Goal: Task Accomplishment & Management: Complete application form

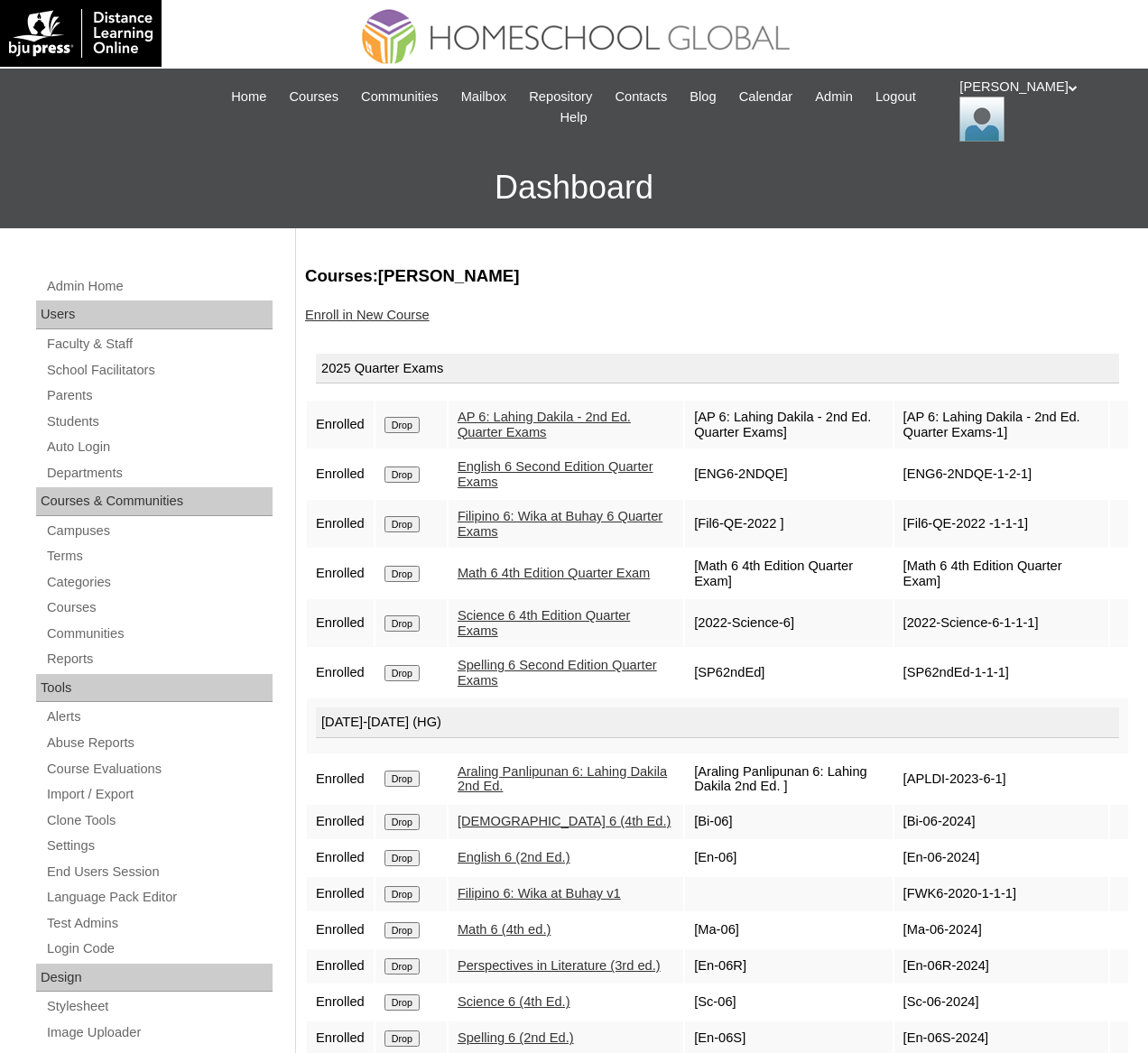
click at [368, 314] on link "Enroll in New Course" at bounding box center [367, 315] width 125 height 15
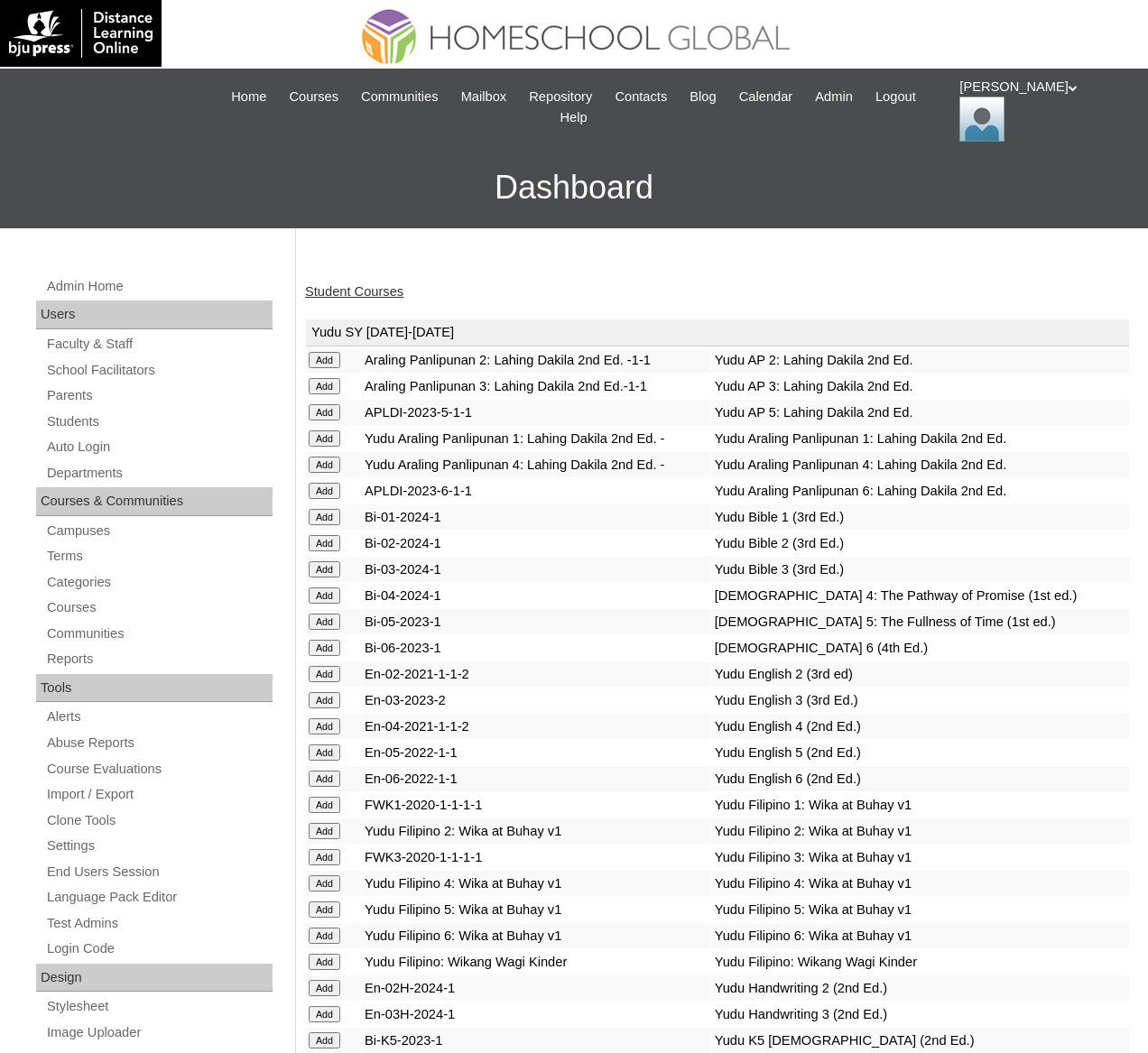
scroll to position [6459, 0]
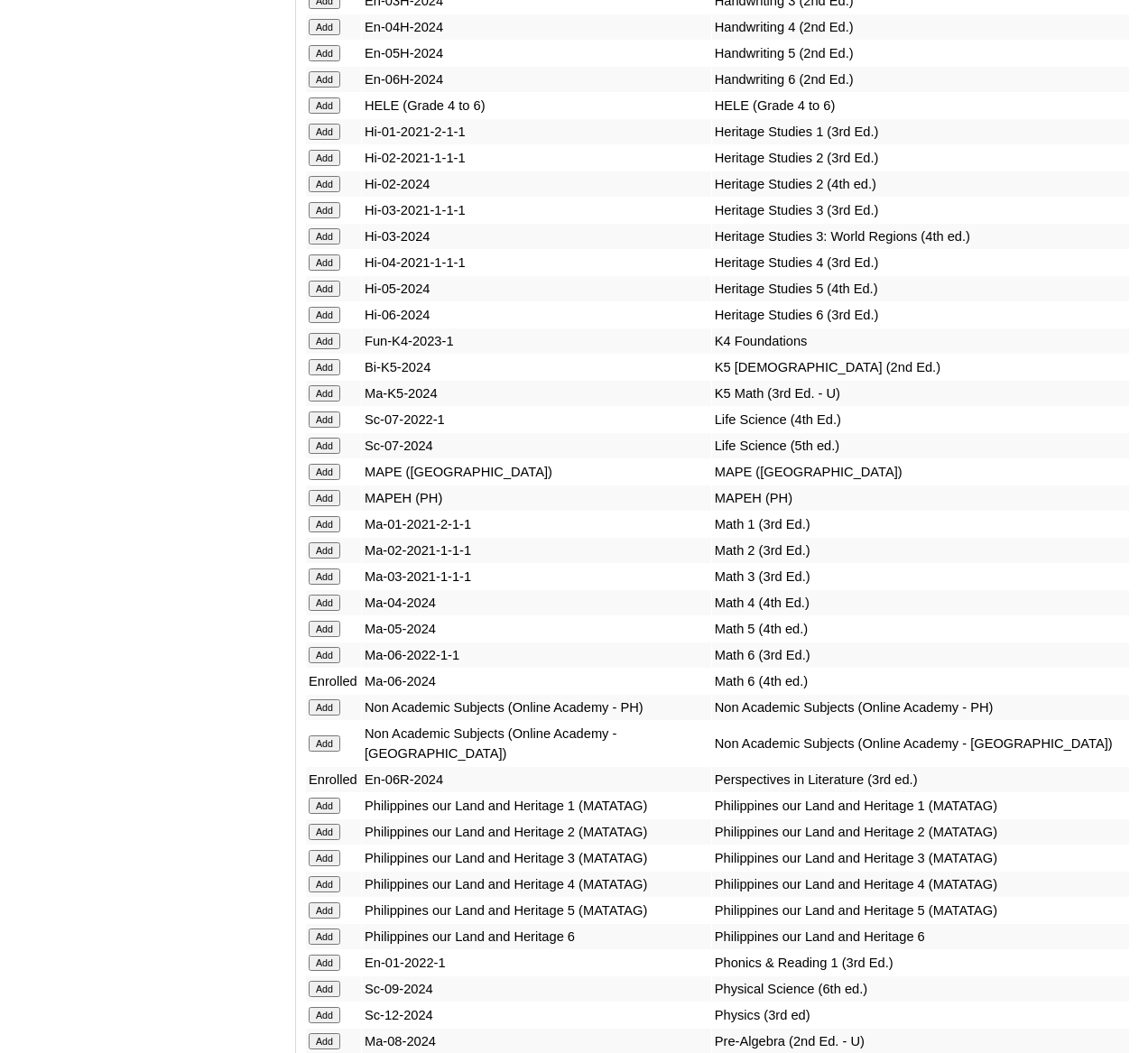
click at [326, 114] on input "Add" at bounding box center [324, 106] width 31 height 17
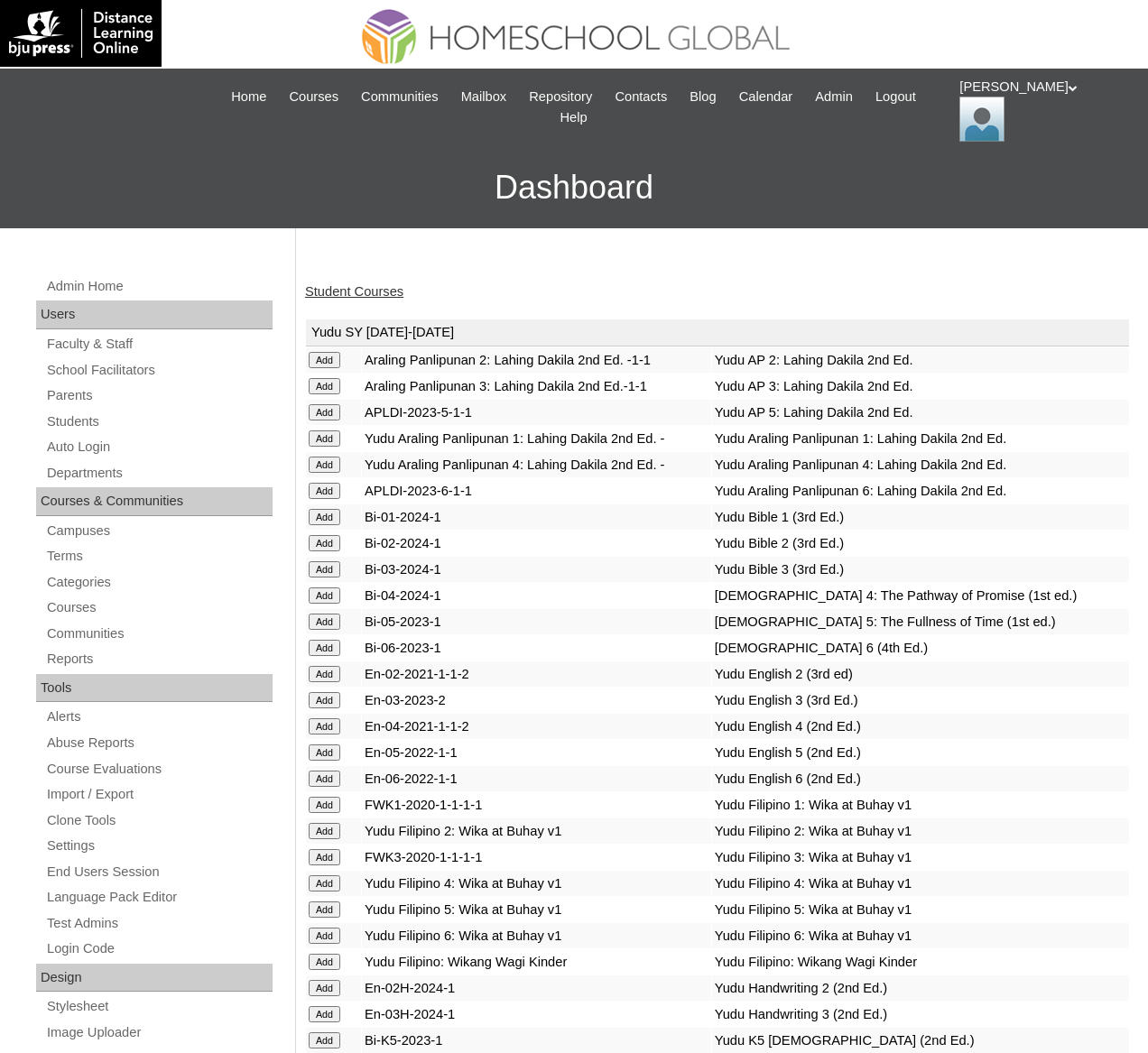
scroll to position [6822, 0]
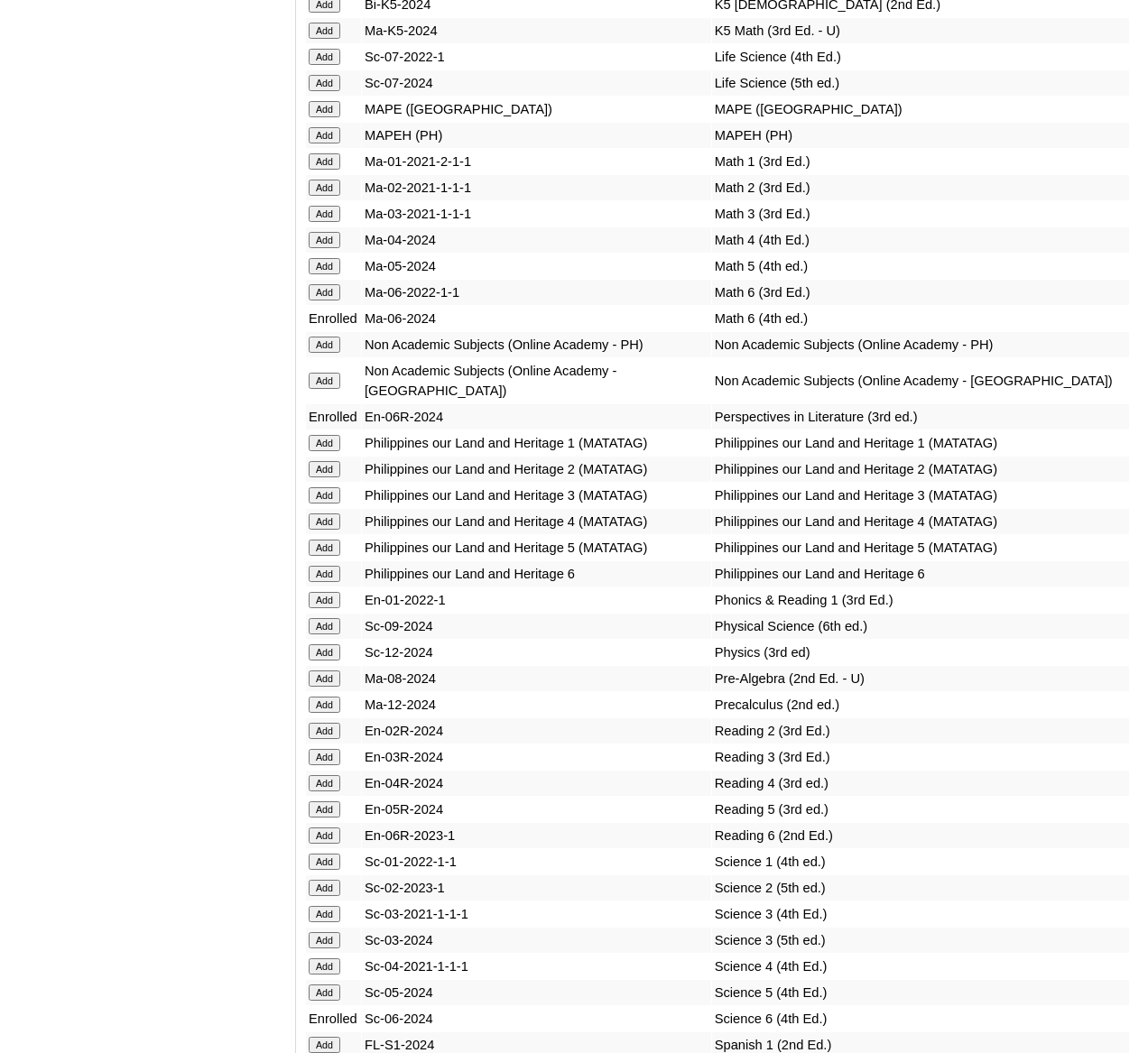
click at [322, 143] on input "Add" at bounding box center [324, 136] width 31 height 17
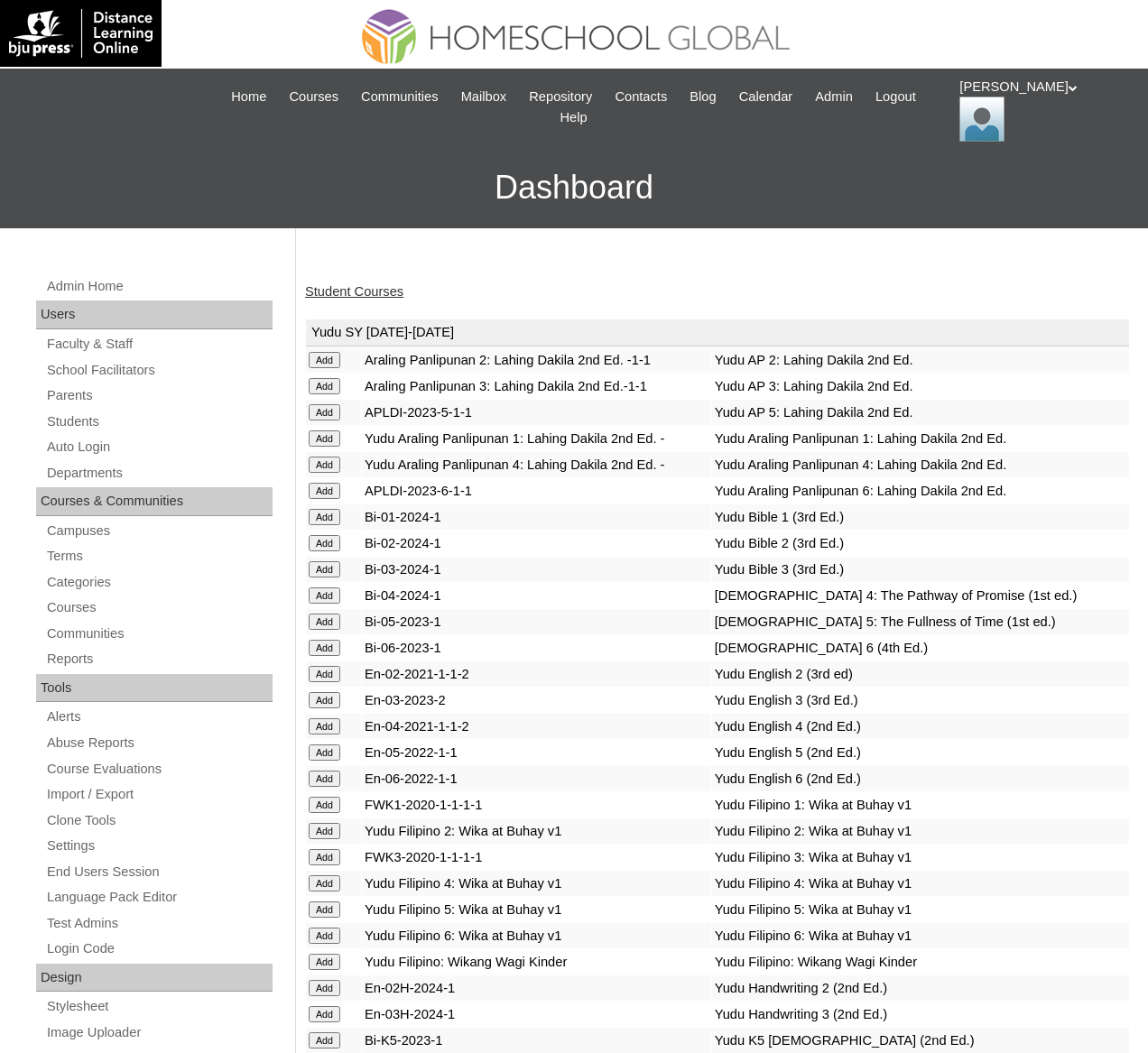
click at [371, 286] on link "Student Courses" at bounding box center [354, 292] width 98 height 15
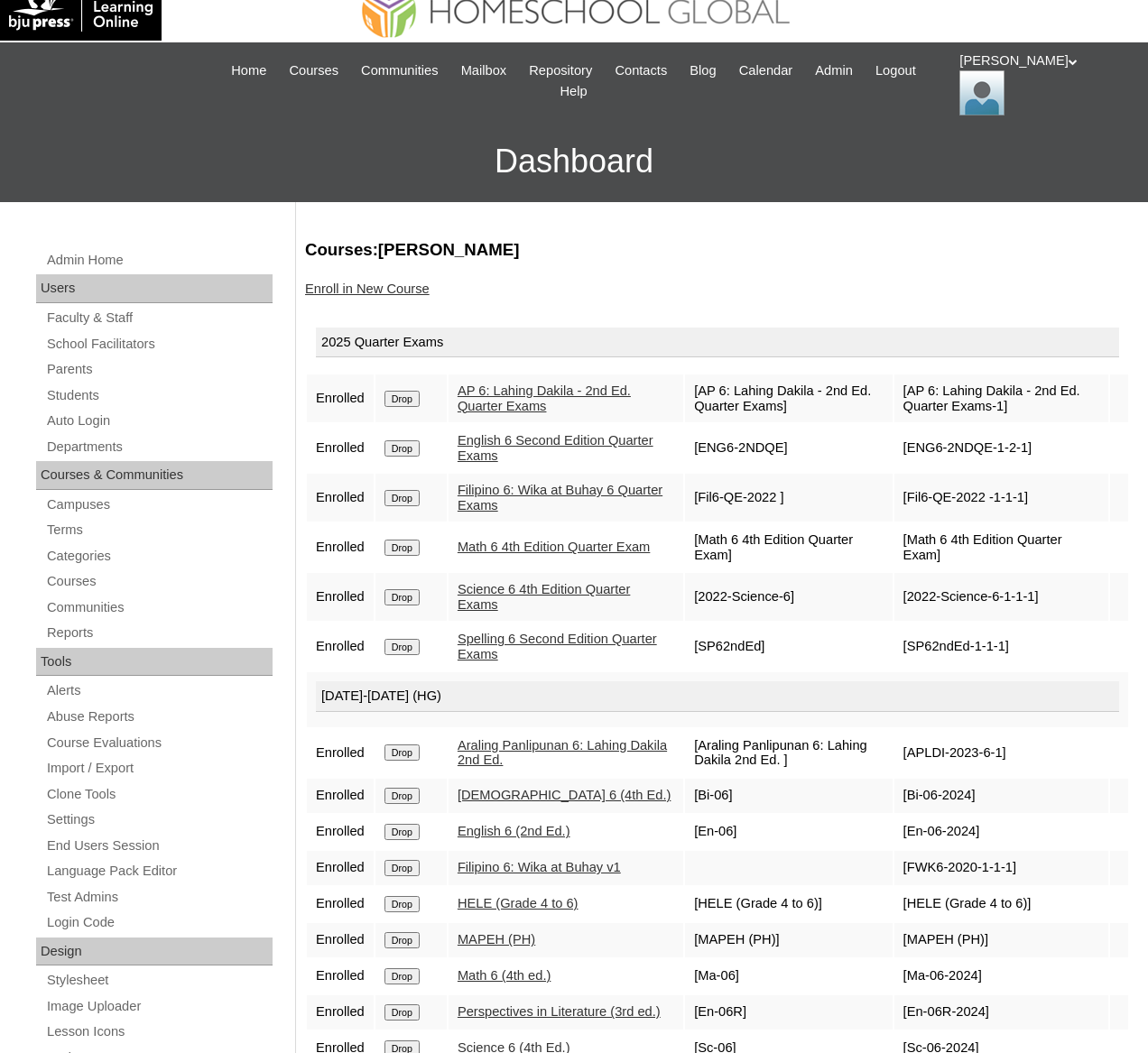
scroll to position [28, 0]
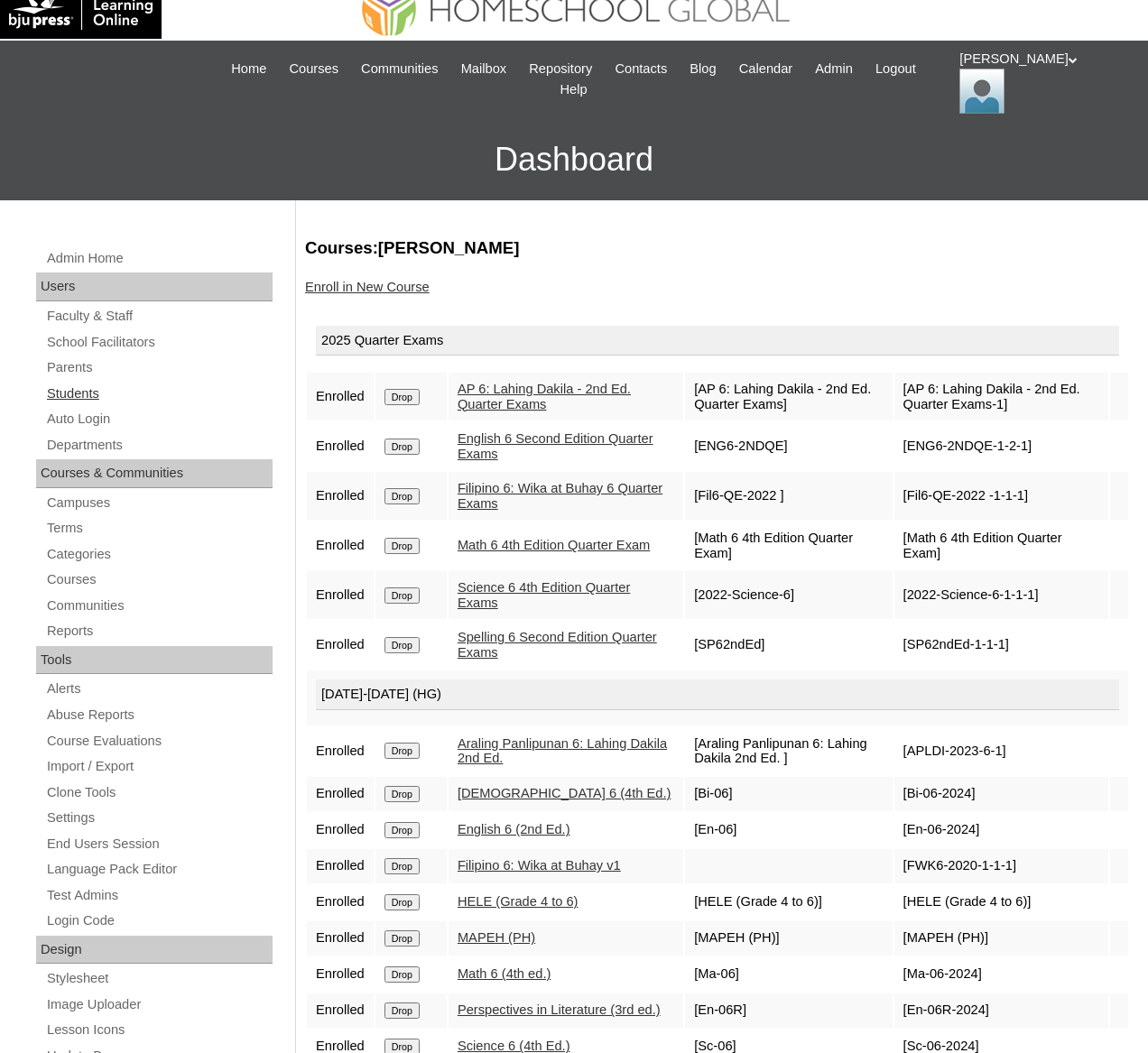
click at [77, 387] on link "Students" at bounding box center [159, 394] width 228 height 23
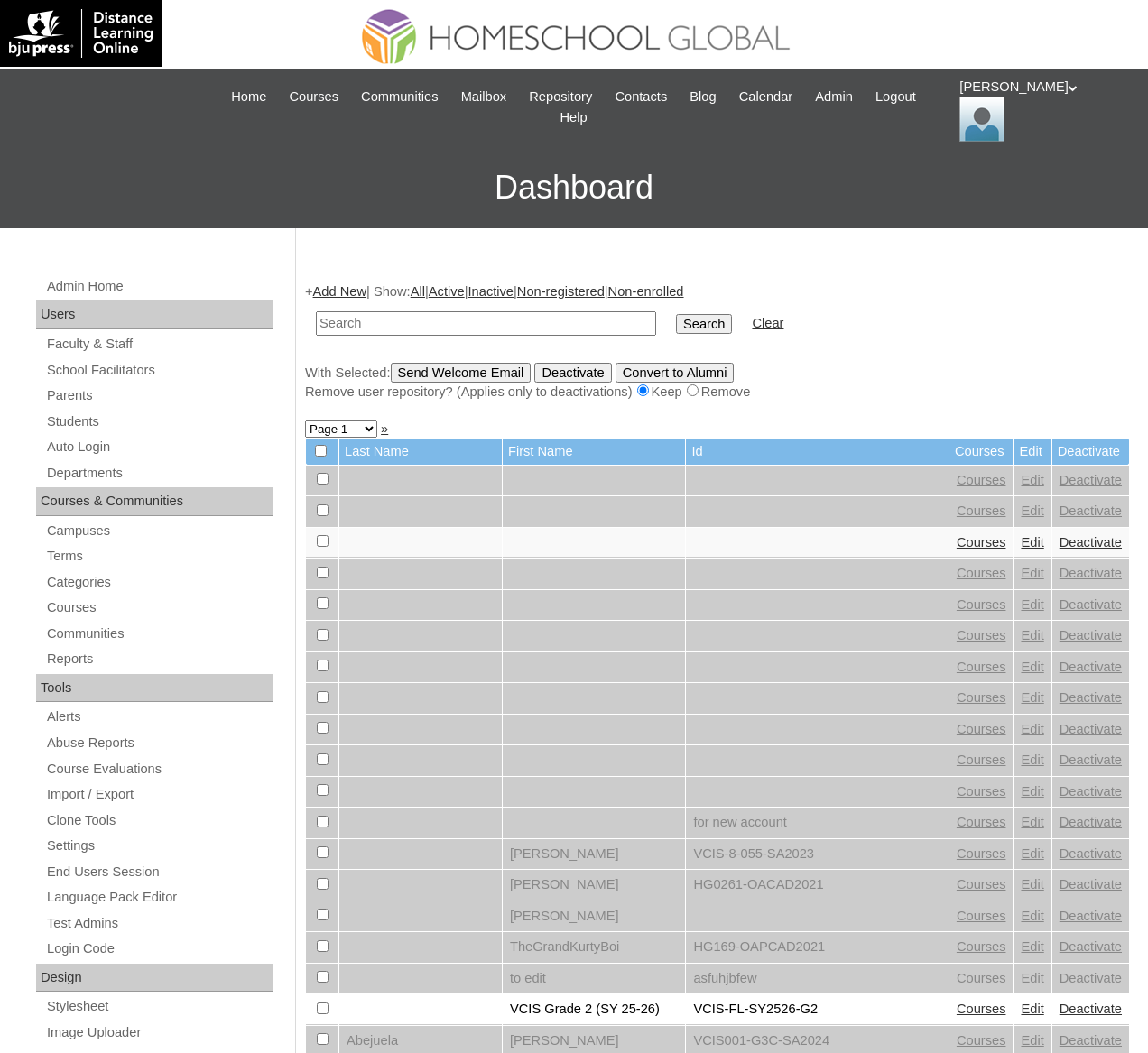
paste input "Gabrielle"
type input "Gabrielle"
click at [676, 314] on input "Search" at bounding box center [703, 324] width 56 height 20
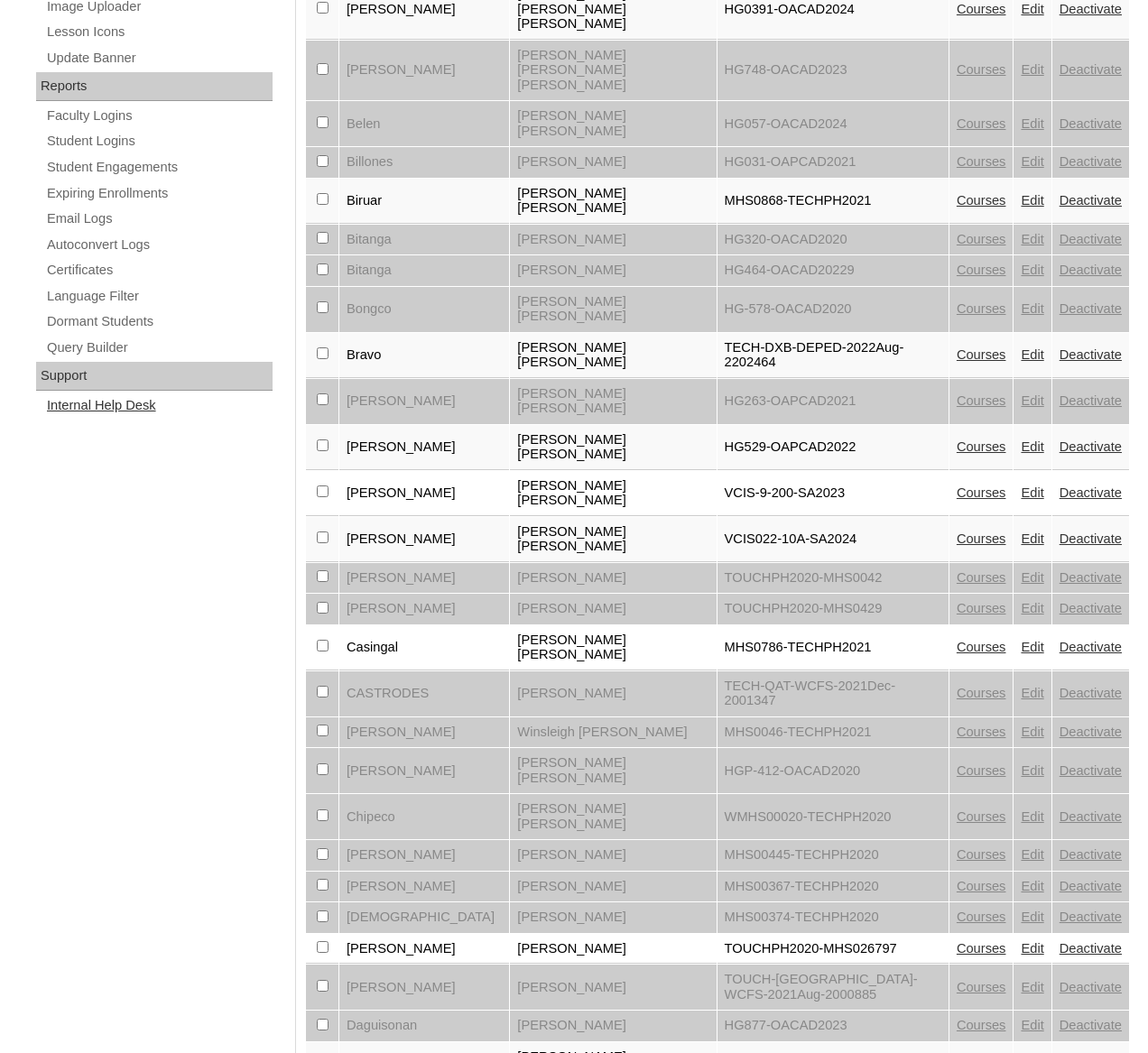
scroll to position [87, 0]
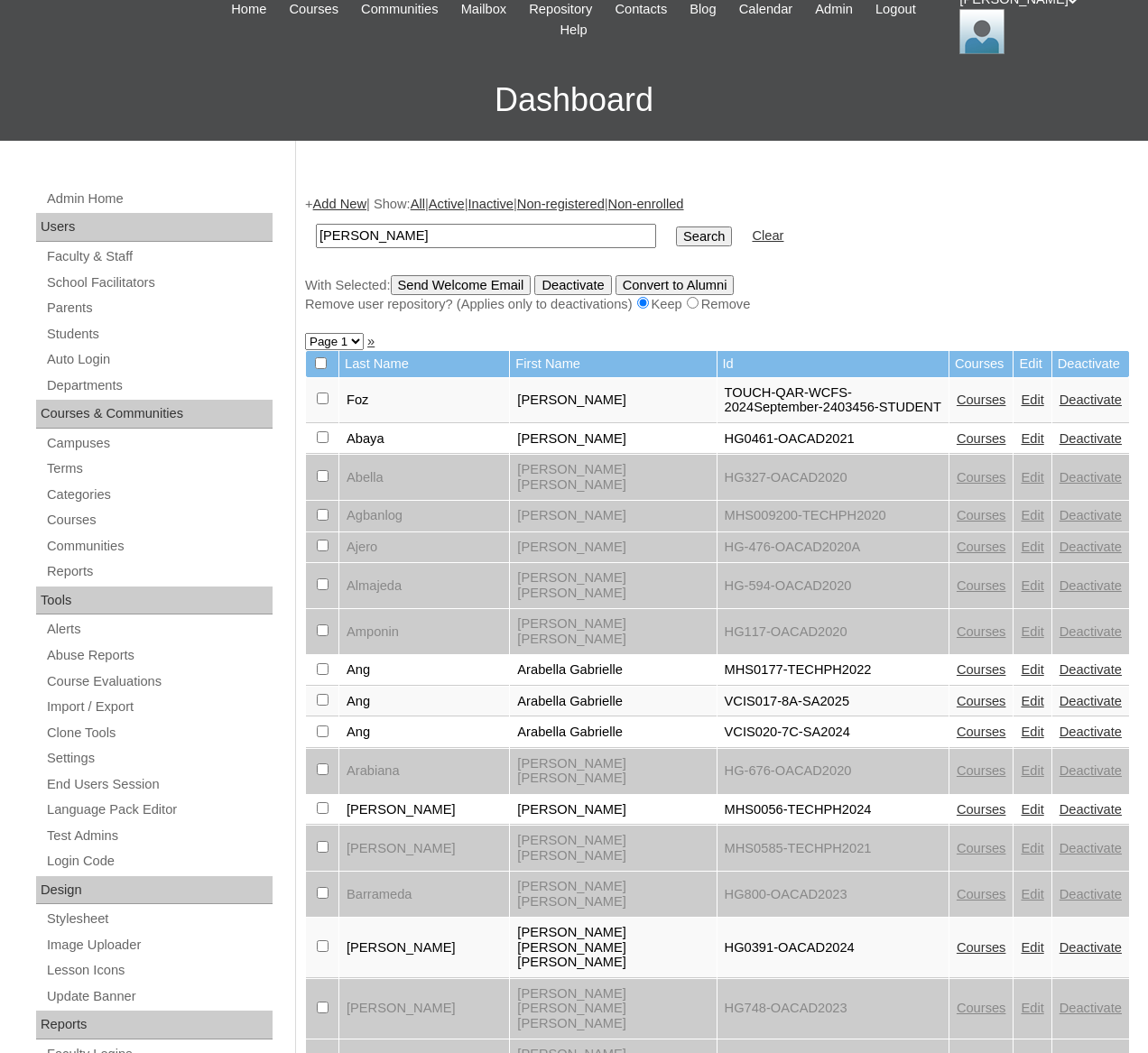
paste input "cad"
type input "Gacad"
click at [676, 227] on input "Search" at bounding box center [703, 237] width 56 height 20
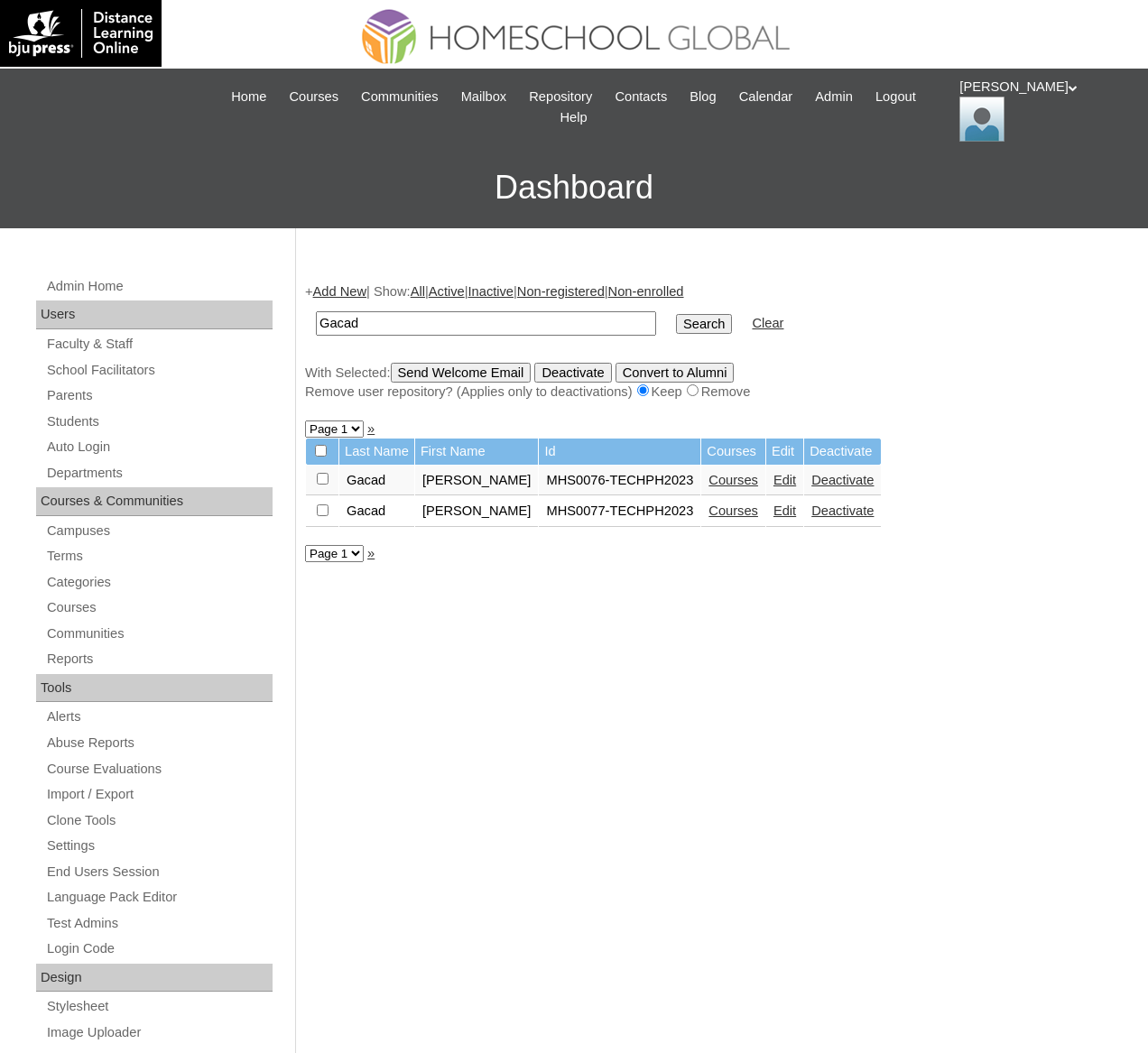
click at [711, 476] on link "Courses" at bounding box center [733, 480] width 50 height 15
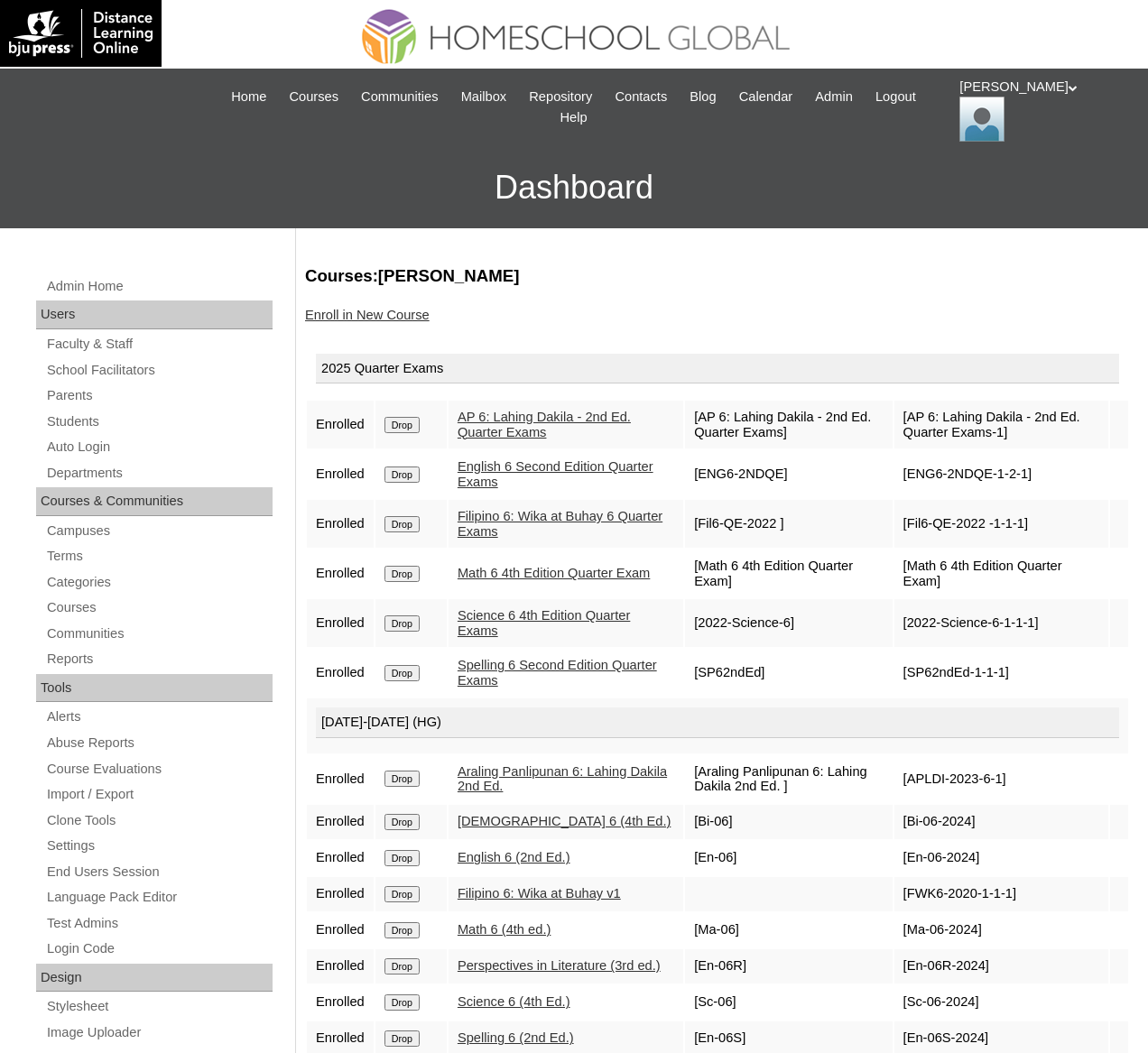
click at [356, 316] on link "Enroll in New Course" at bounding box center [367, 315] width 125 height 15
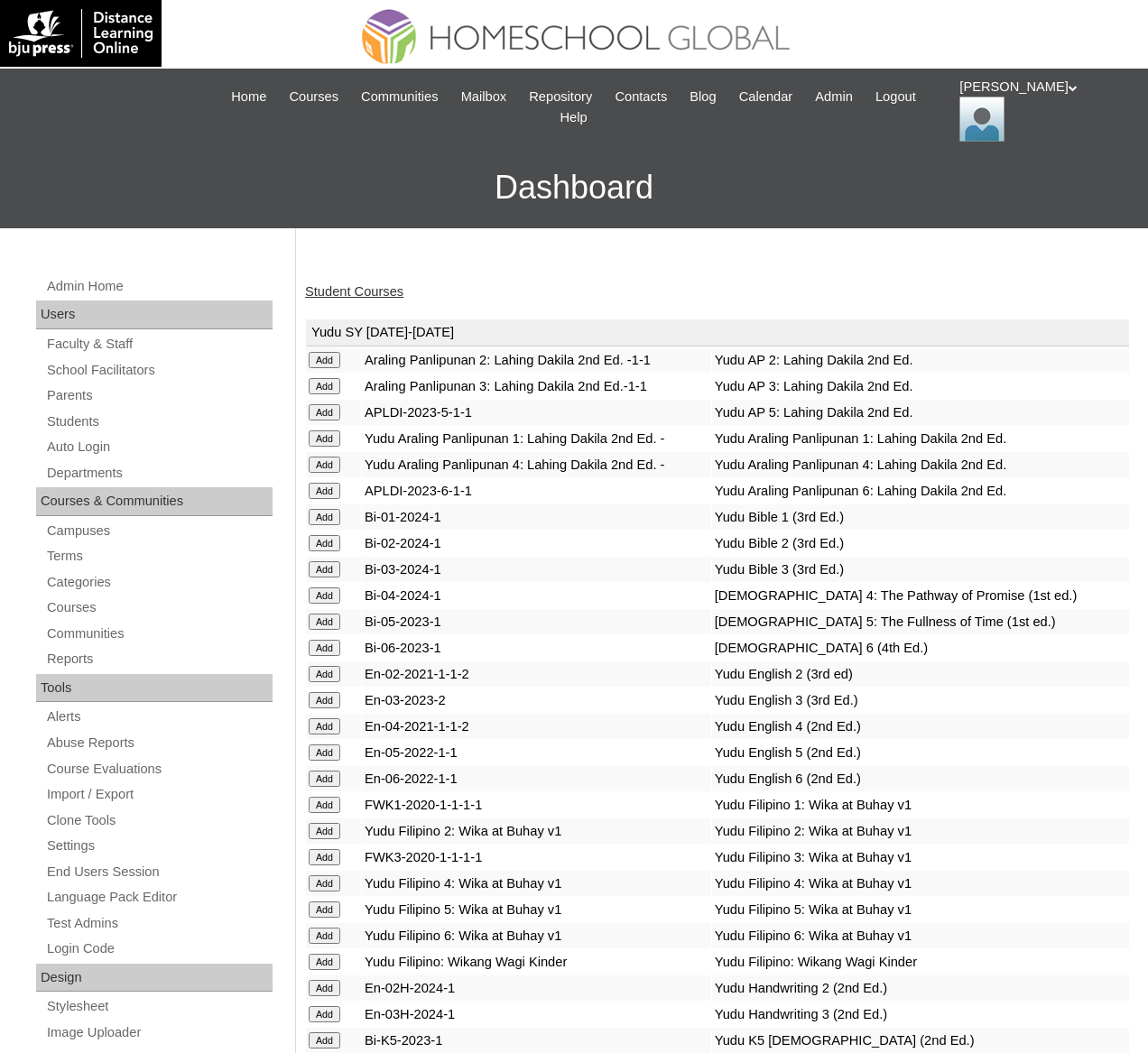
scroll to position [6849, 0]
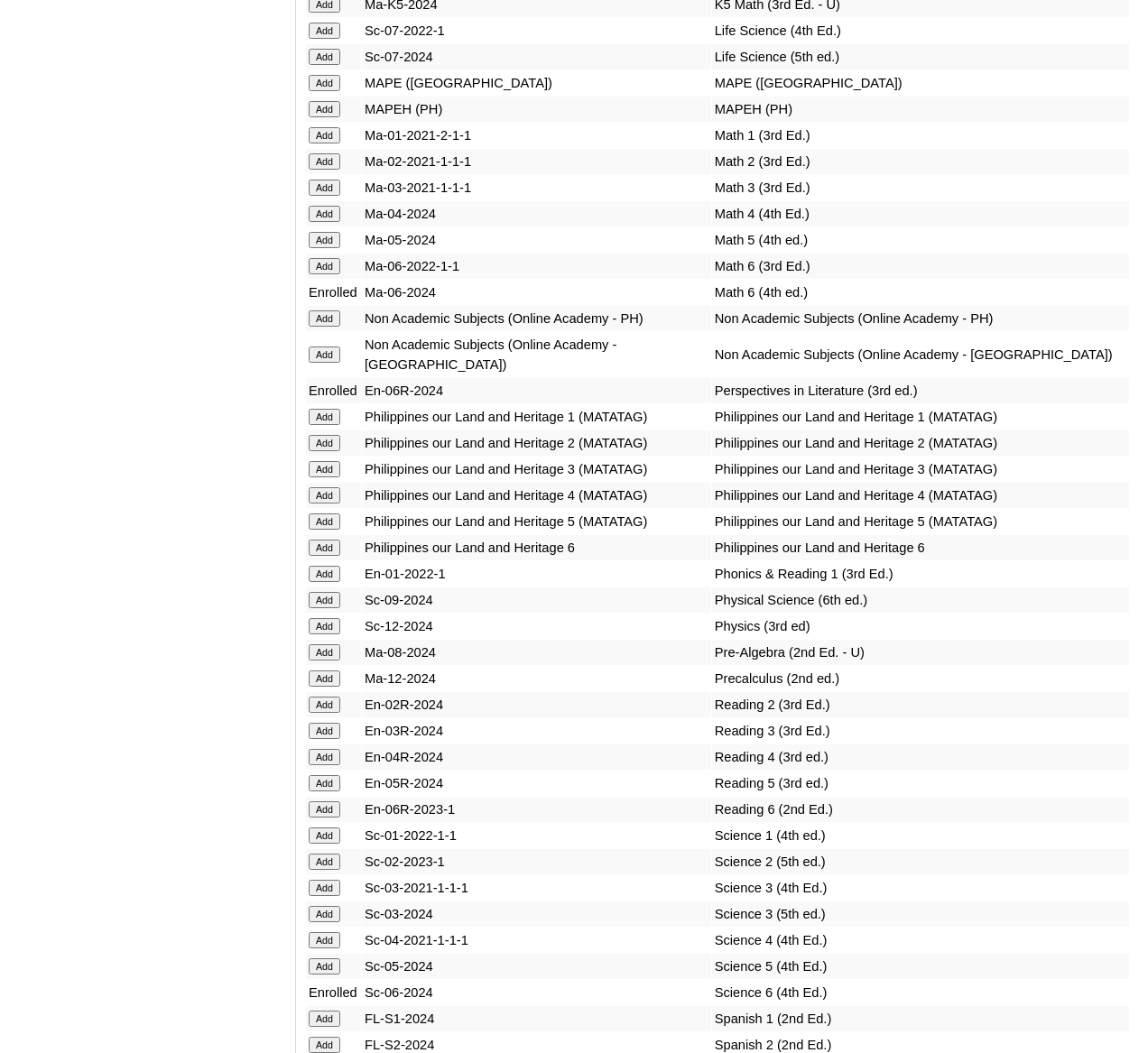
click at [327, 118] on input "Add" at bounding box center [324, 109] width 31 height 17
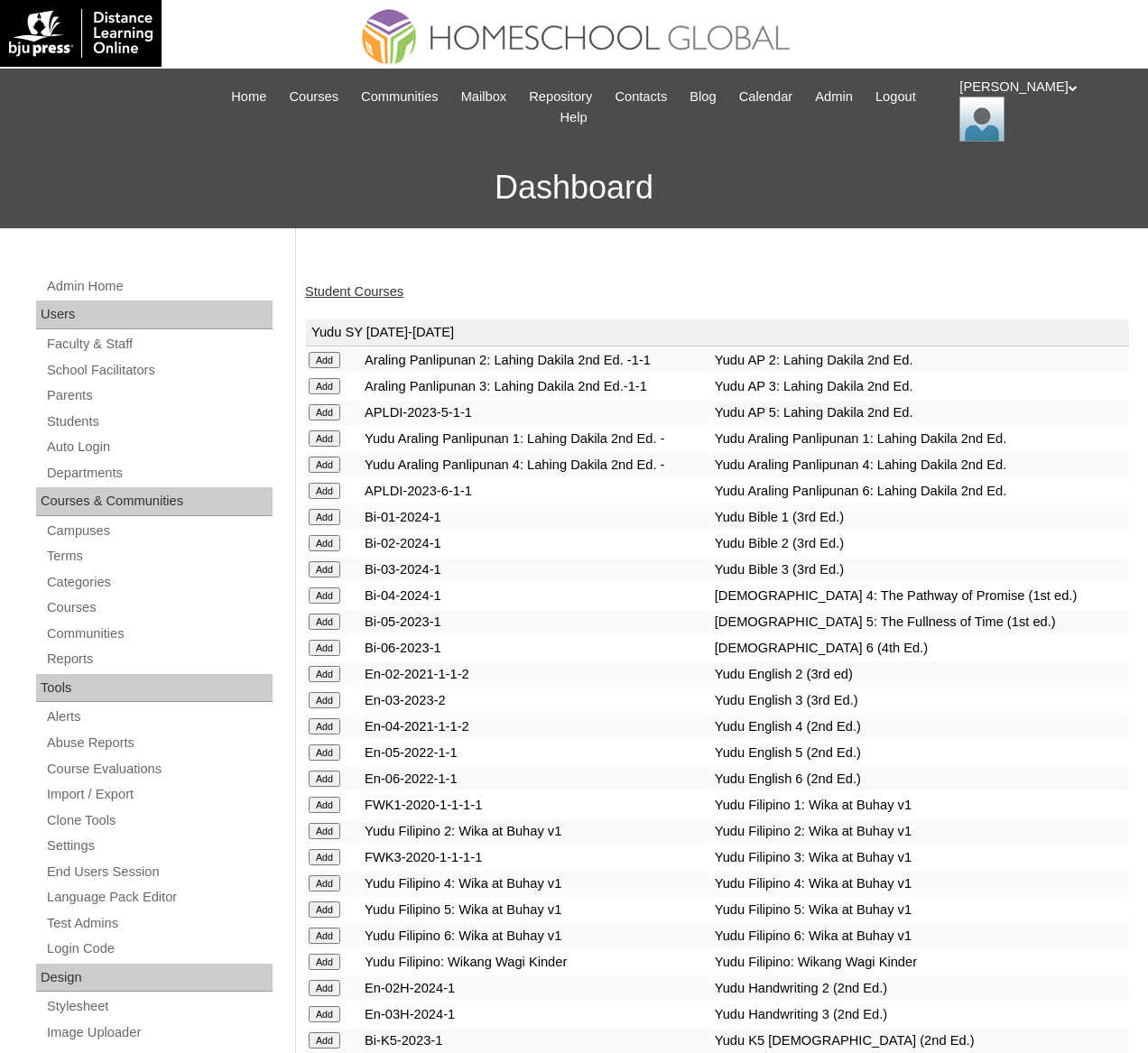
scroll to position [6459, 0]
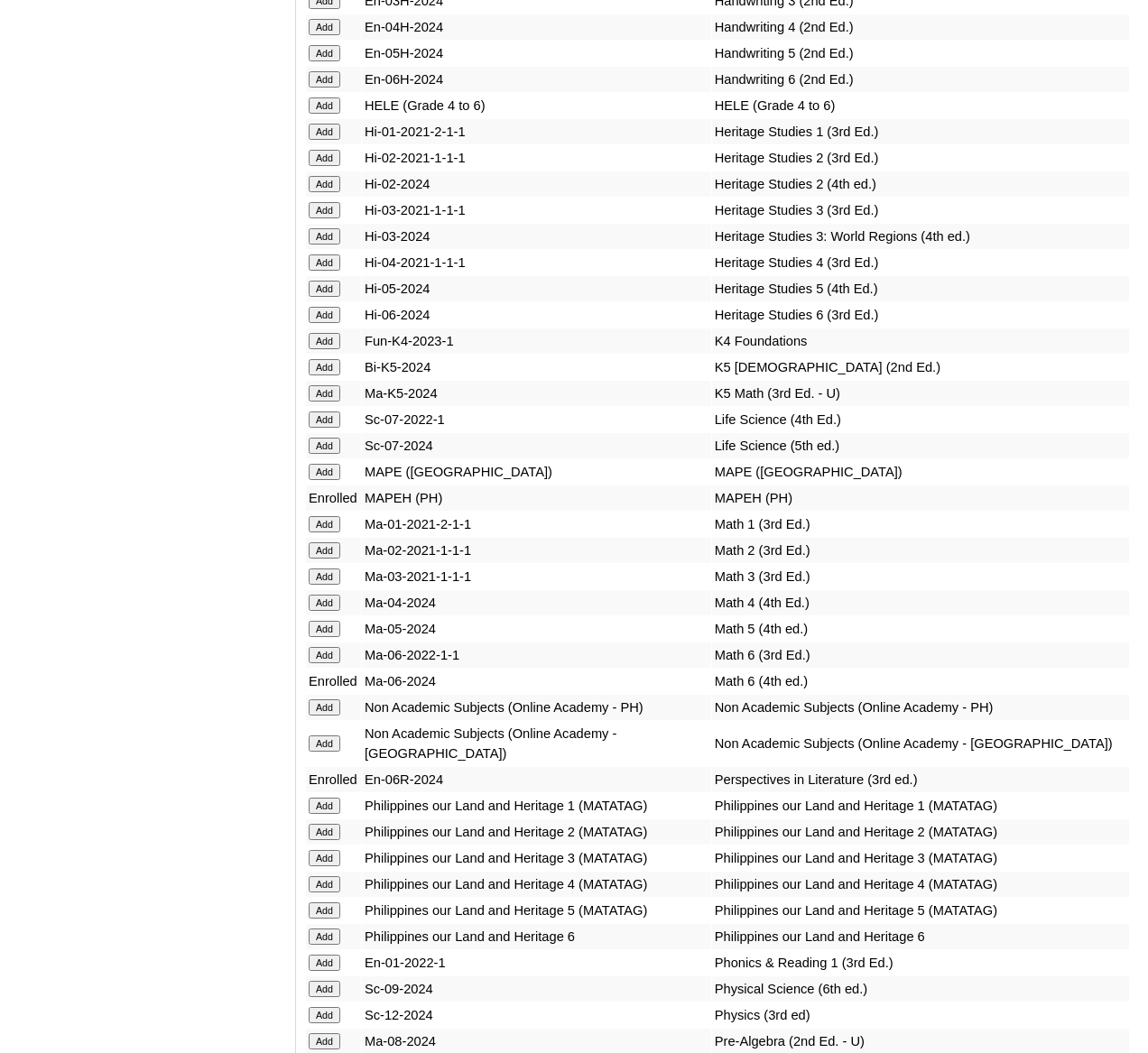
click at [337, 114] on input "Add" at bounding box center [324, 106] width 31 height 17
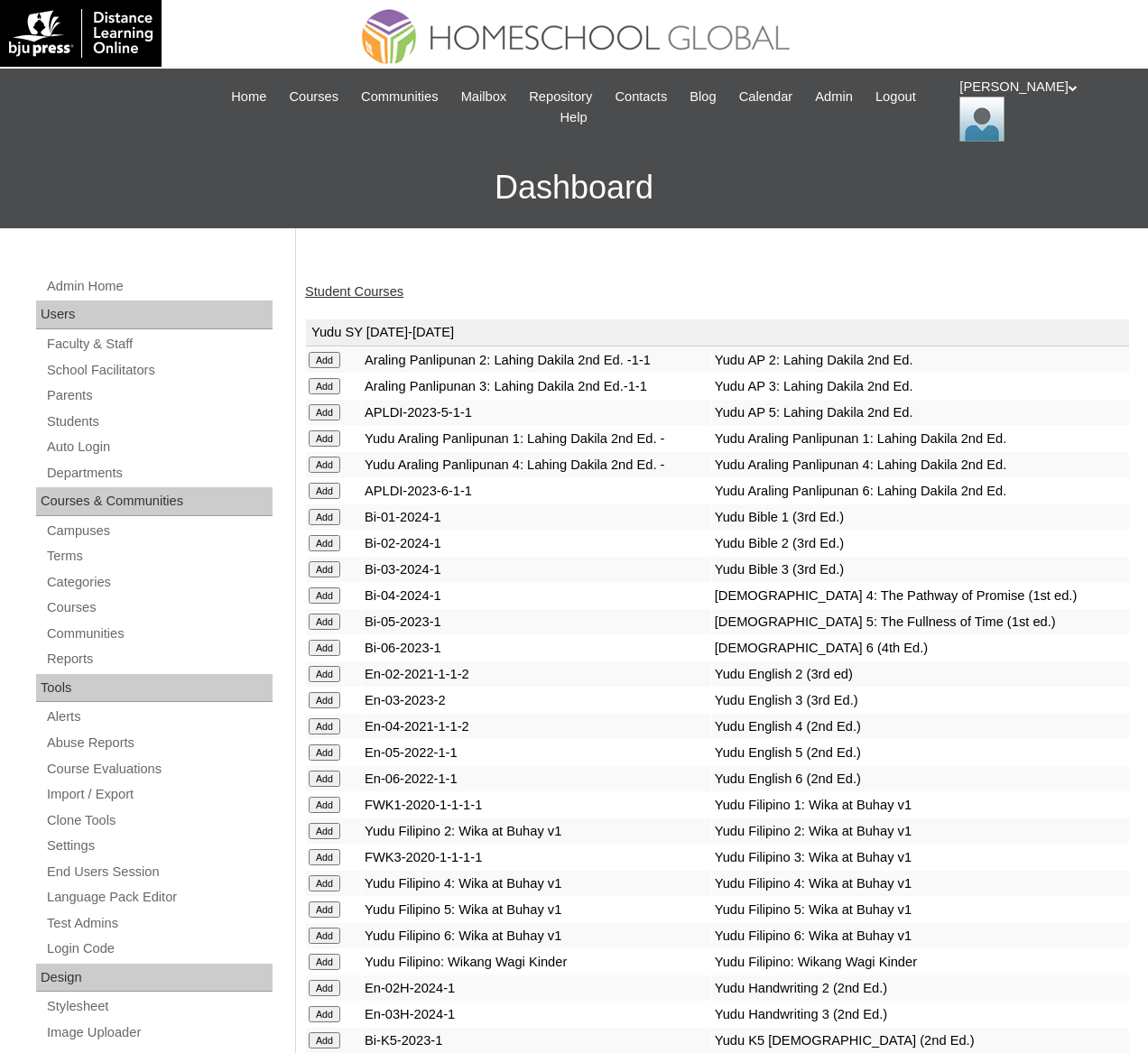
click at [350, 292] on link "Student Courses" at bounding box center [354, 292] width 98 height 15
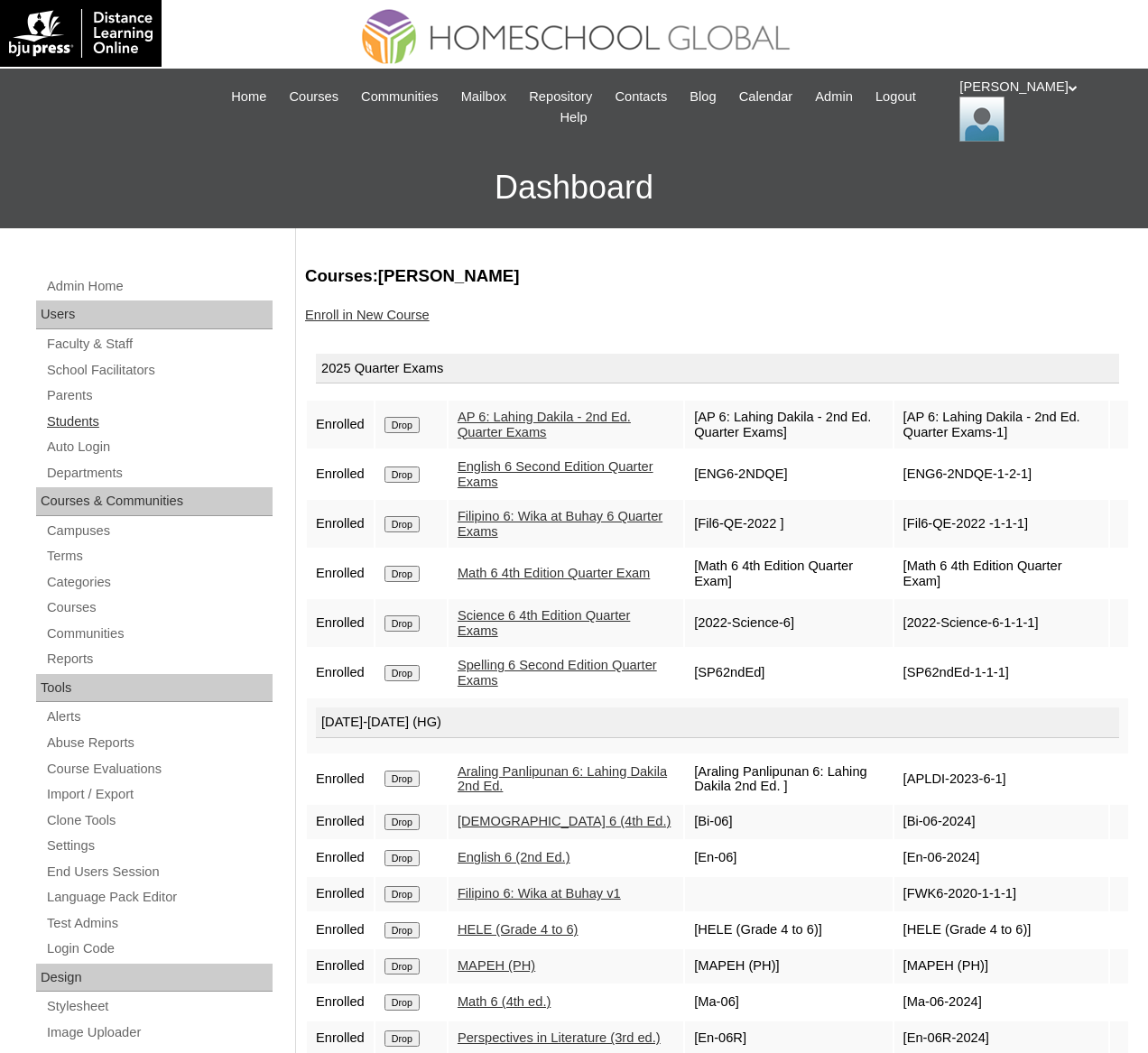
click at [104, 424] on link "Students" at bounding box center [159, 421] width 228 height 23
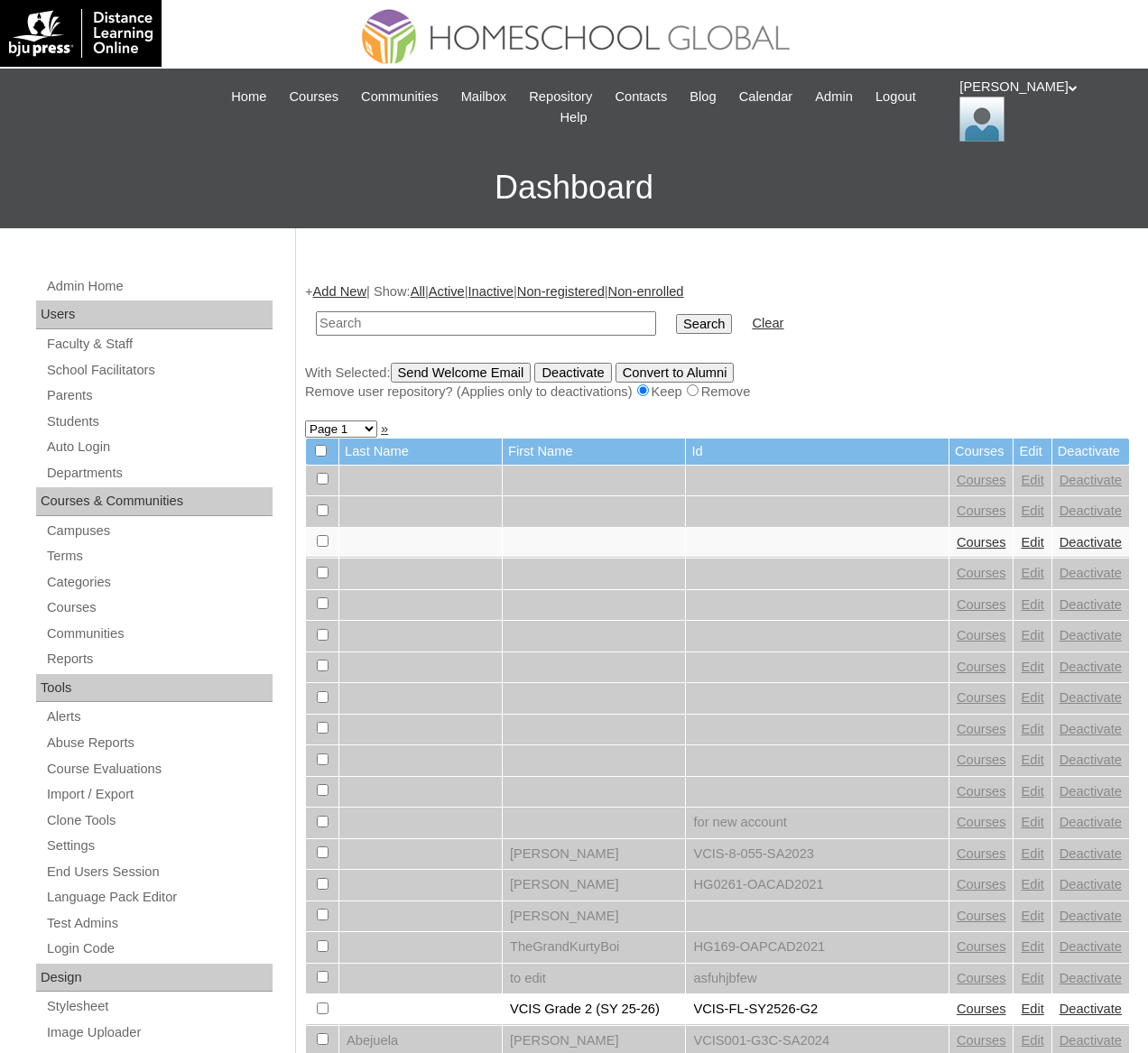
paste input "[PERSON_NAME]"
type input "[PERSON_NAME]"
click at [676, 314] on input "Search" at bounding box center [703, 324] width 56 height 20
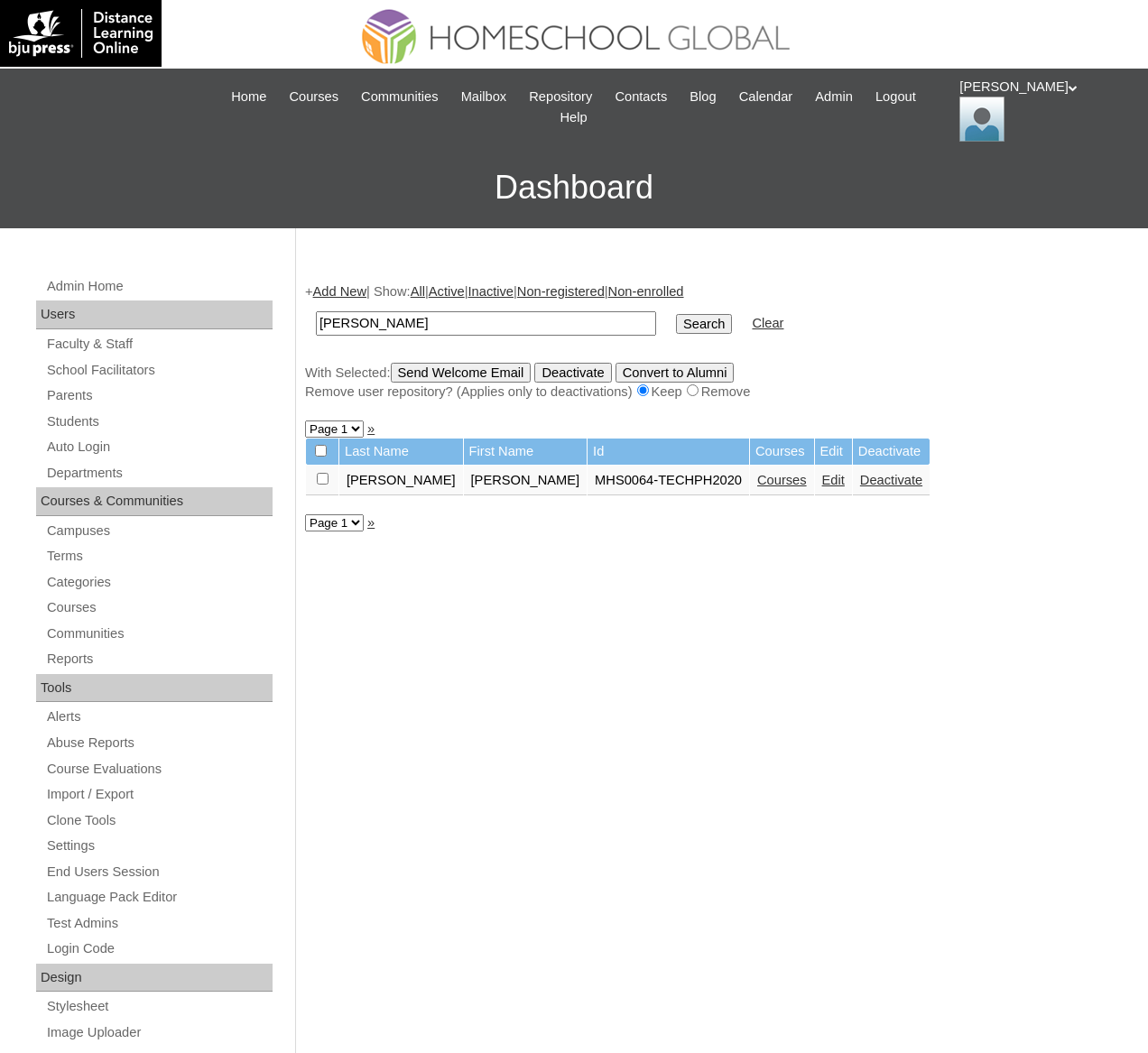
click at [757, 475] on link "Courses" at bounding box center [782, 480] width 50 height 15
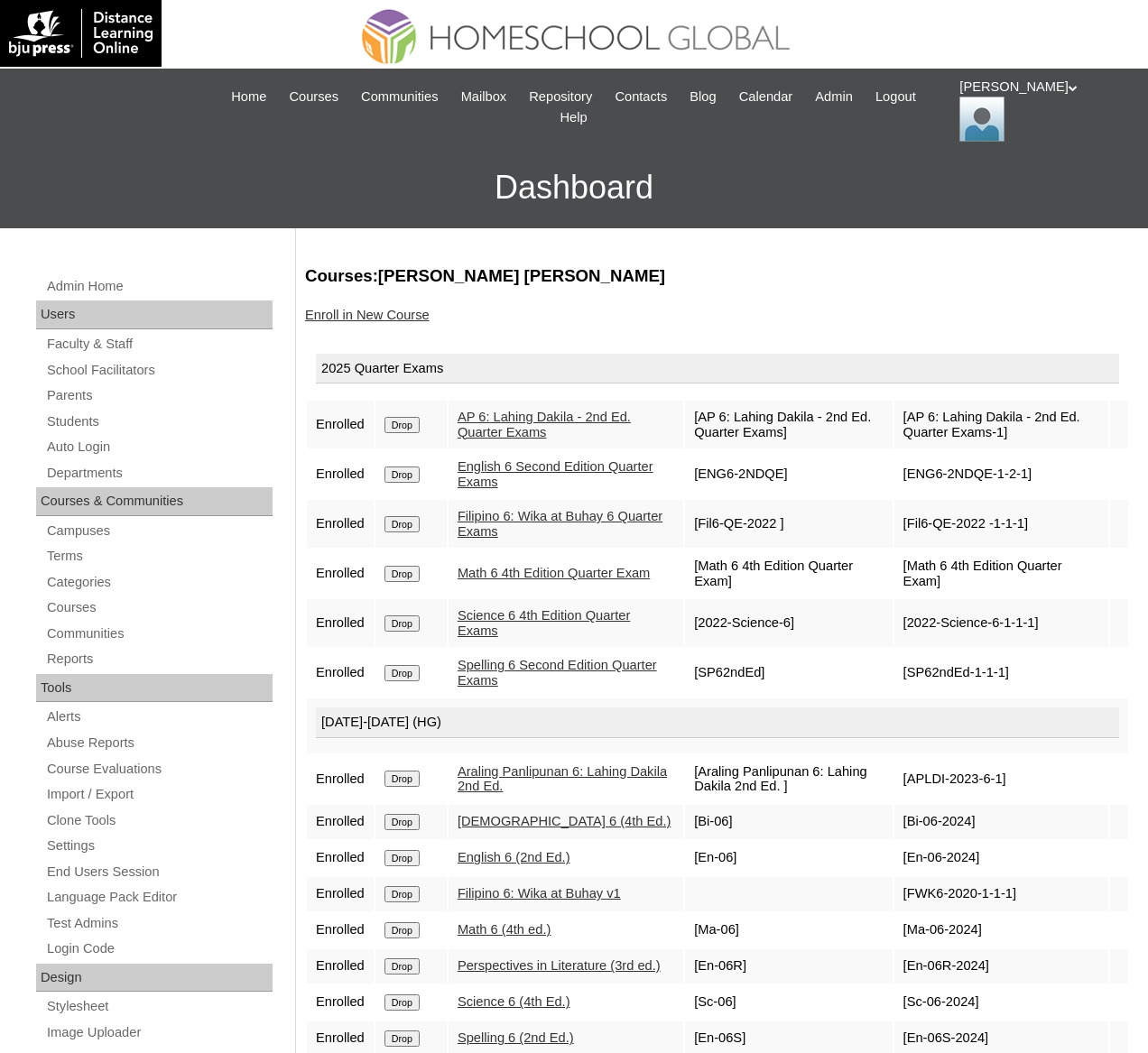
click at [408, 322] on div "Enroll in New Course" at bounding box center [717, 315] width 825 height 19
click at [408, 317] on link "Enroll in New Course" at bounding box center [367, 315] width 125 height 15
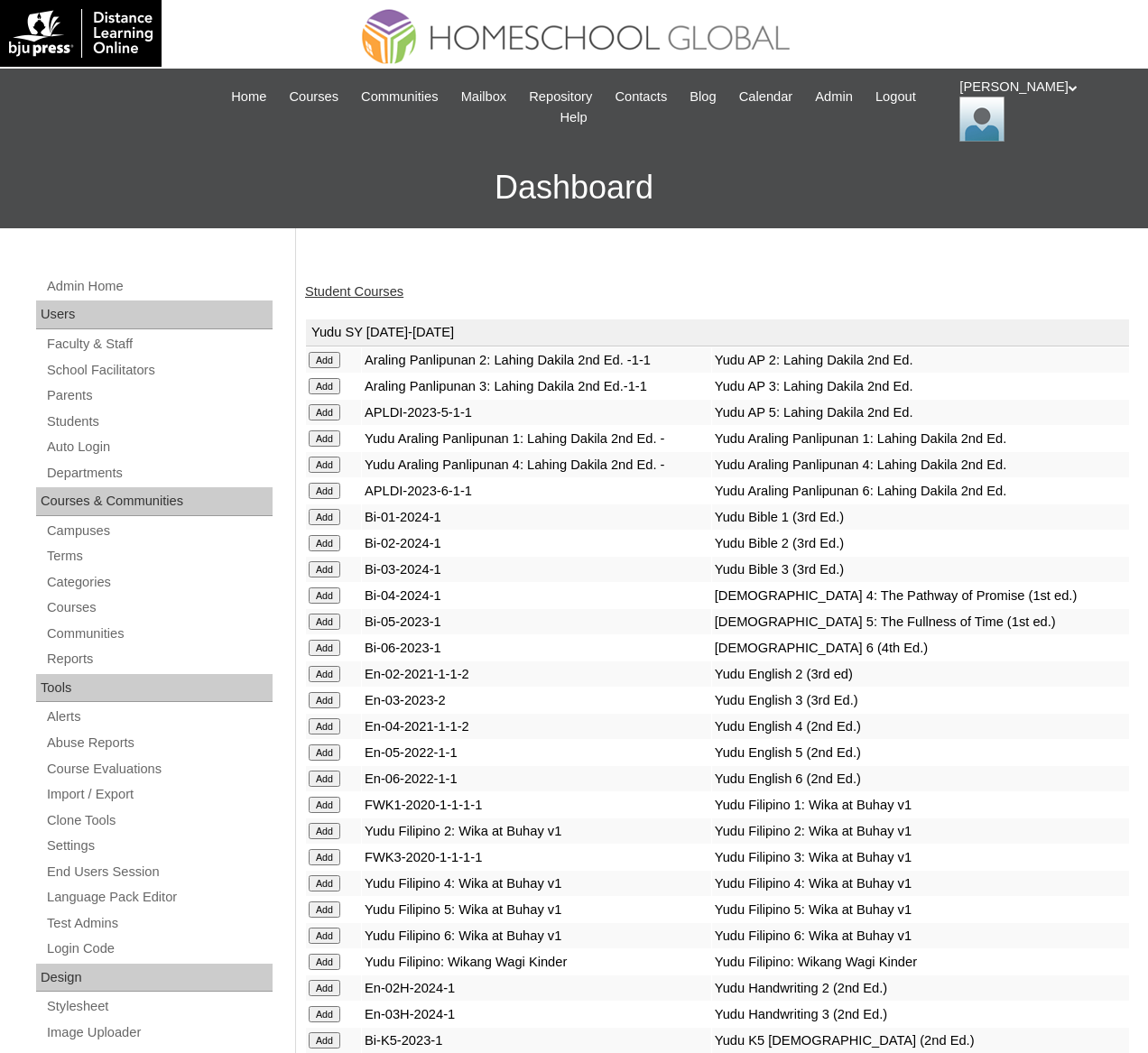
scroll to position [6822, 0]
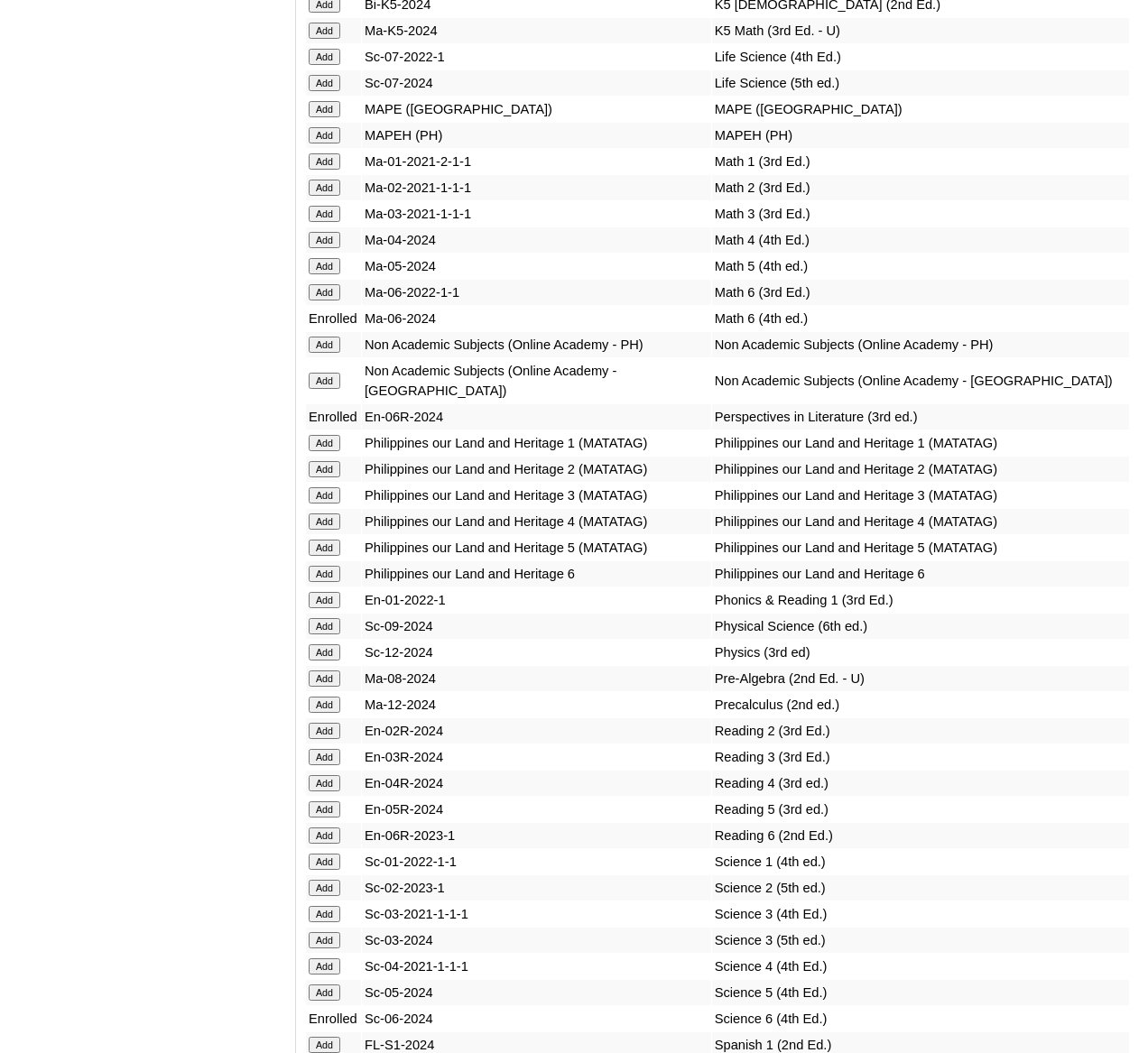
click at [328, 143] on input "Add" at bounding box center [324, 136] width 31 height 17
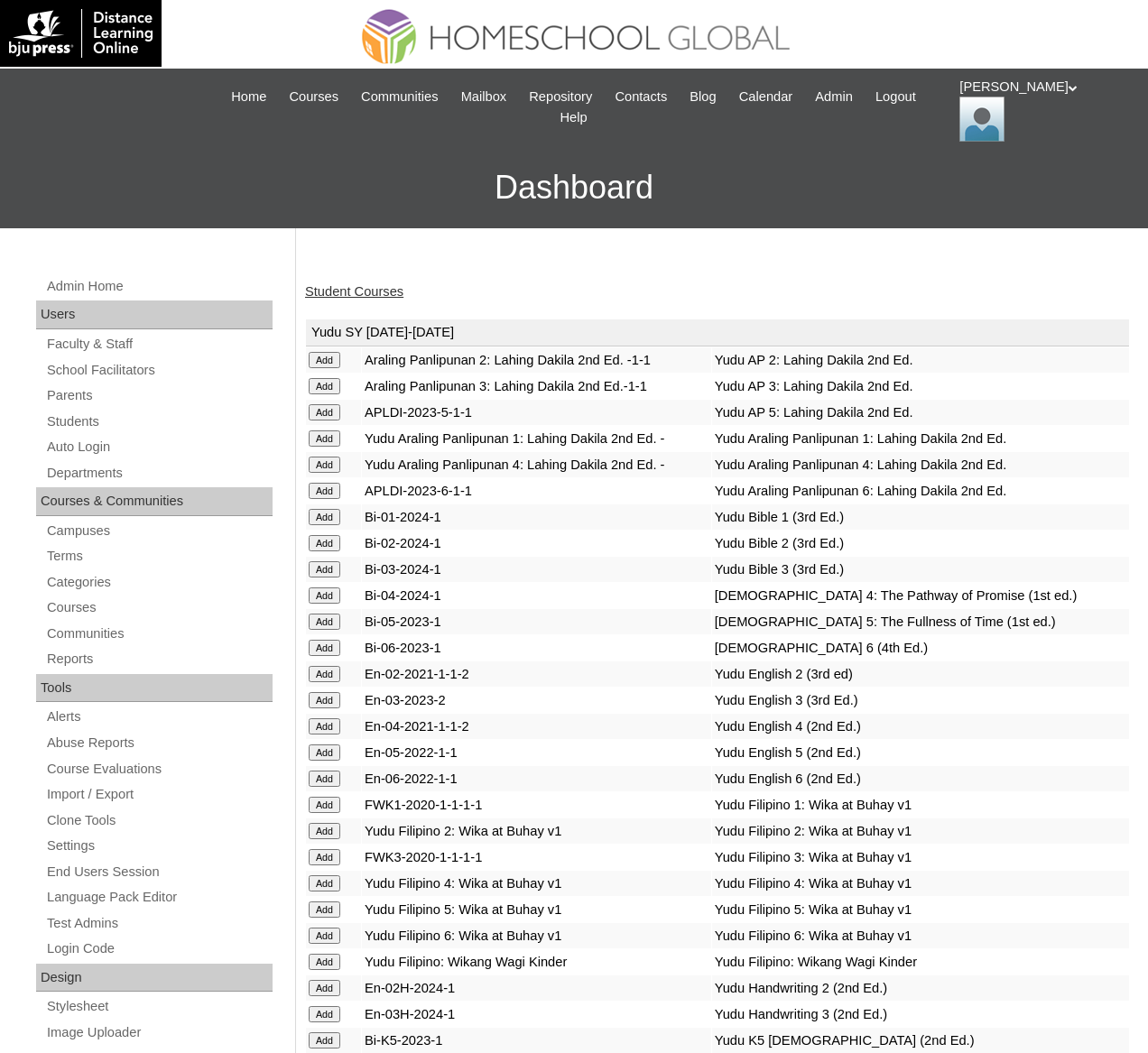
scroll to position [6459, 0]
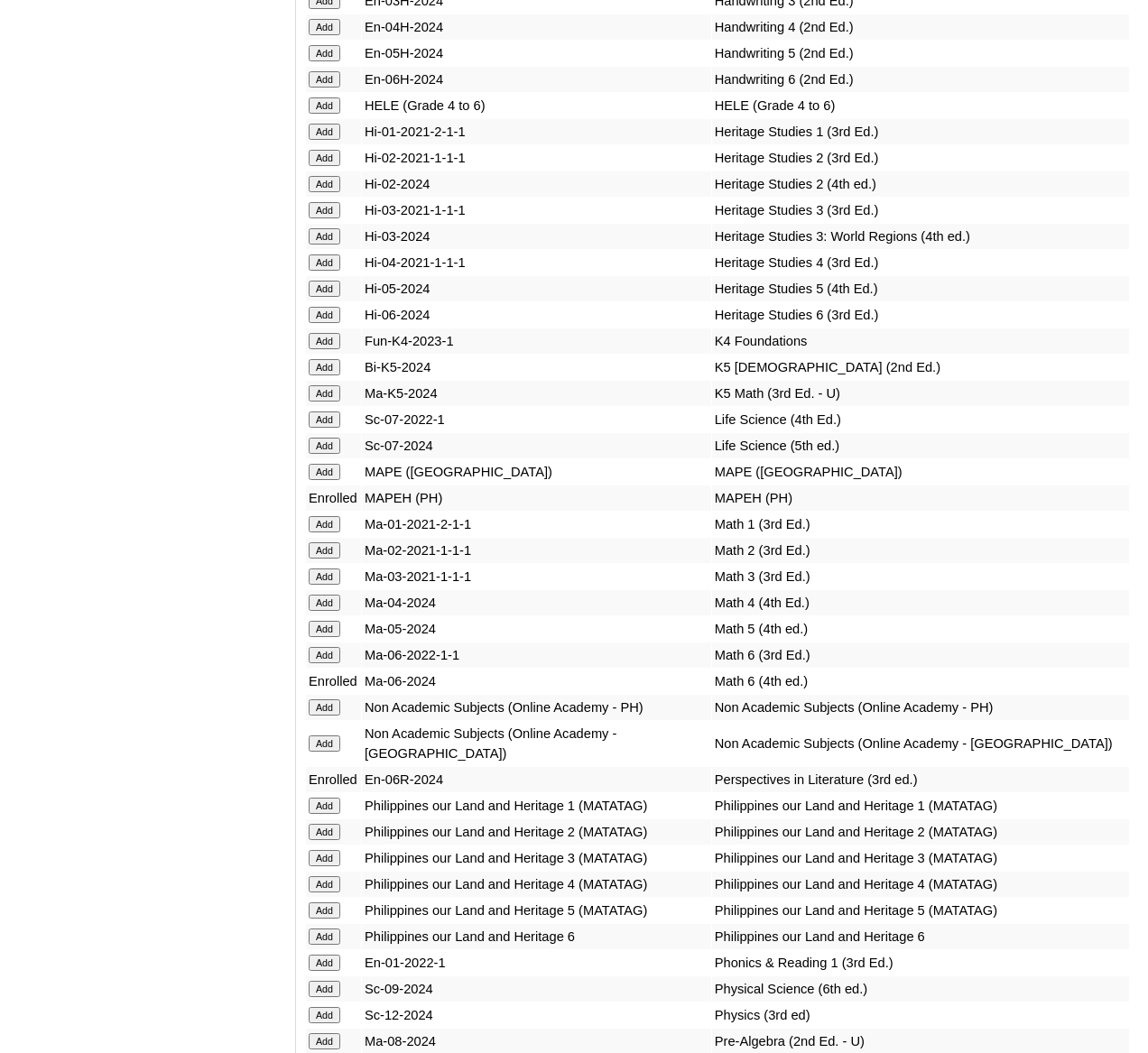
click at [323, 114] on input "Add" at bounding box center [324, 106] width 31 height 17
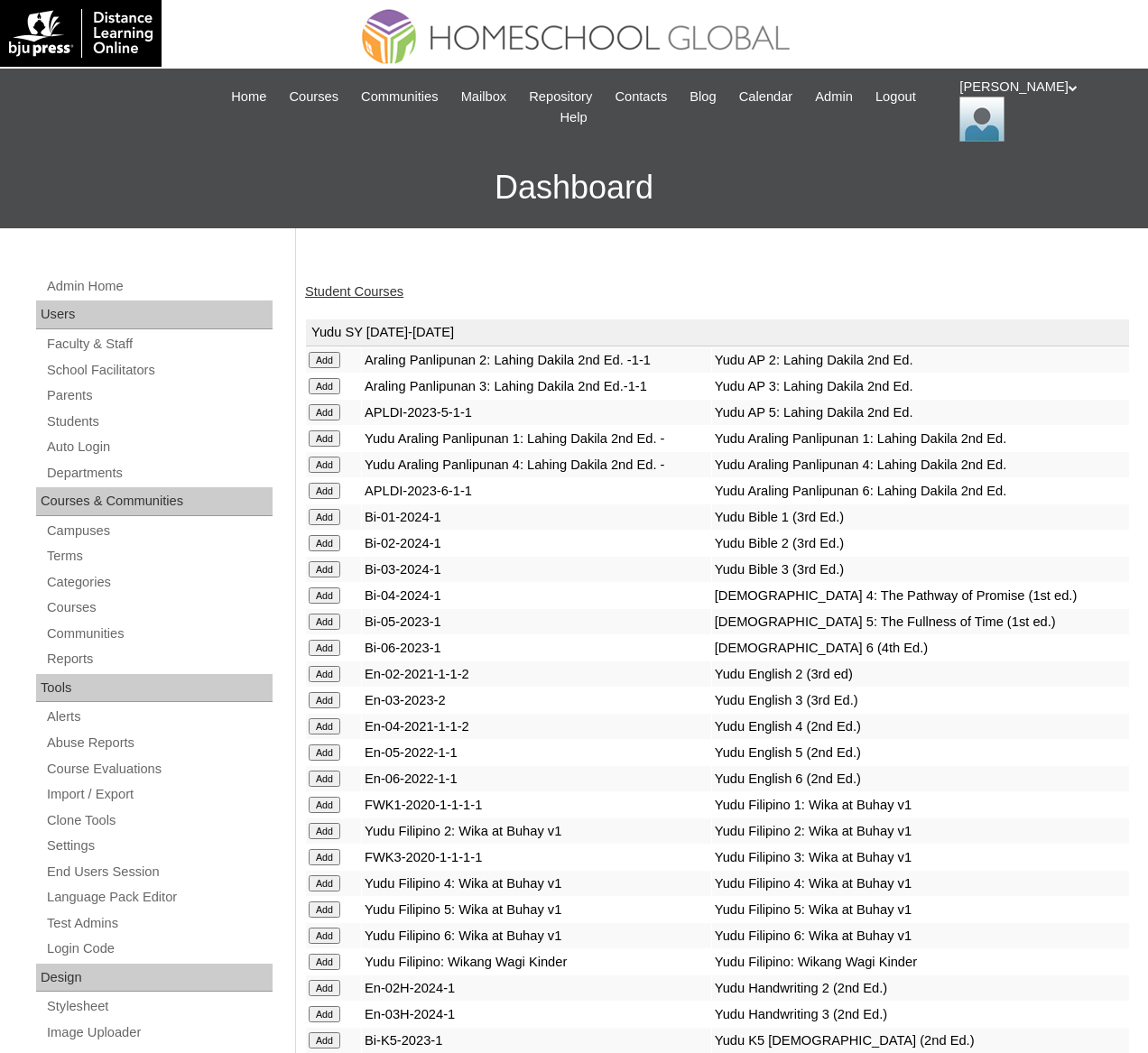
click at [355, 295] on link "Student Courses" at bounding box center [354, 292] width 98 height 15
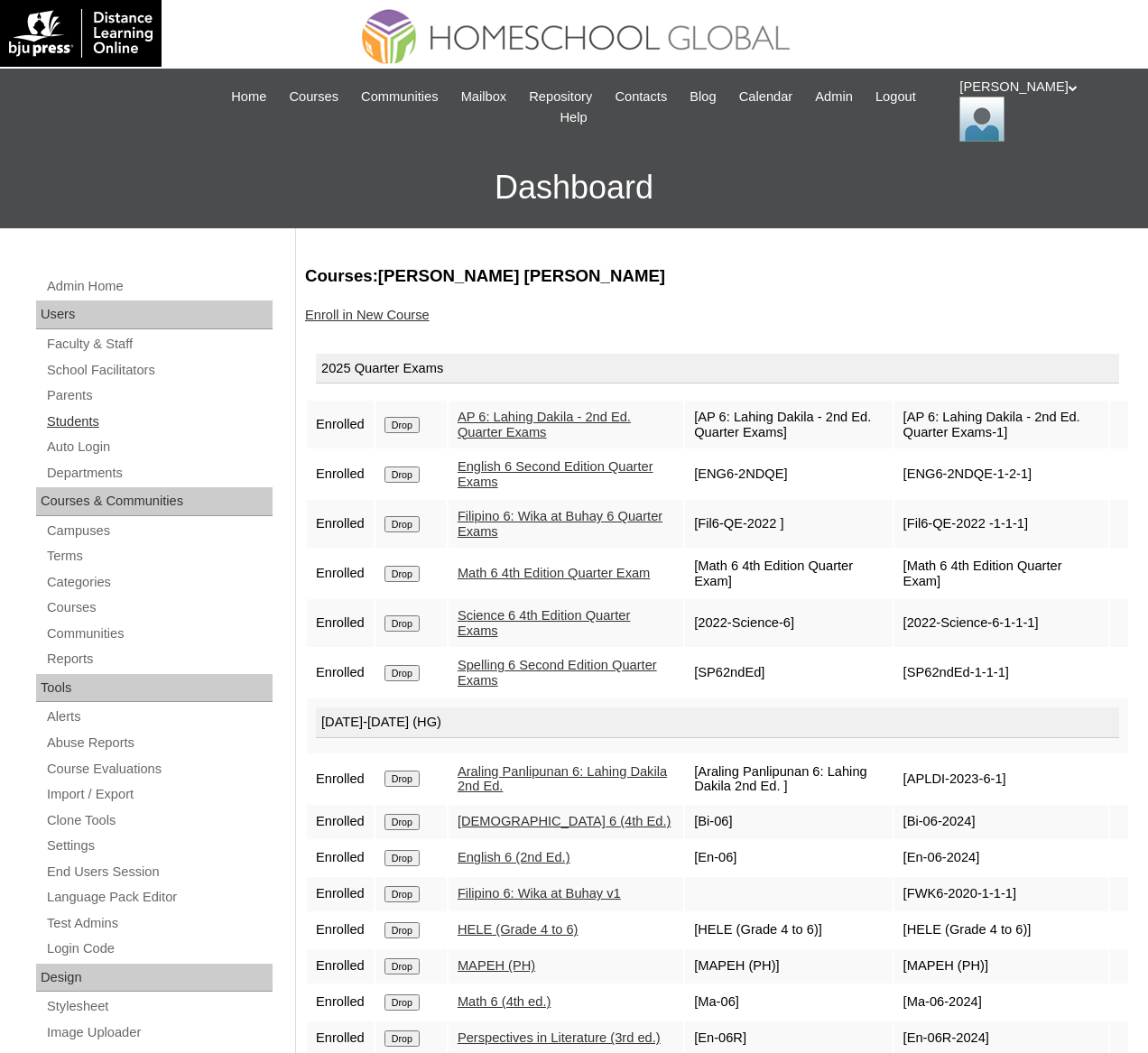
click at [80, 418] on link "Students" at bounding box center [159, 421] width 228 height 23
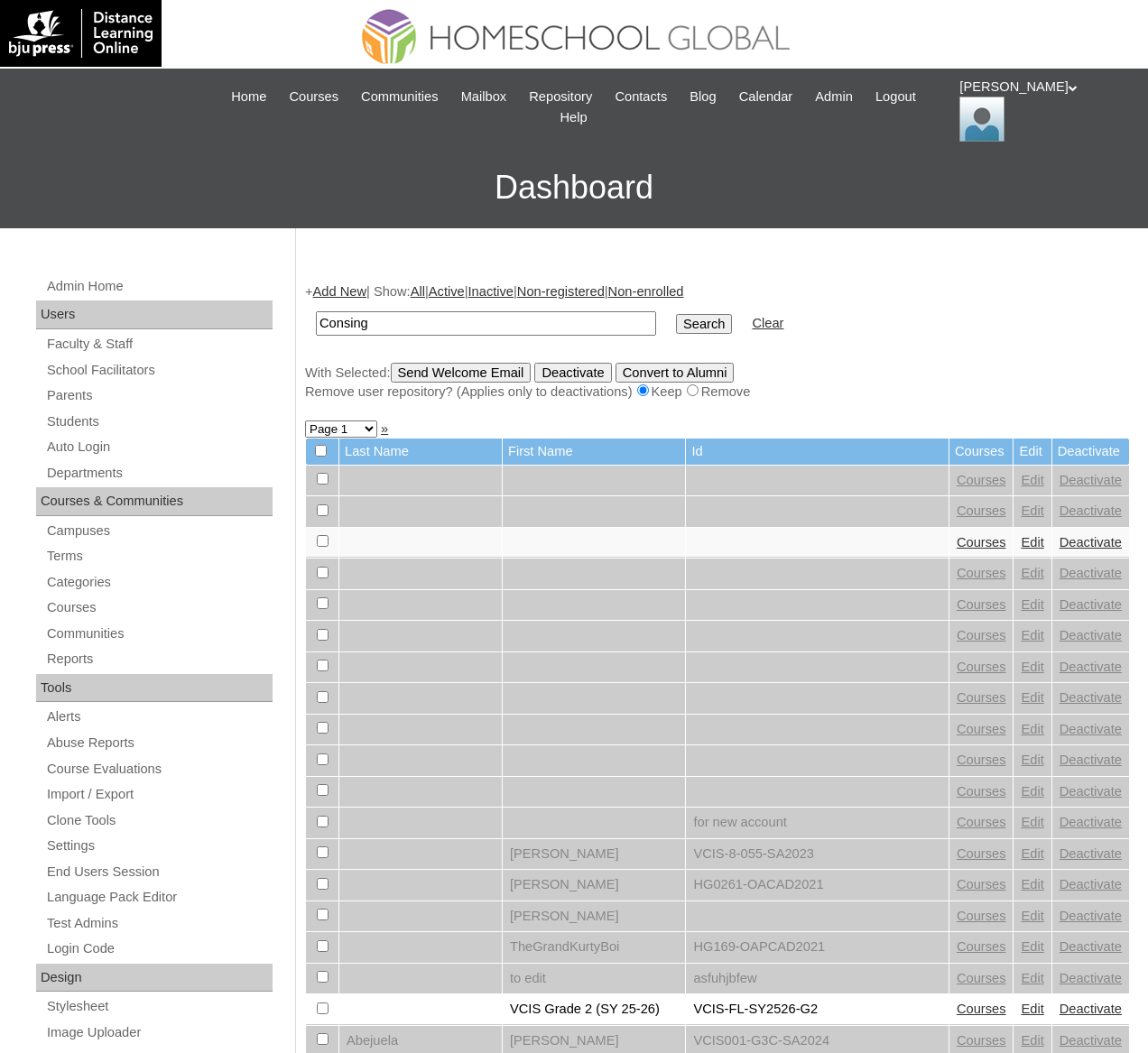
type input "Consing"
click at [676, 314] on input "Search" at bounding box center [703, 324] width 56 height 20
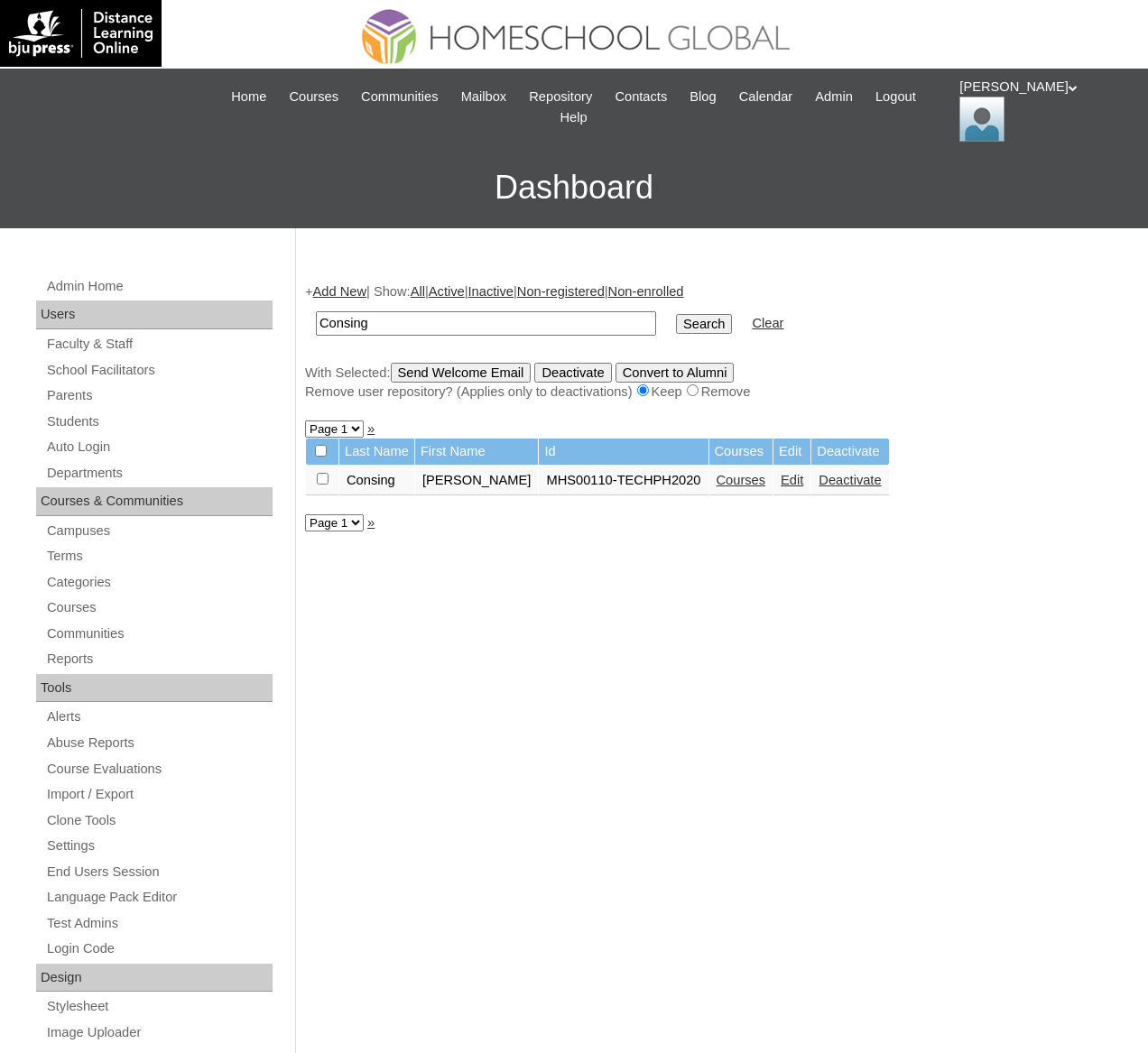
click at [716, 479] on link "Courses" at bounding box center [741, 480] width 50 height 15
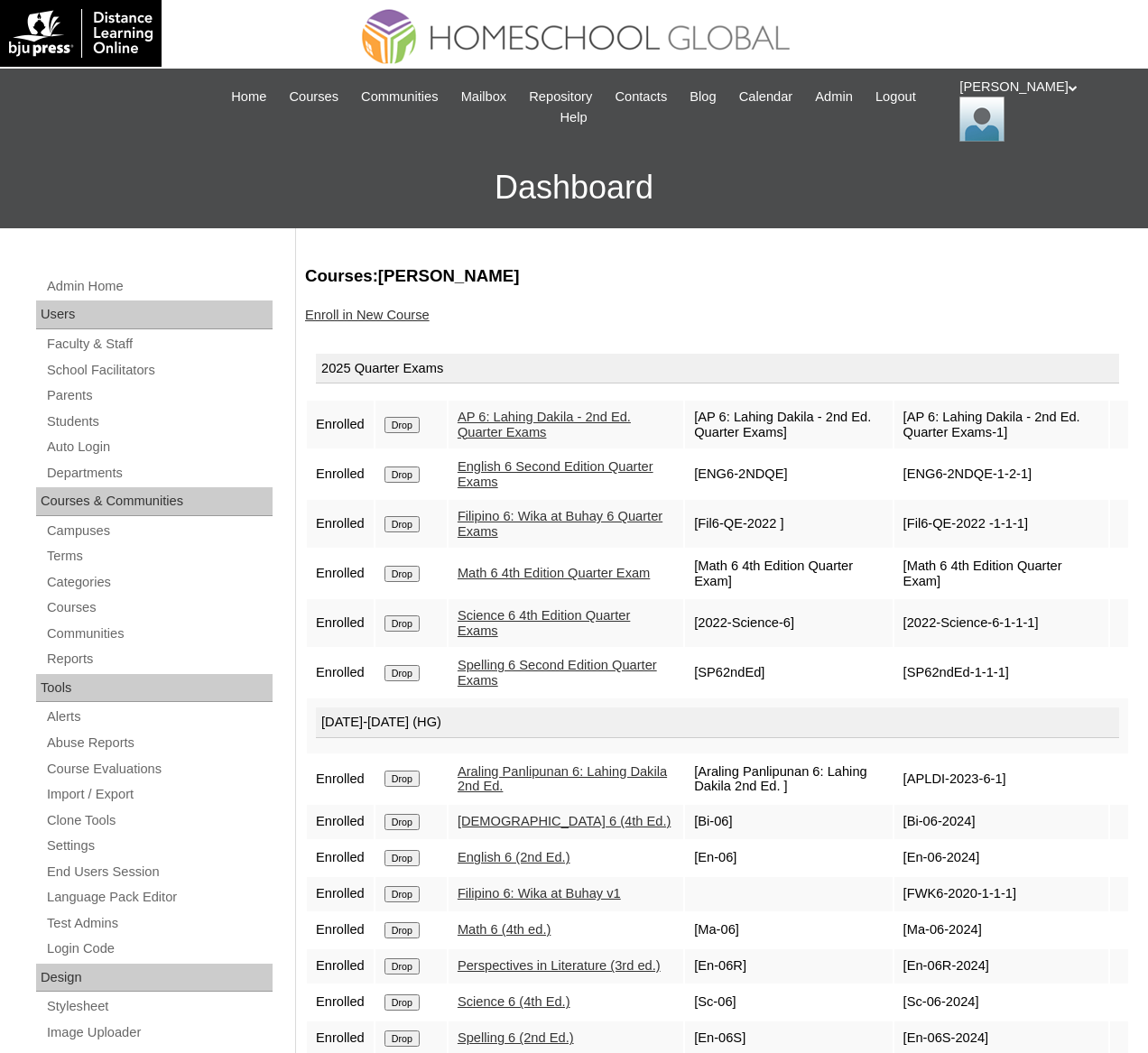
click at [375, 317] on link "Enroll in New Course" at bounding box center [367, 315] width 125 height 15
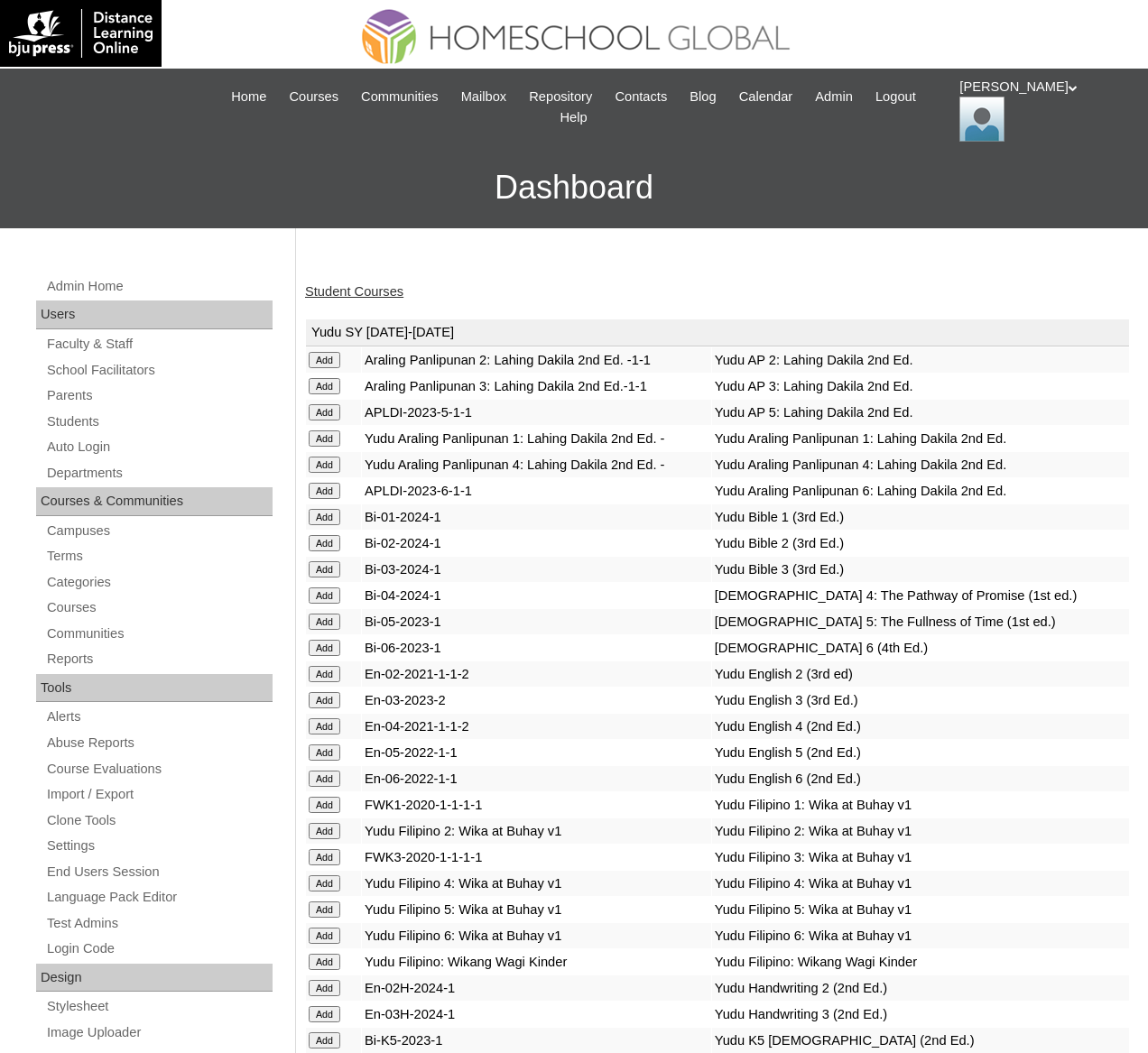
scroll to position [6459, 0]
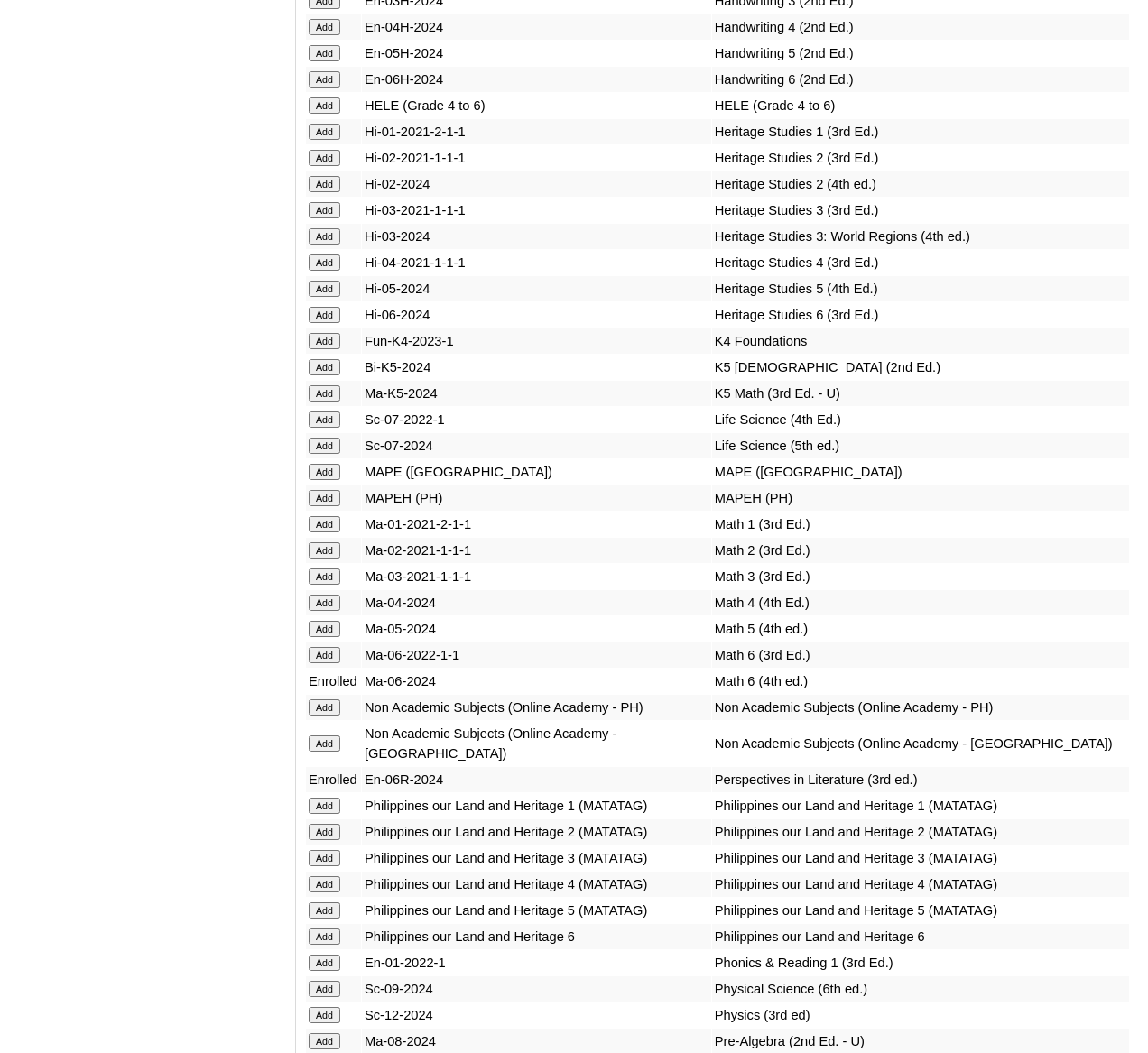
click at [328, 114] on input "Add" at bounding box center [324, 106] width 31 height 17
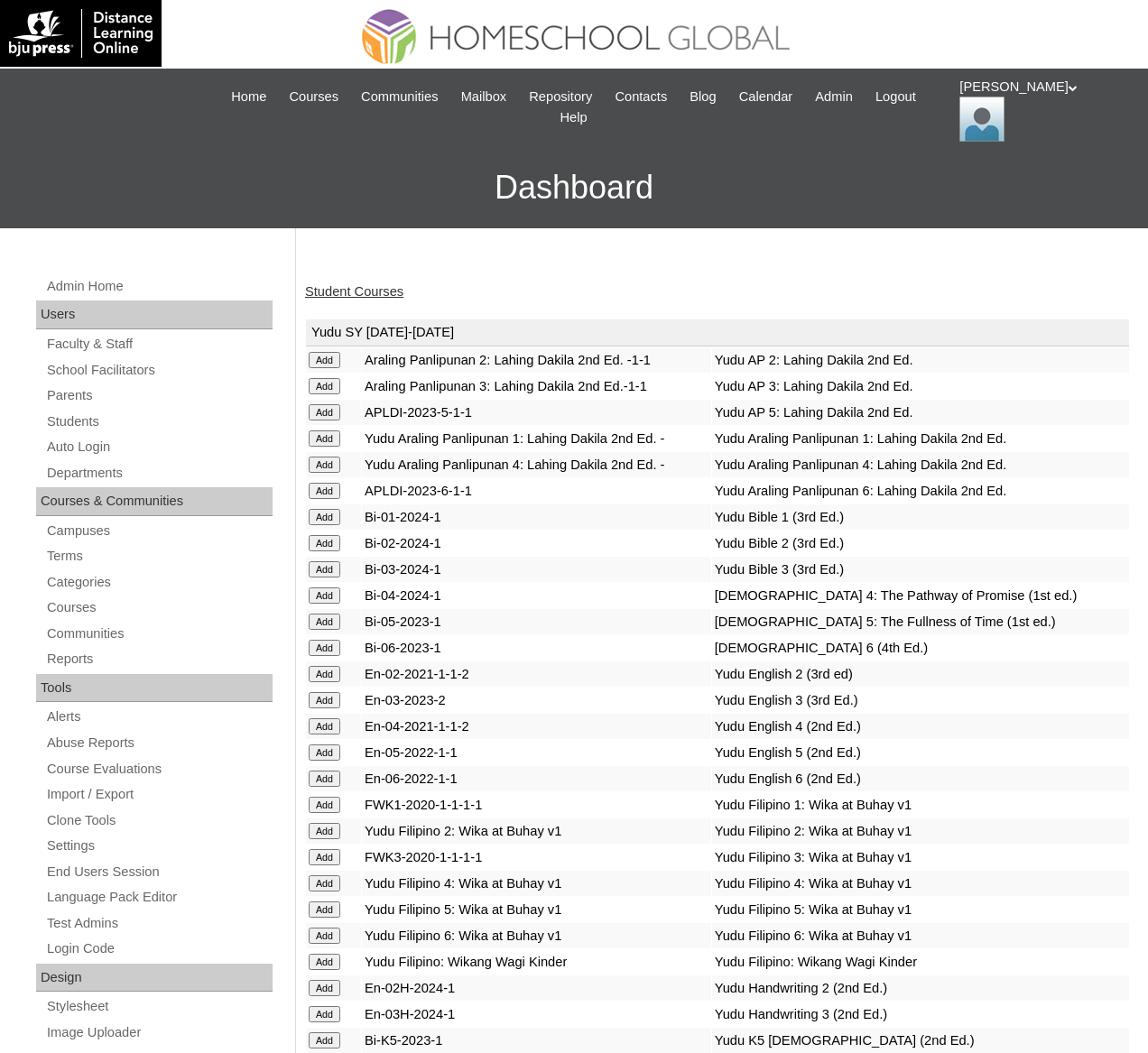
scroll to position [6822, 0]
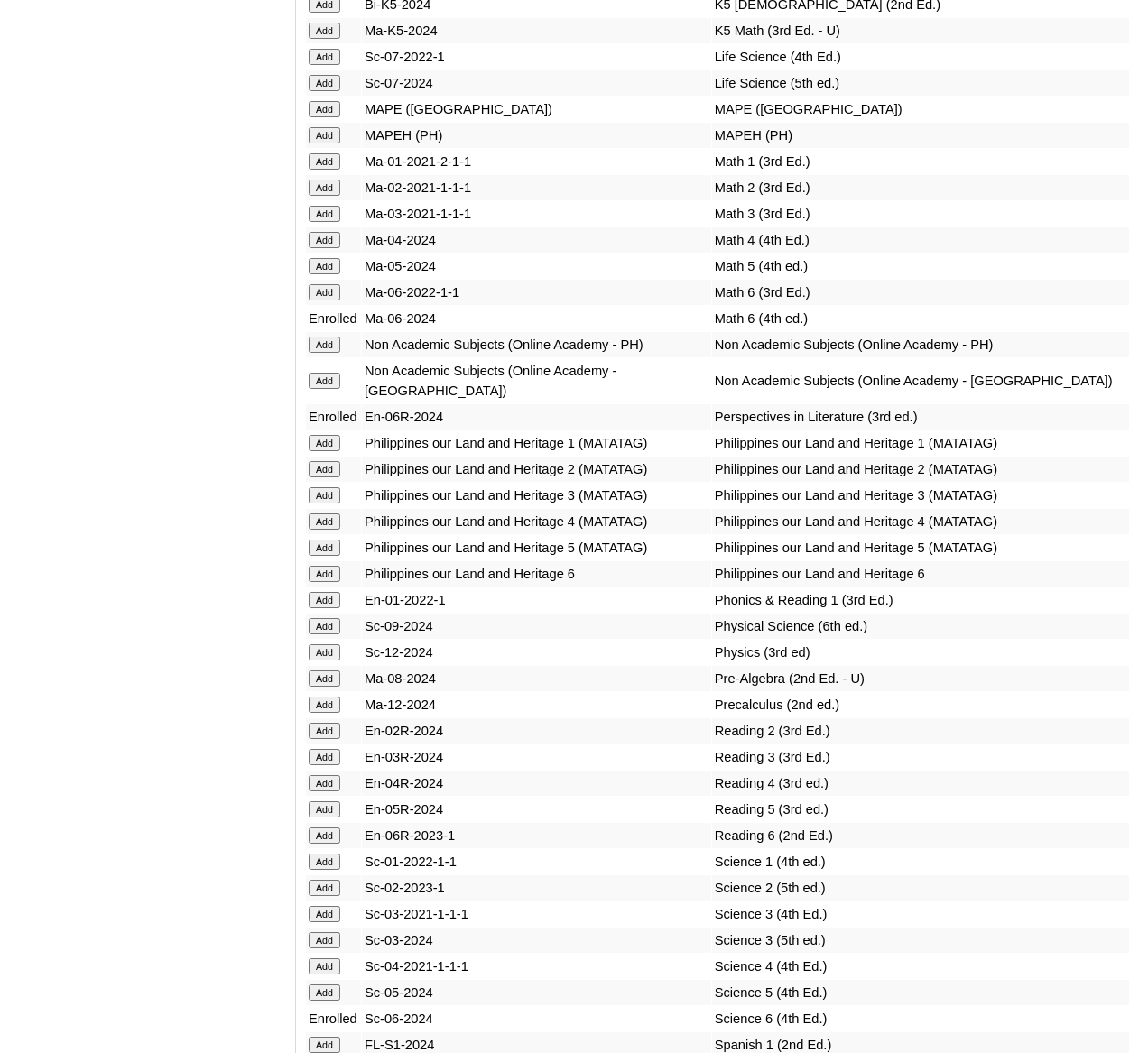
click at [330, 143] on input "Add" at bounding box center [324, 136] width 31 height 17
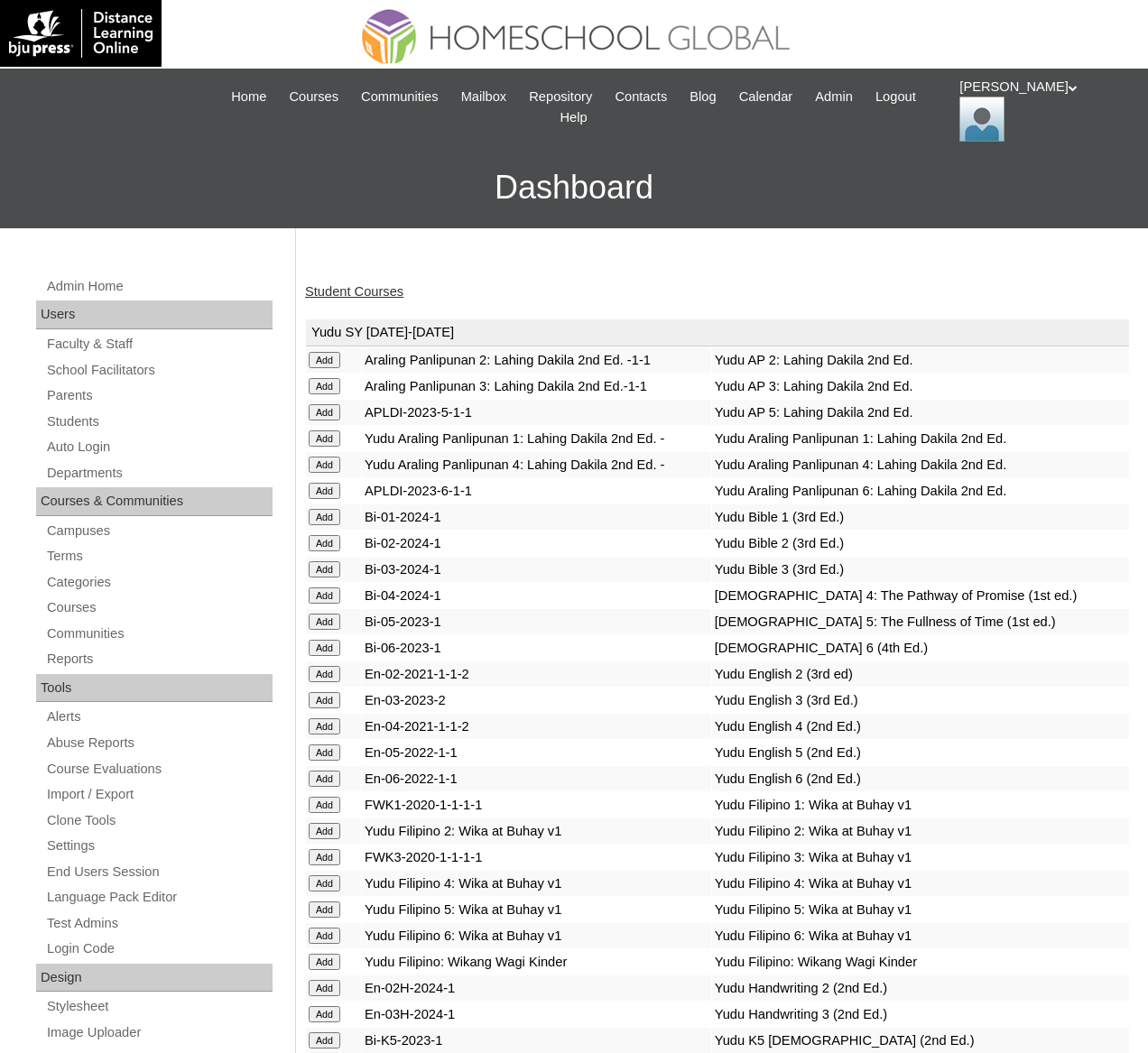
click at [359, 289] on link "Student Courses" at bounding box center [354, 292] width 98 height 15
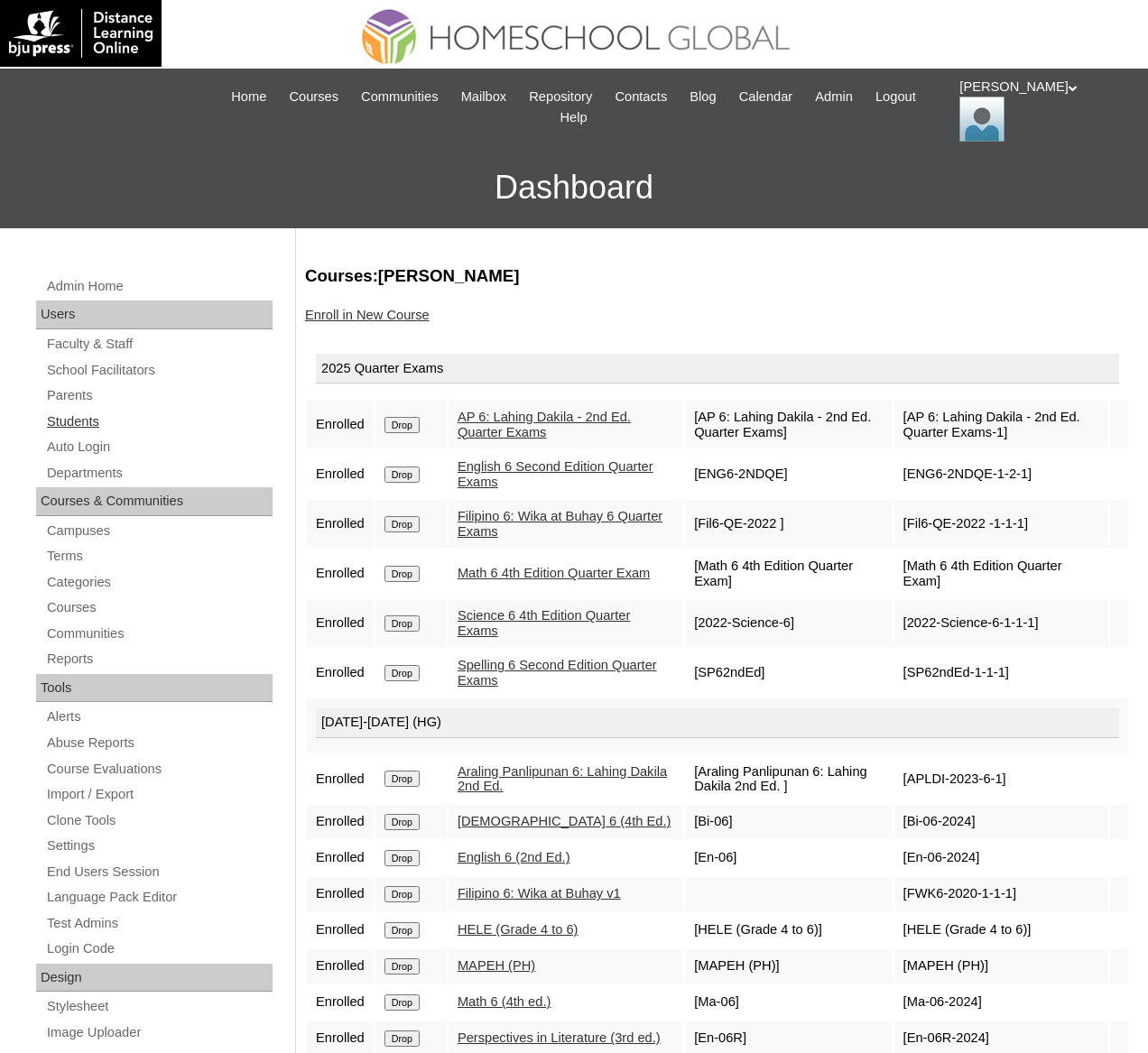
click at [85, 424] on link "Students" at bounding box center [159, 421] width 228 height 23
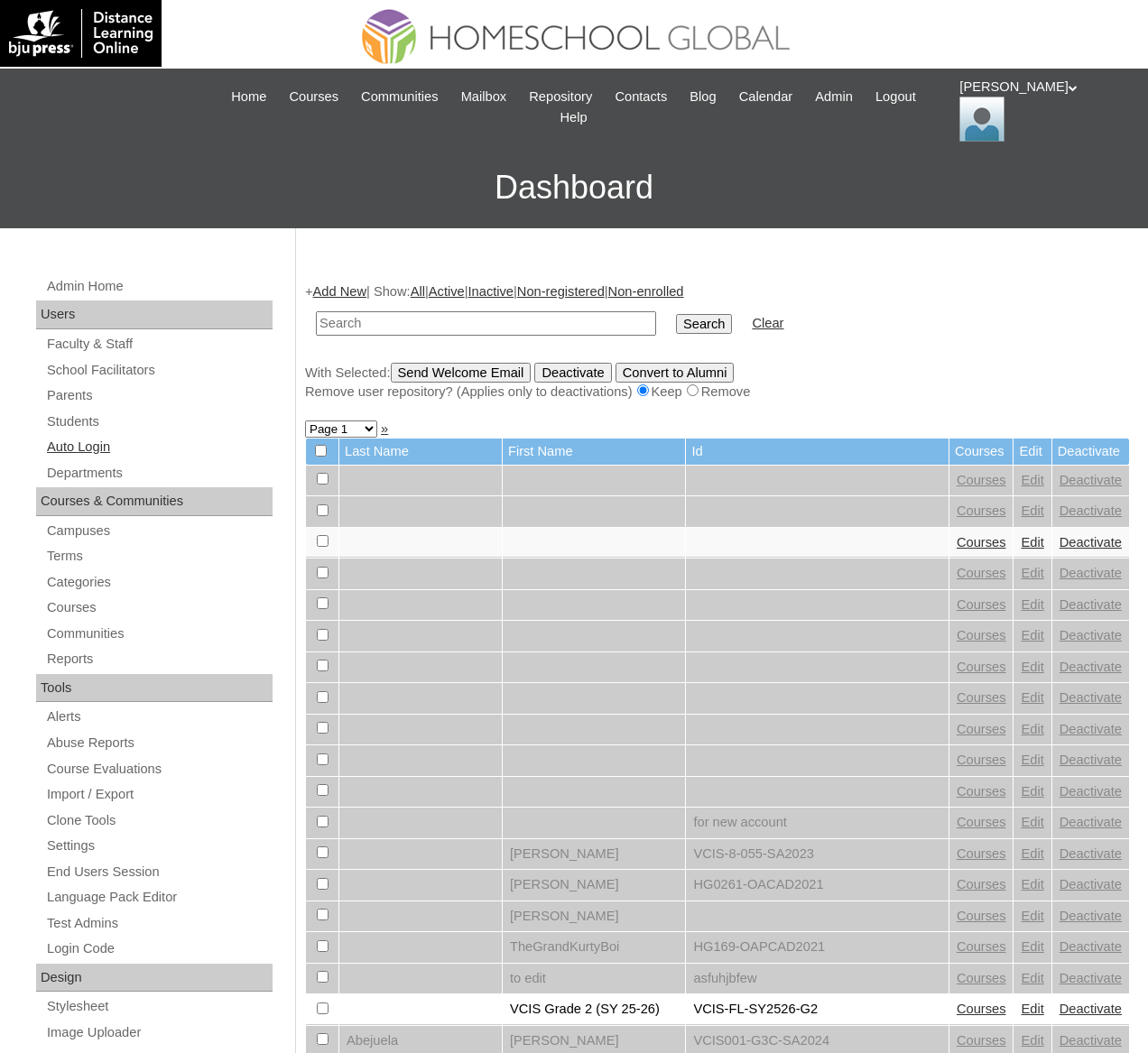
paste input "Calix Trent"
type input "Calix Trent"
click at [676, 314] on input "Search" at bounding box center [703, 324] width 56 height 20
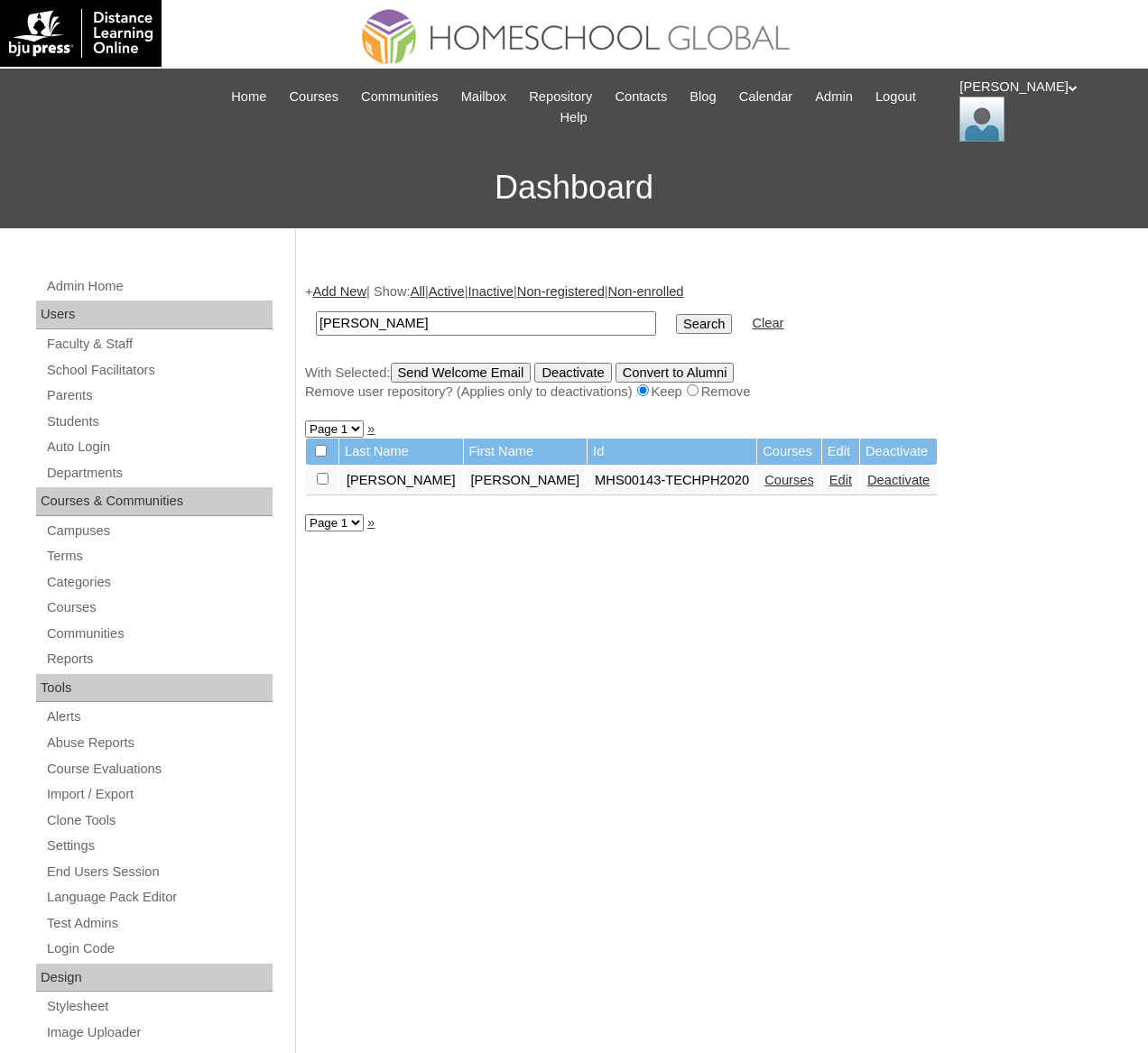
click at [764, 477] on link "Courses" at bounding box center [789, 480] width 50 height 15
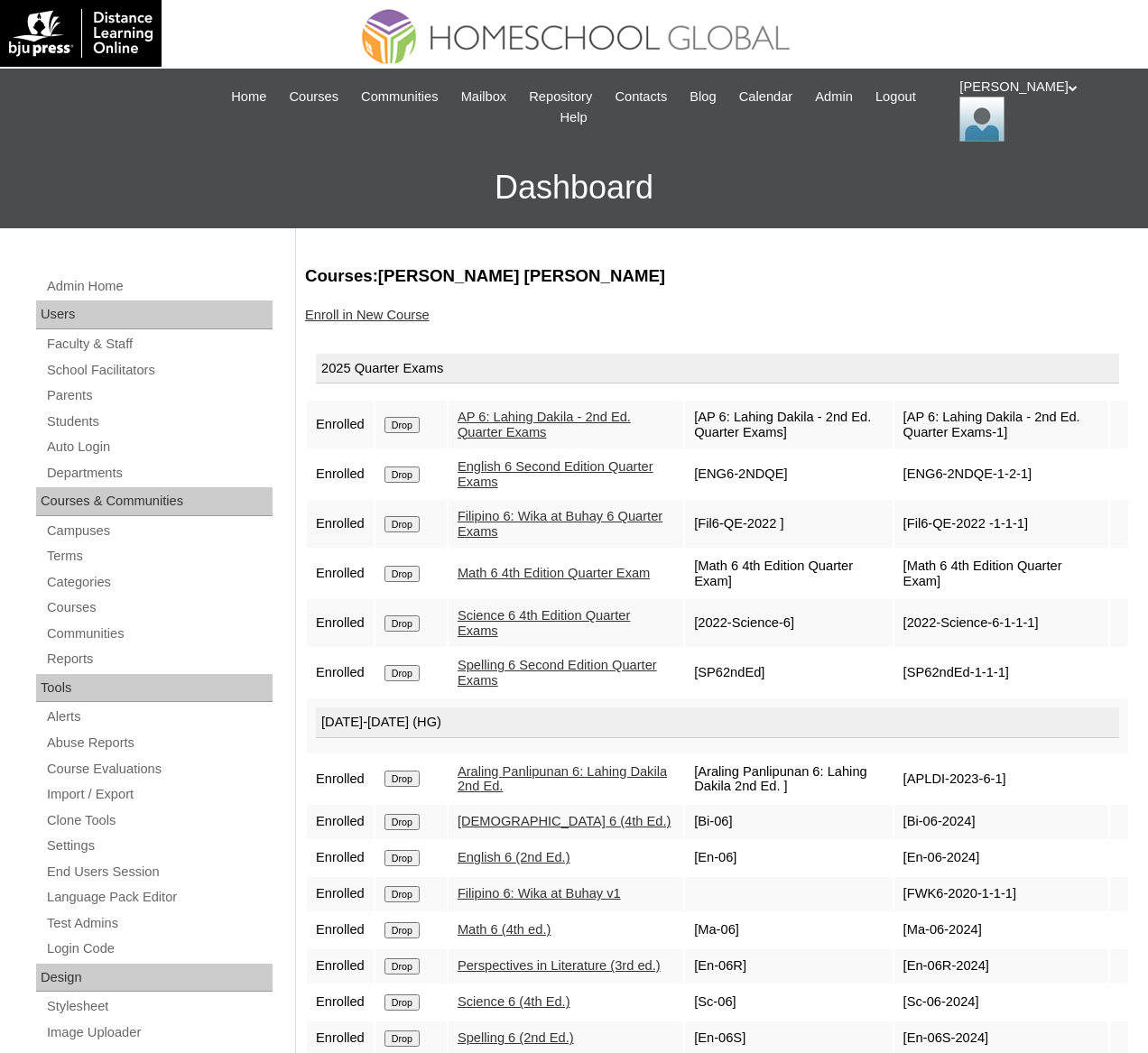
click at [385, 313] on link "Enroll in New Course" at bounding box center [367, 315] width 125 height 15
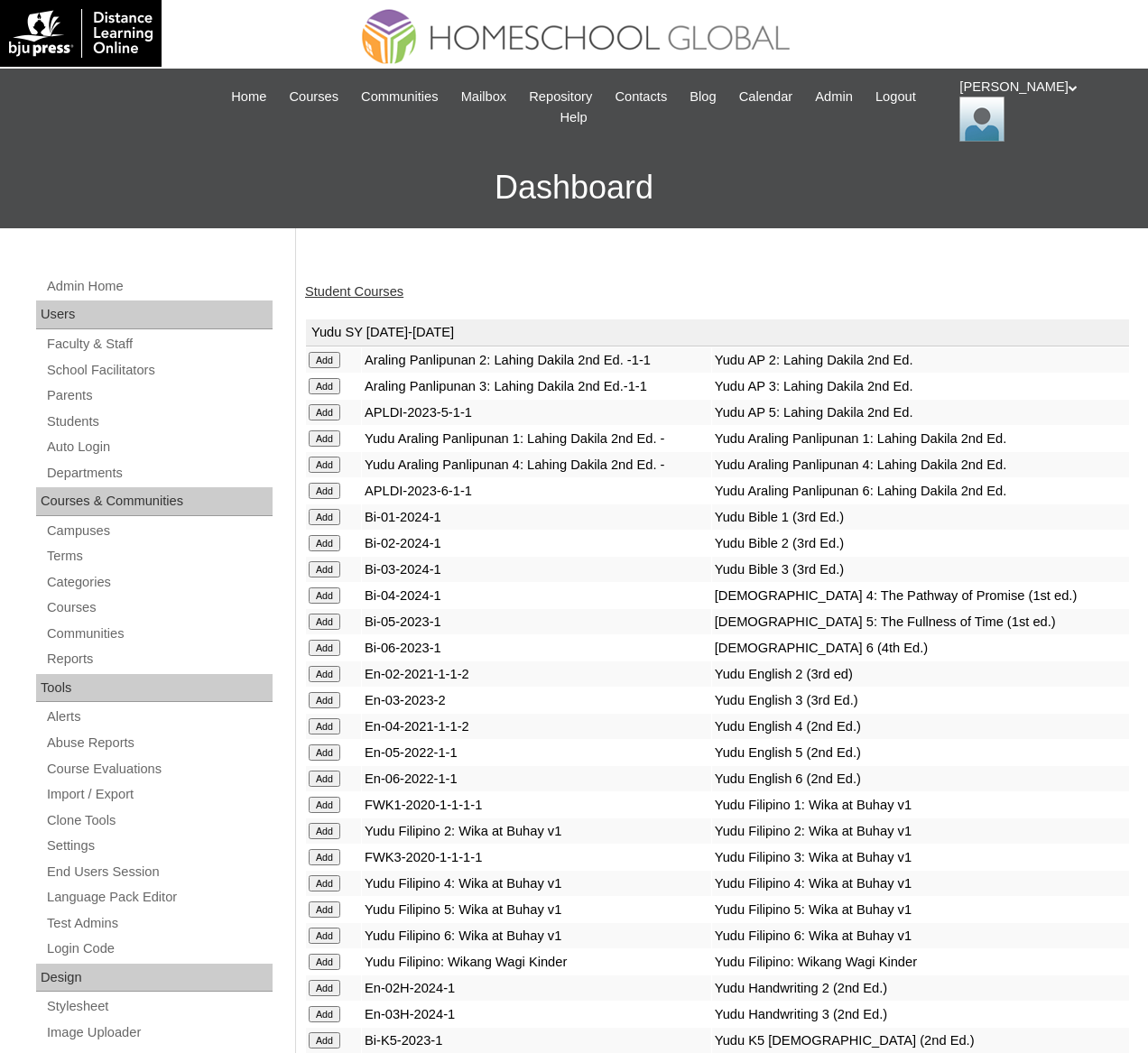
scroll to position [6849, 0]
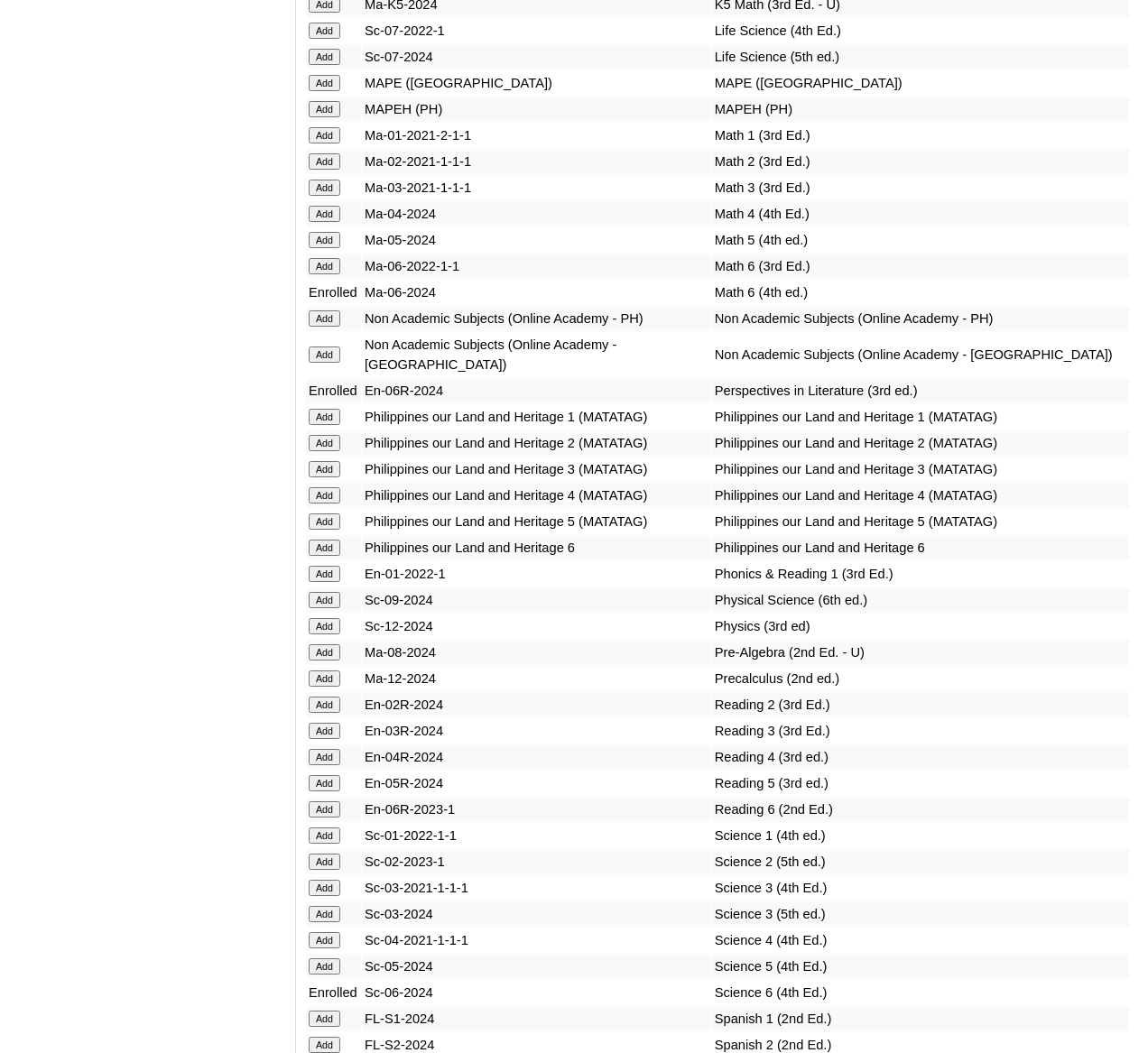
click at [328, 118] on input "Add" at bounding box center [324, 109] width 31 height 17
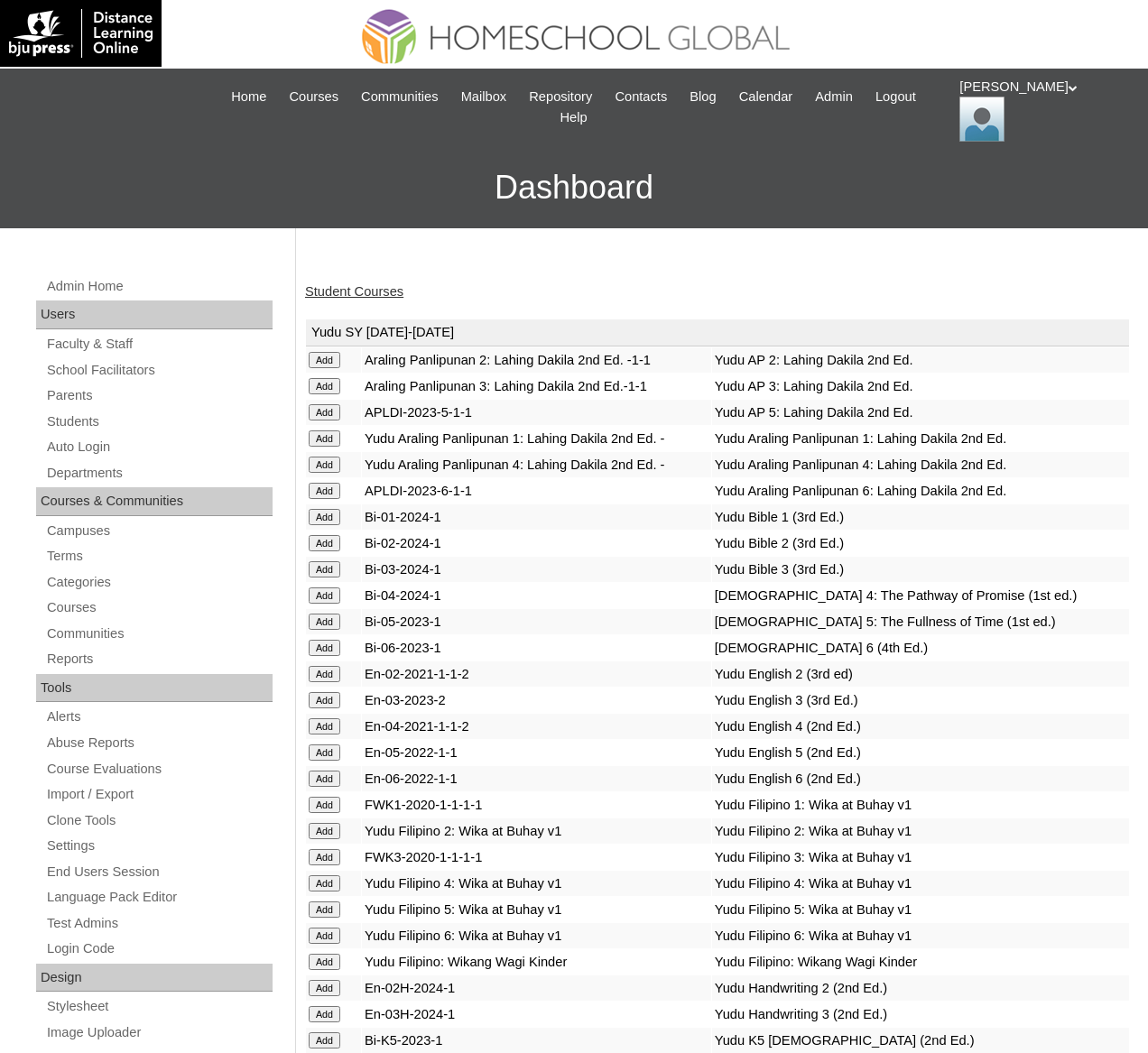
scroll to position [6459, 0]
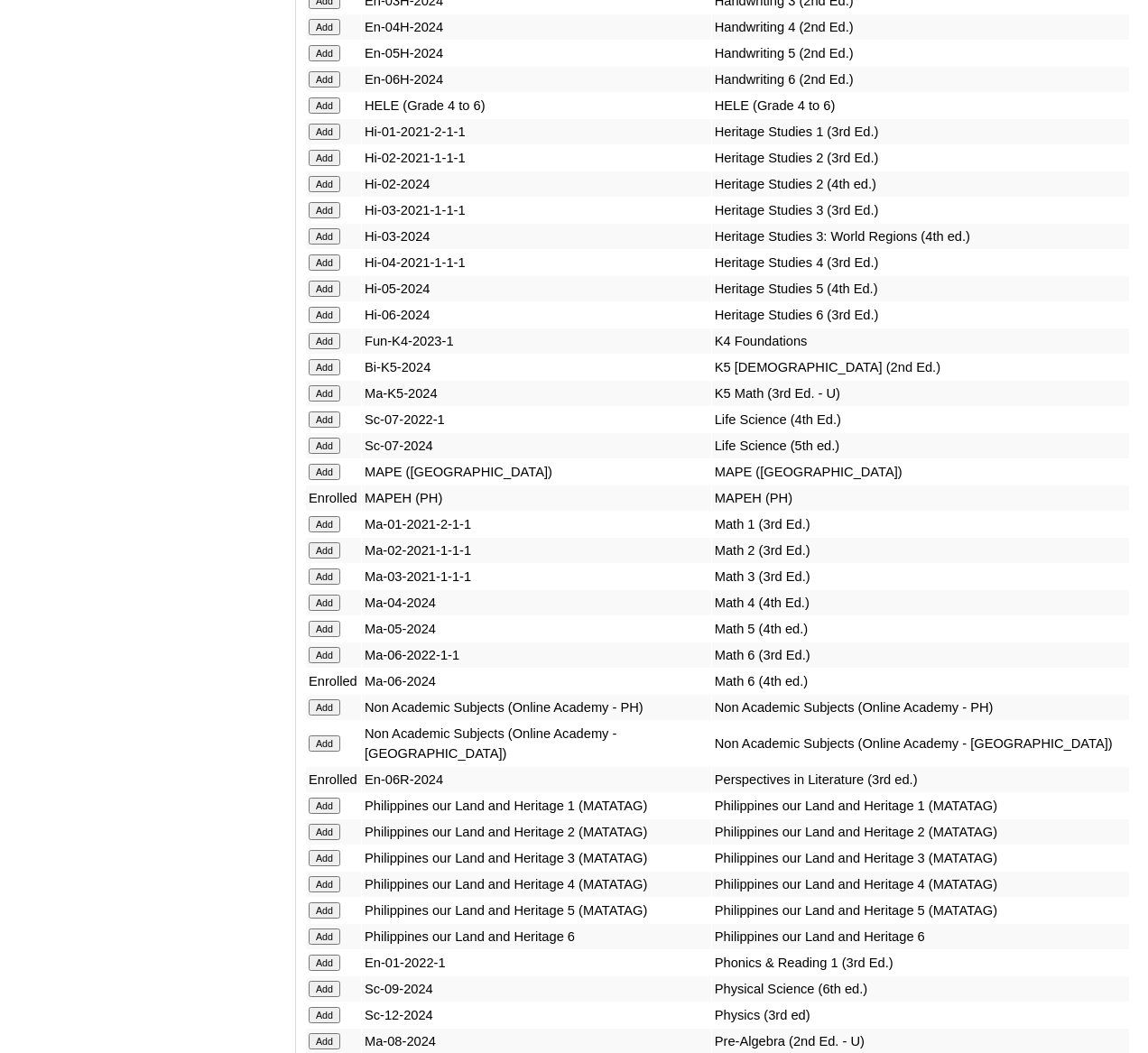
click at [334, 114] on input "Add" at bounding box center [324, 106] width 31 height 17
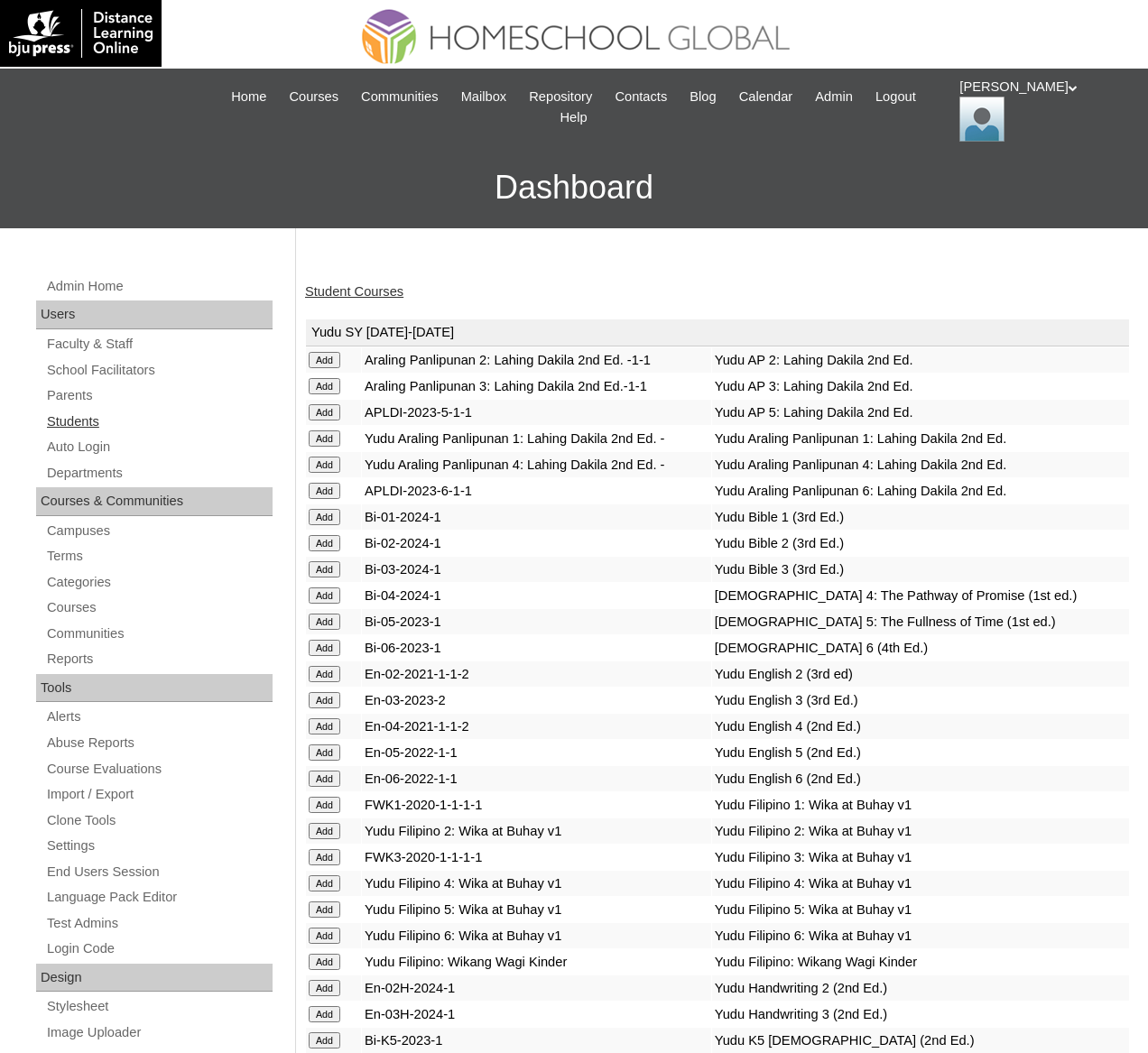
click at [75, 426] on link "Students" at bounding box center [159, 421] width 228 height 23
click at [403, 289] on link "Student Courses" at bounding box center [354, 292] width 98 height 15
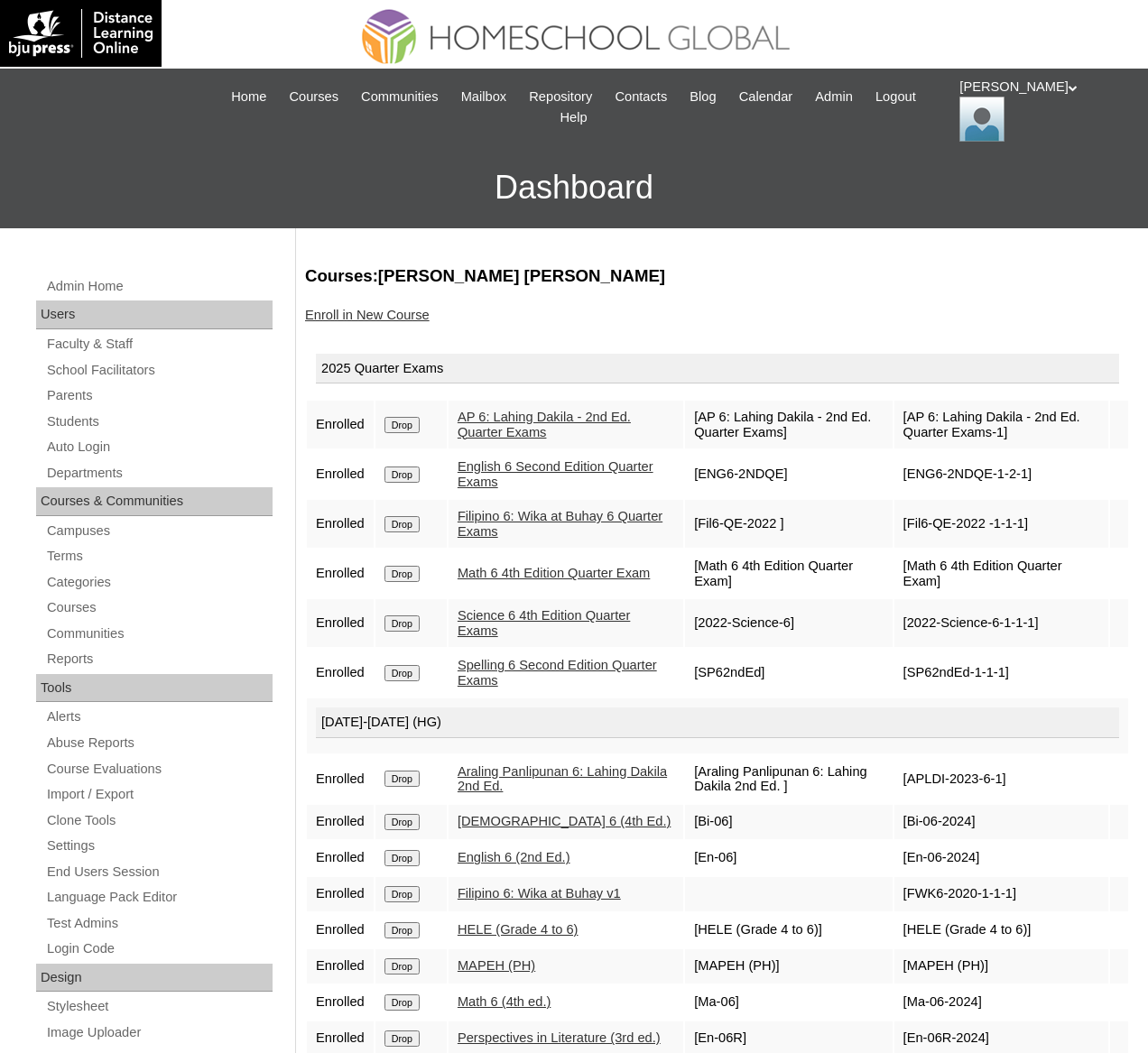
scroll to position [42, 0]
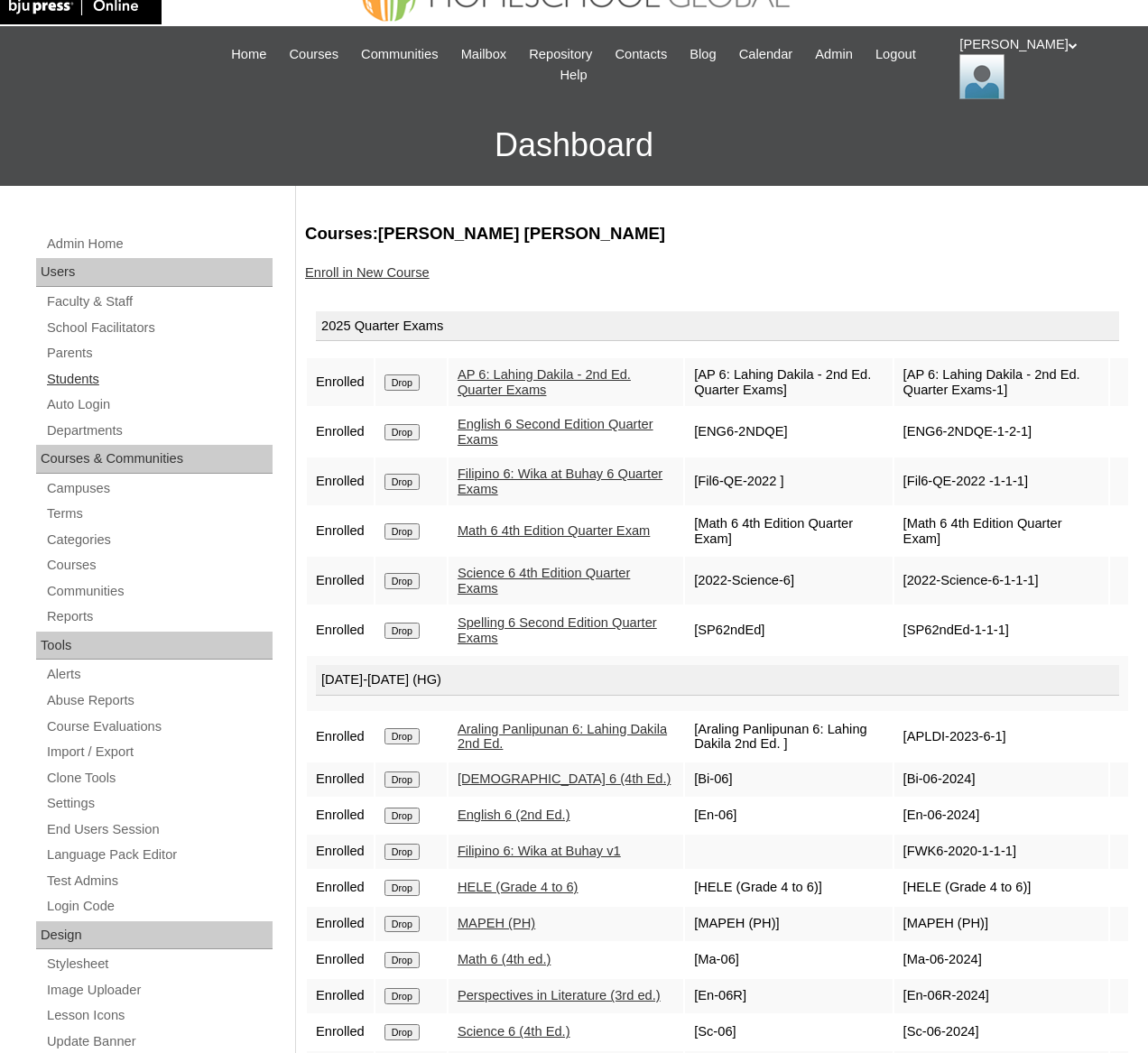
click at [84, 376] on link "Students" at bounding box center [159, 379] width 228 height 23
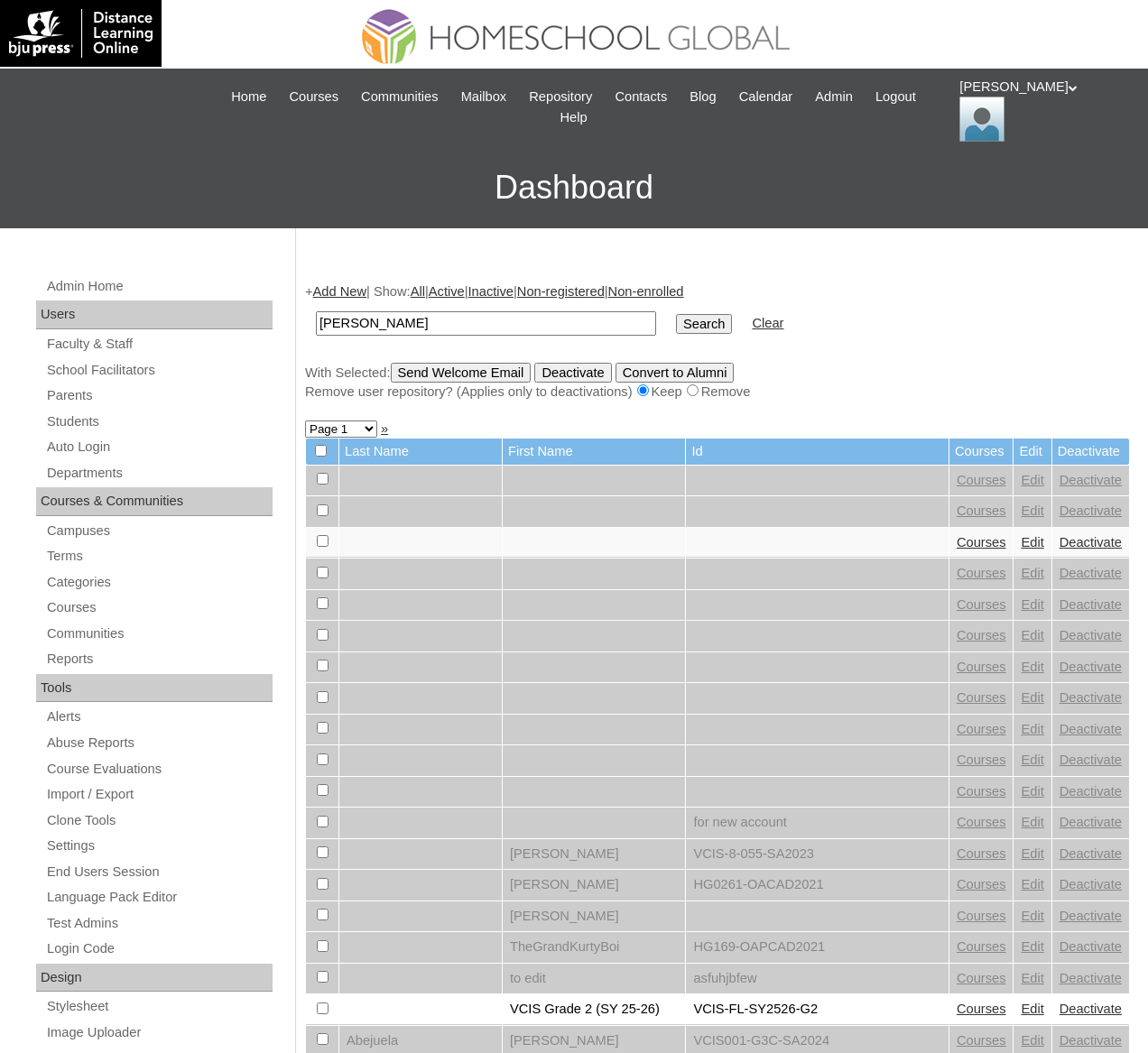
type input "[PERSON_NAME]"
click at [676, 314] on input "Search" at bounding box center [703, 324] width 56 height 20
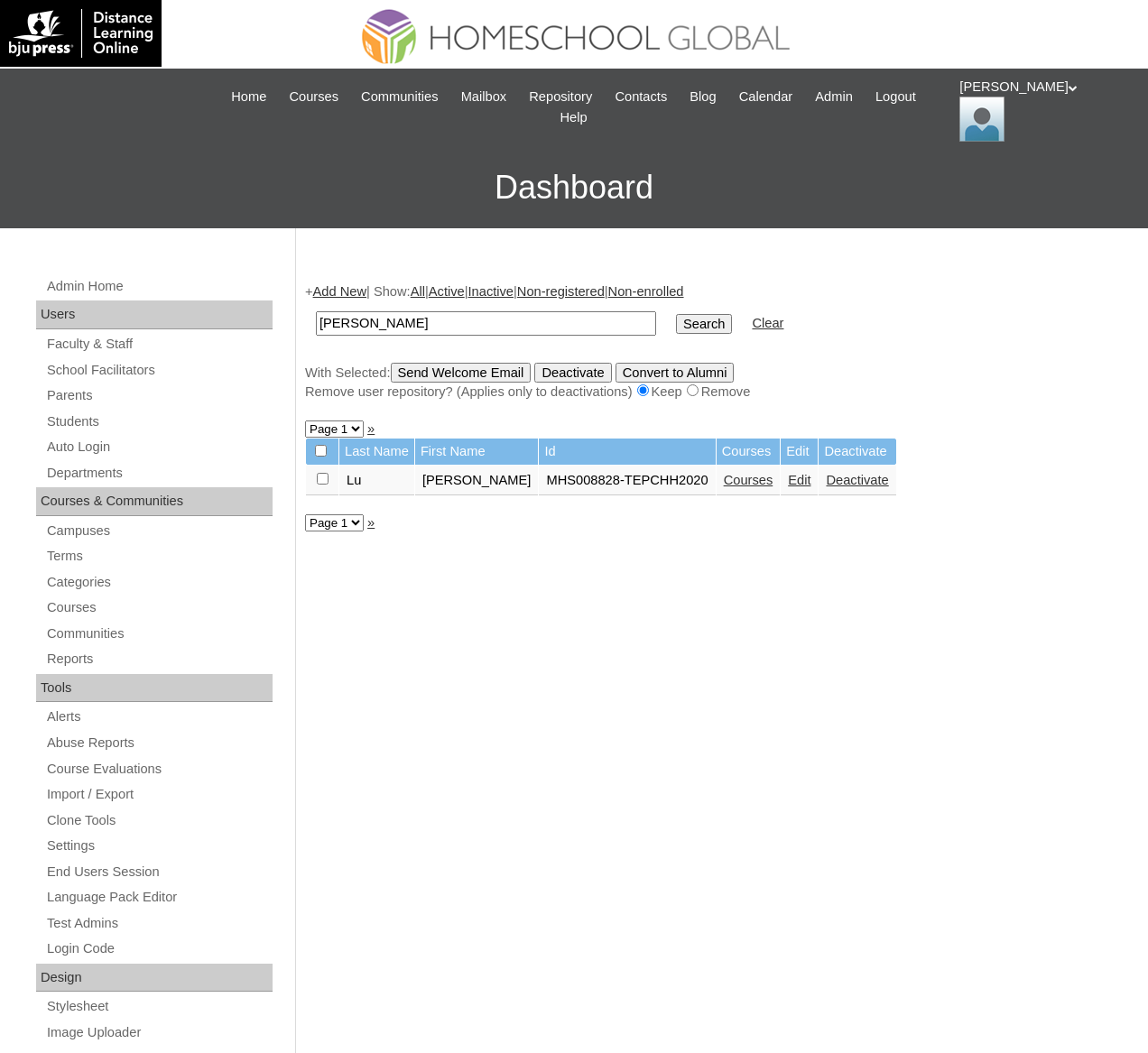
click at [734, 475] on link "Courses" at bounding box center [748, 480] width 50 height 15
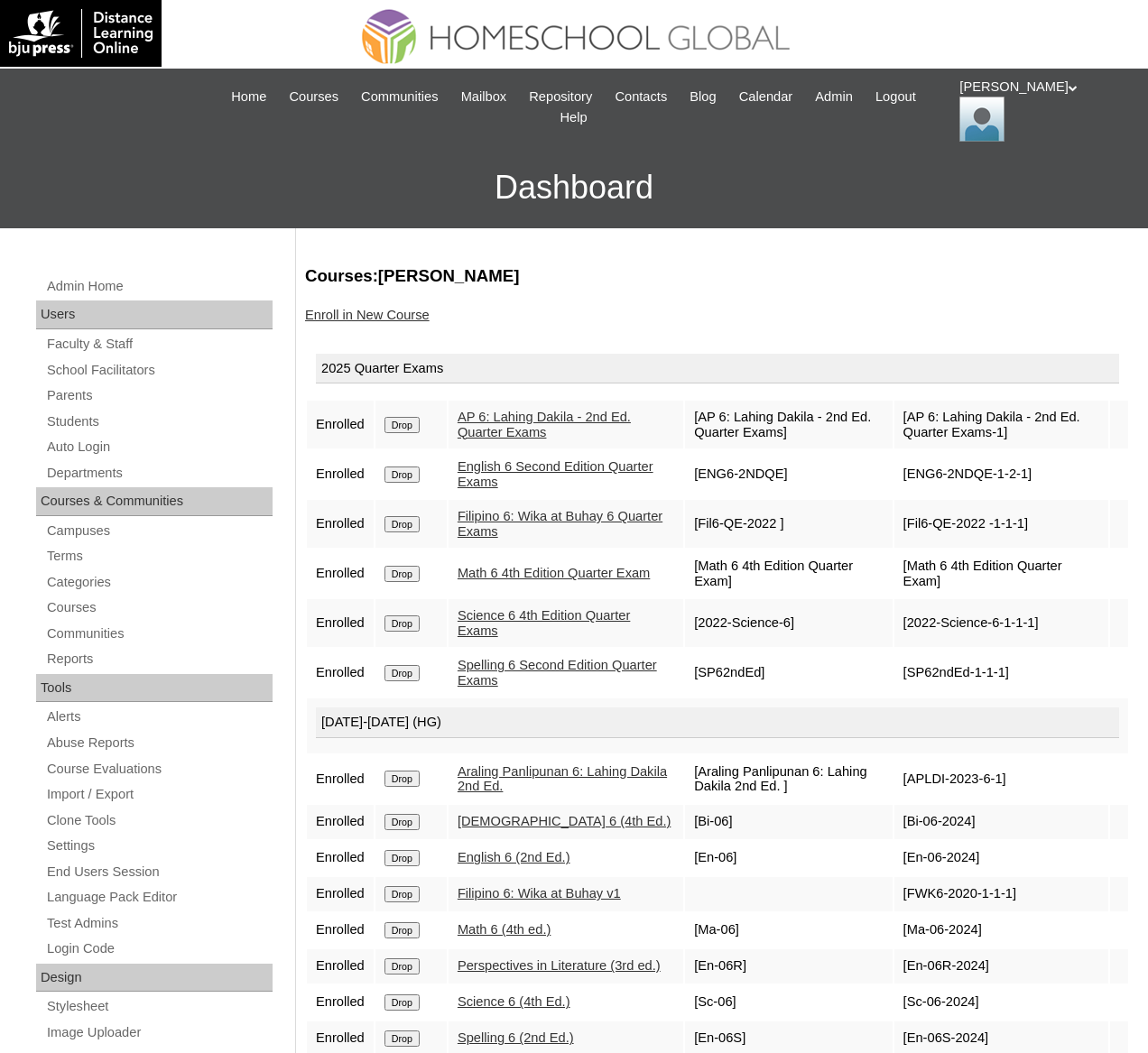
click at [396, 319] on link "Enroll in New Course" at bounding box center [367, 315] width 125 height 15
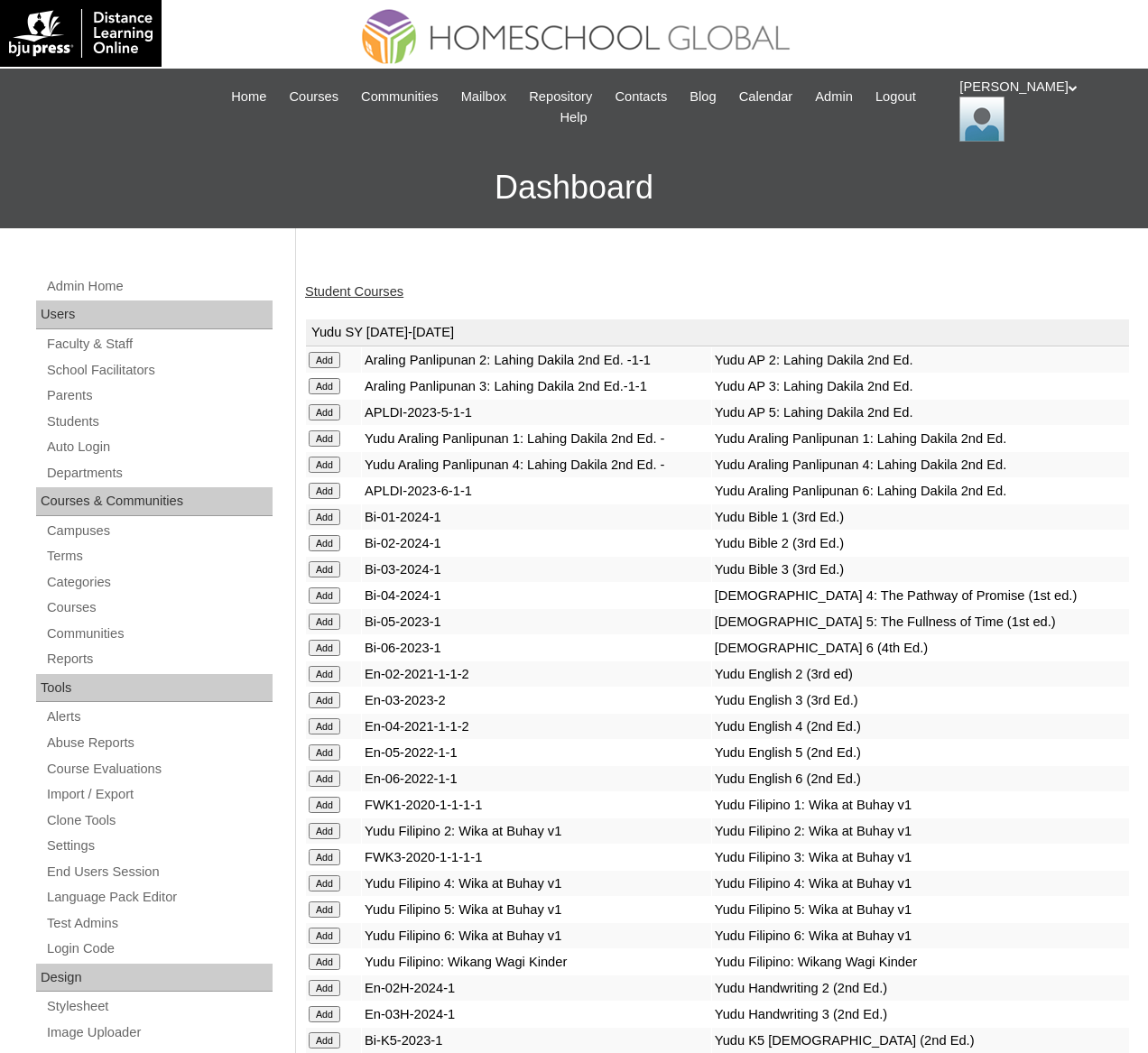
scroll to position [6459, 0]
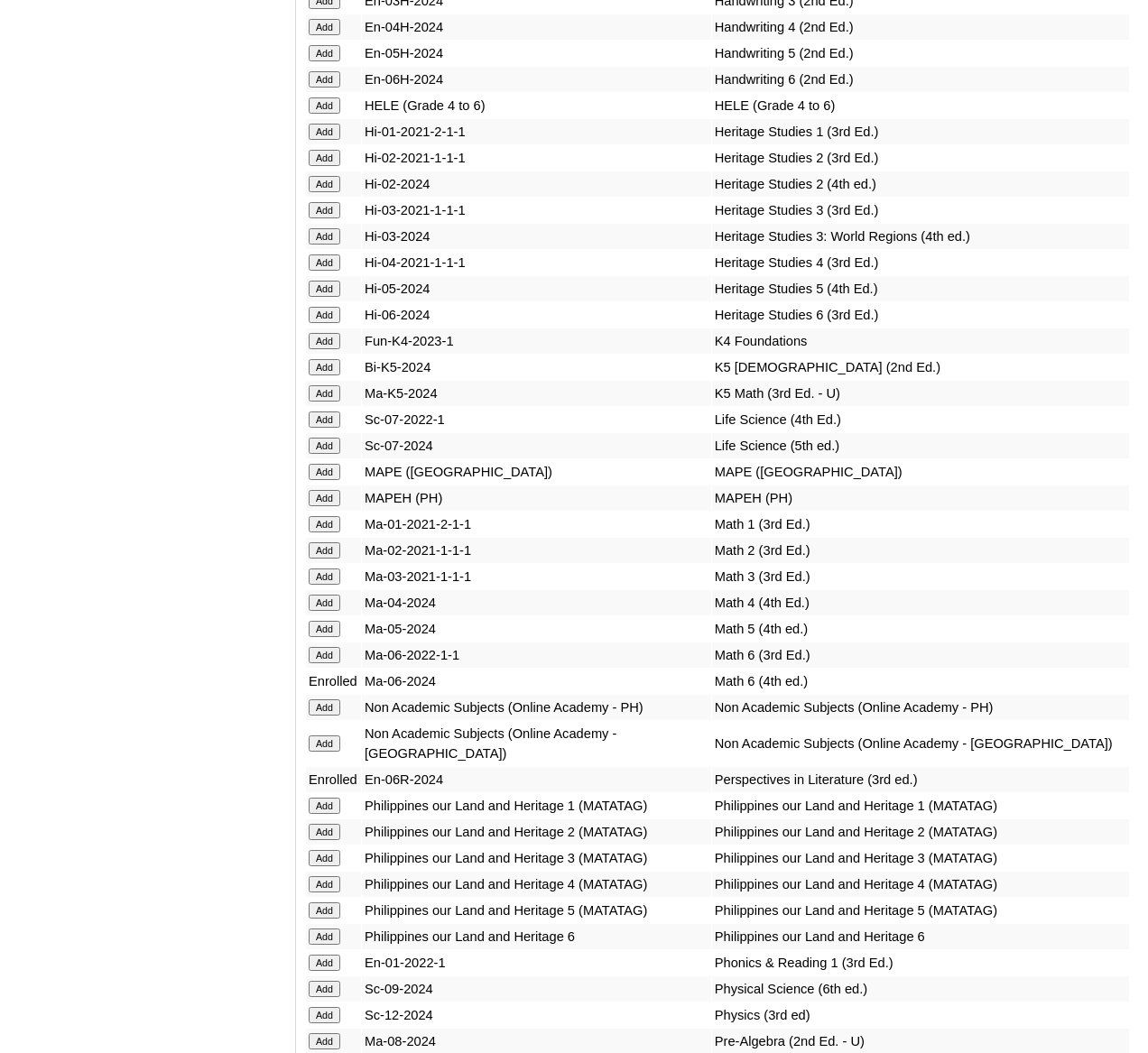
click at [324, 114] on input "Add" at bounding box center [324, 106] width 31 height 17
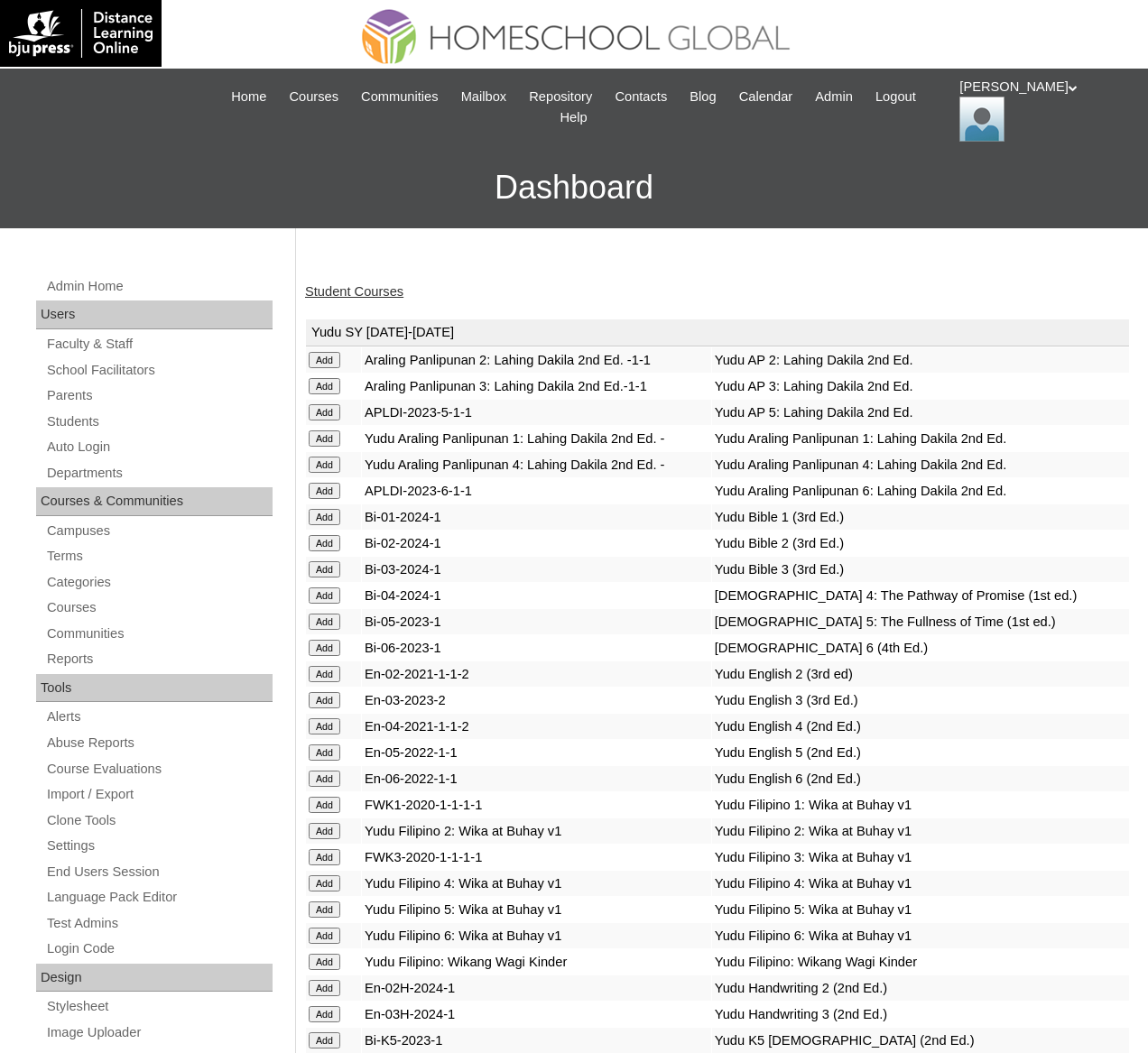
scroll to position [6822, 0]
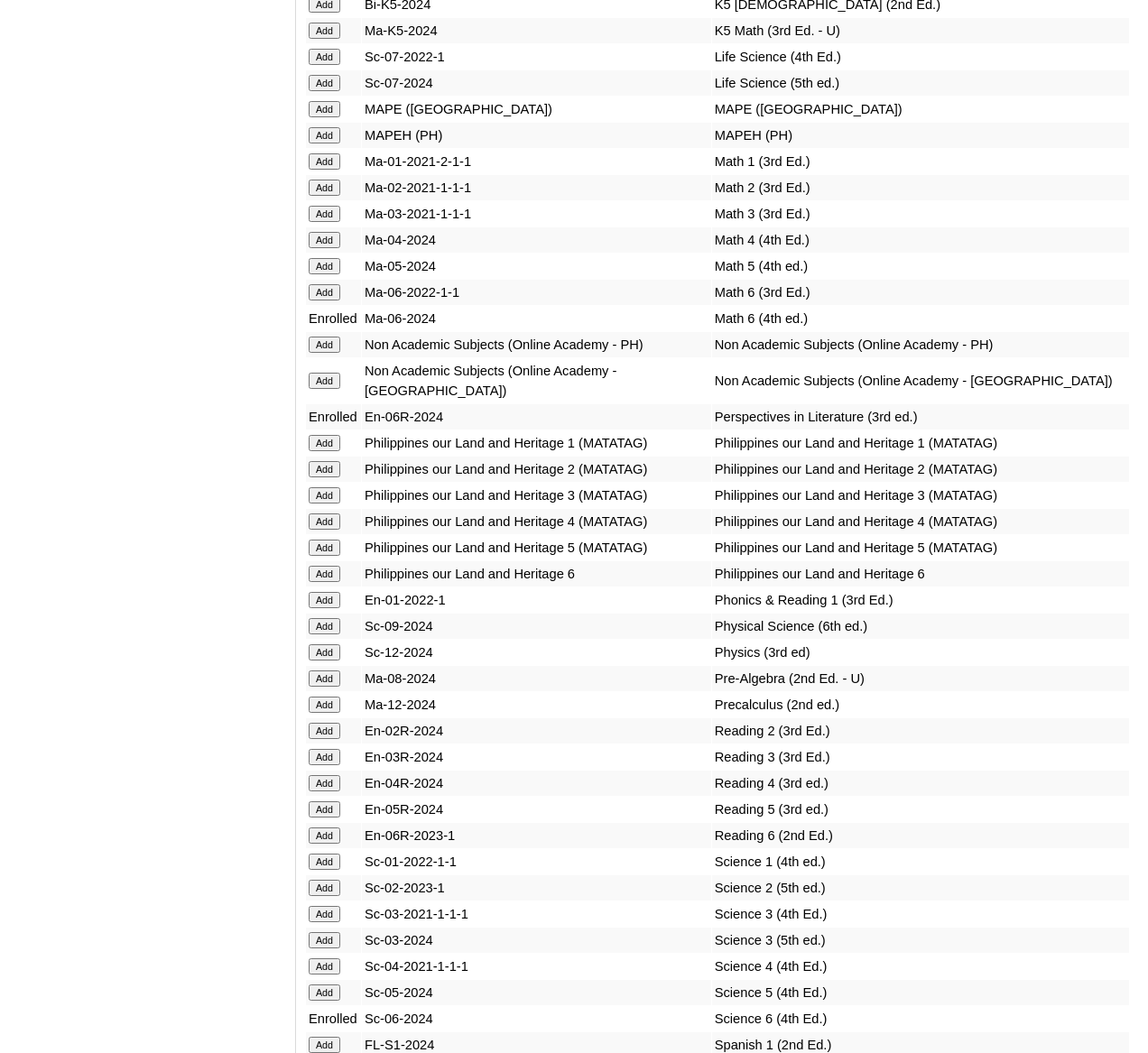
click at [321, 143] on input "Add" at bounding box center [324, 136] width 31 height 17
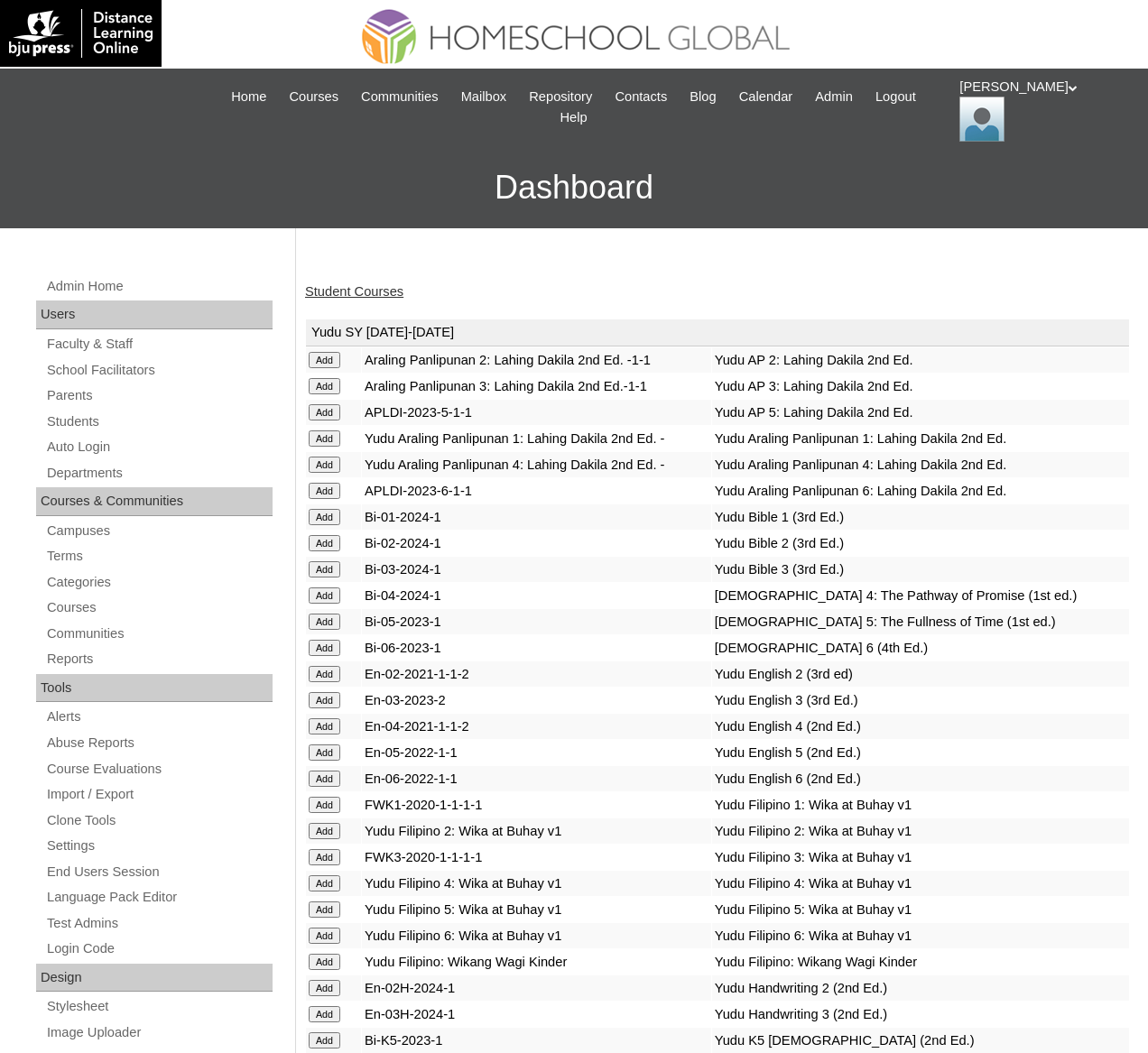
click at [348, 288] on link "Student Courses" at bounding box center [354, 292] width 98 height 15
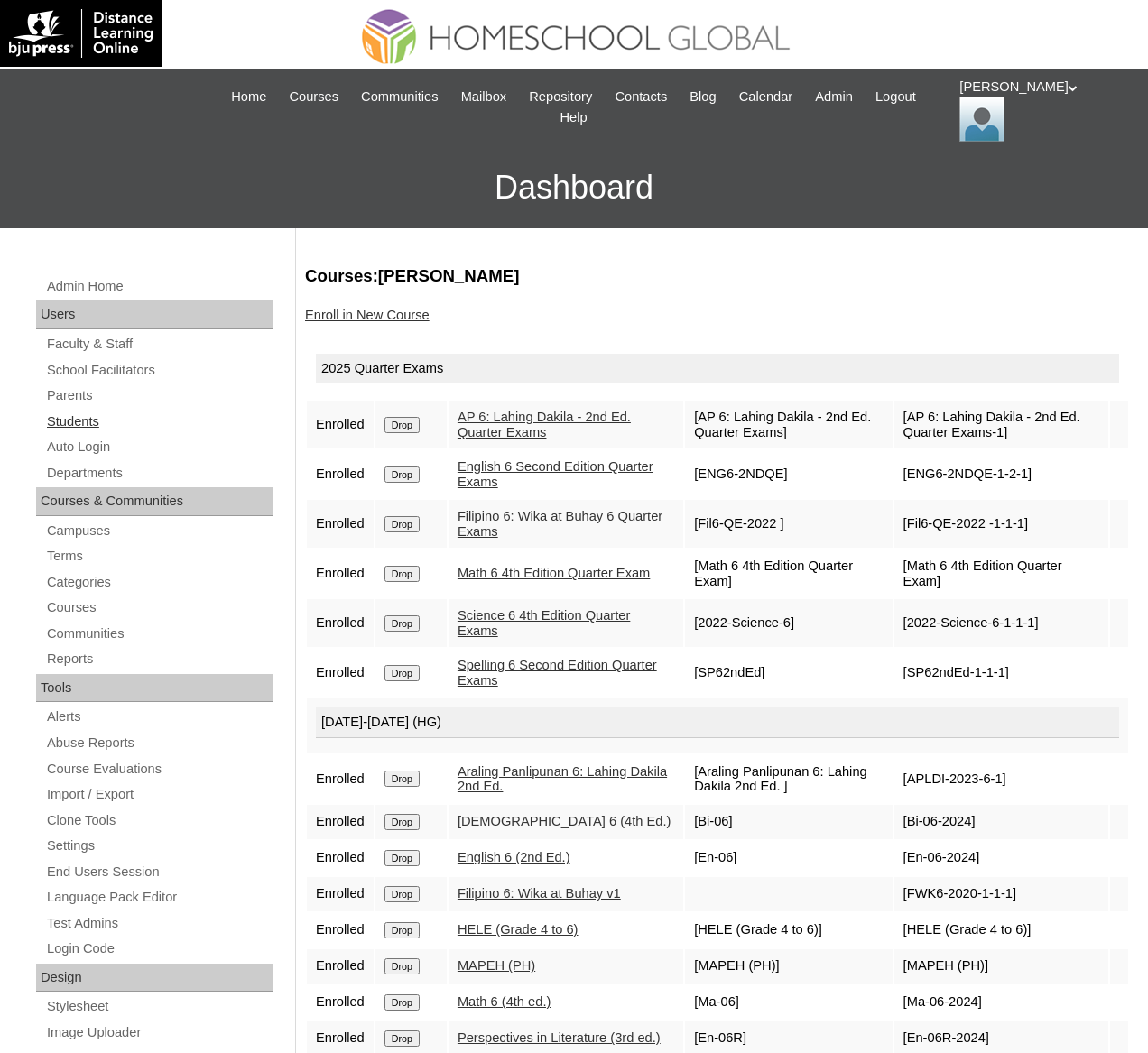
click at [89, 420] on link "Students" at bounding box center [159, 421] width 228 height 23
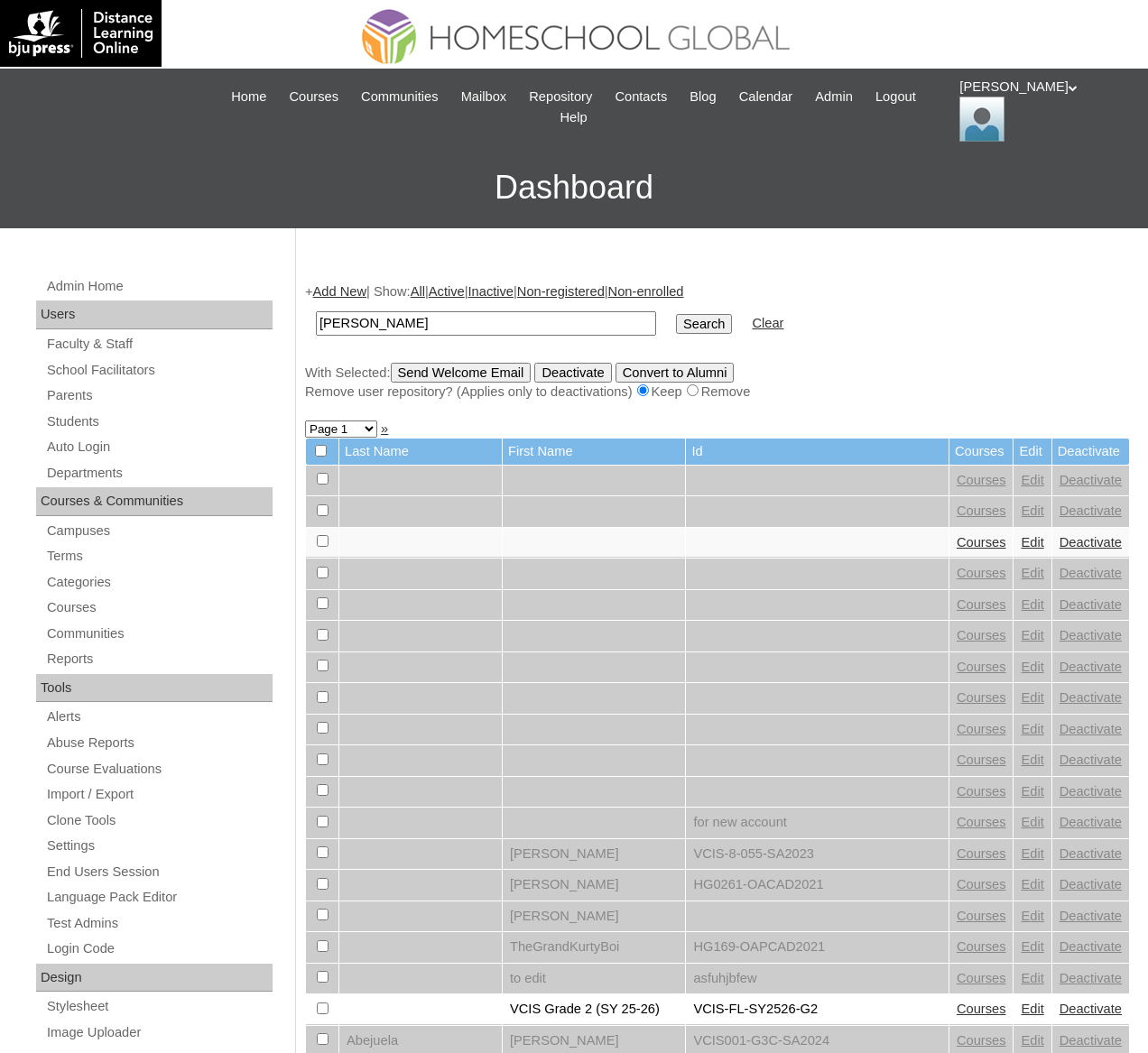
type input "[PERSON_NAME]"
click at [676, 314] on input "Search" at bounding box center [703, 324] width 56 height 20
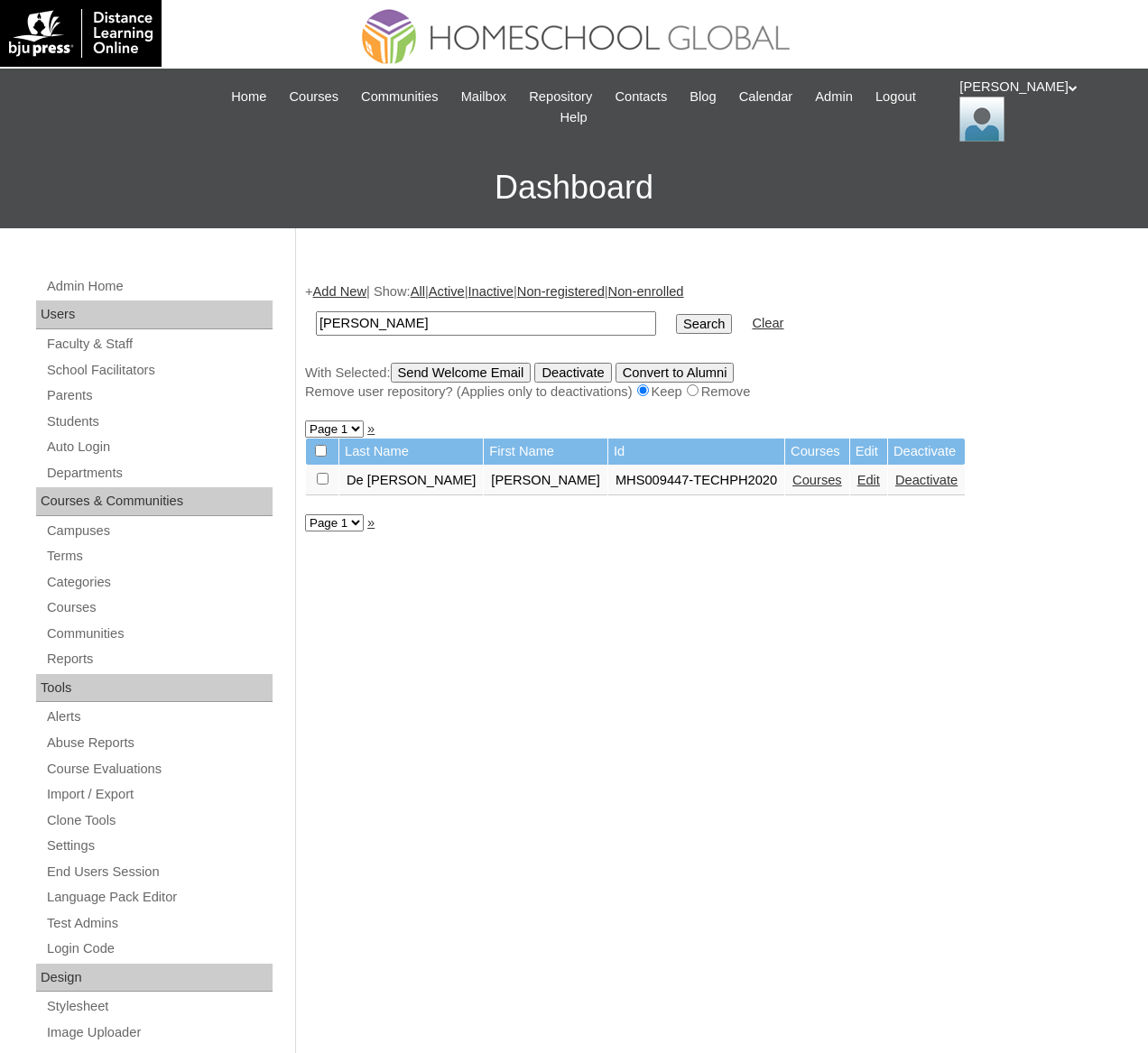
click at [793, 481] on link "Courses" at bounding box center [817, 480] width 50 height 15
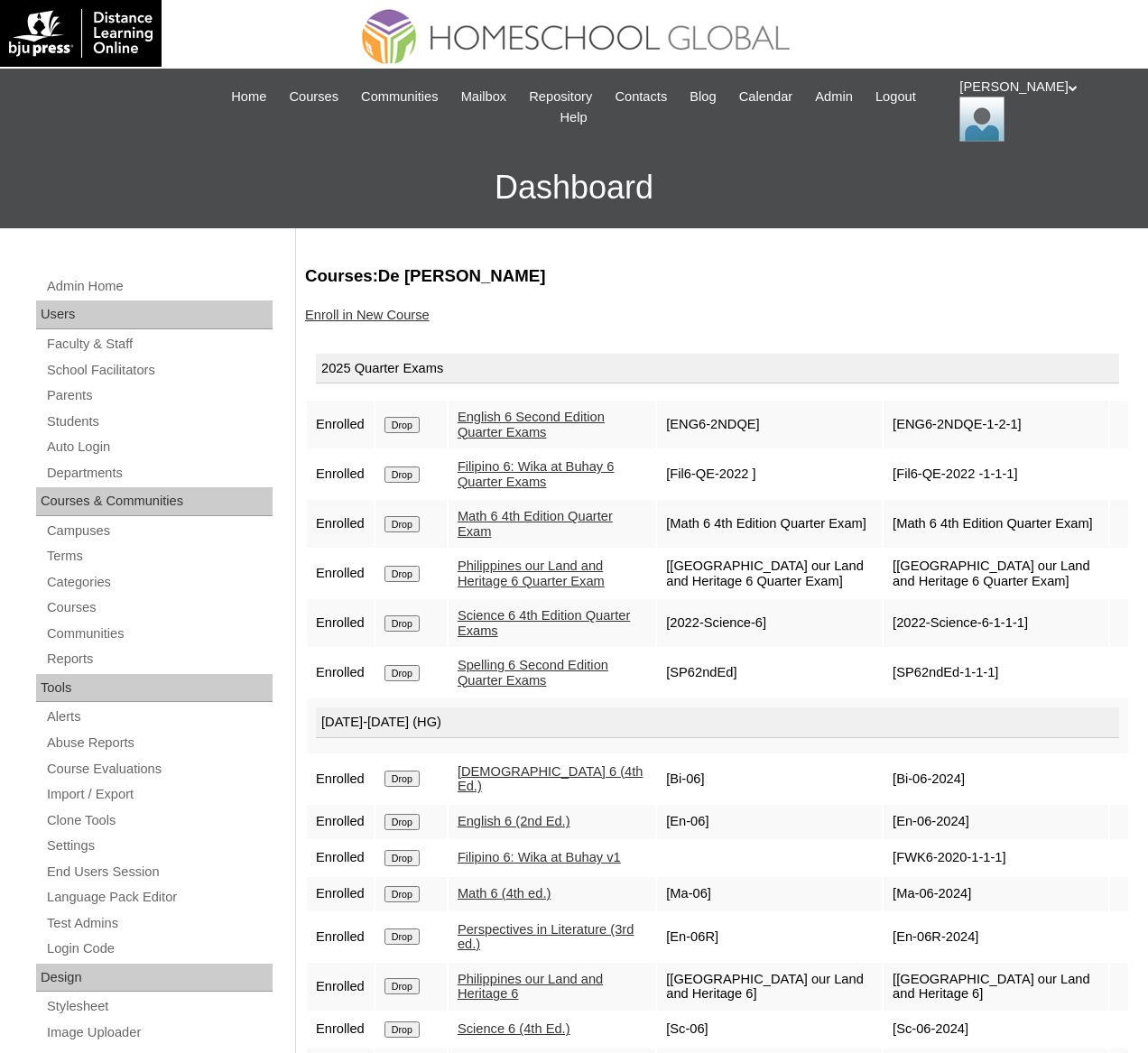
click at [389, 311] on link "Enroll in New Course" at bounding box center [367, 315] width 125 height 15
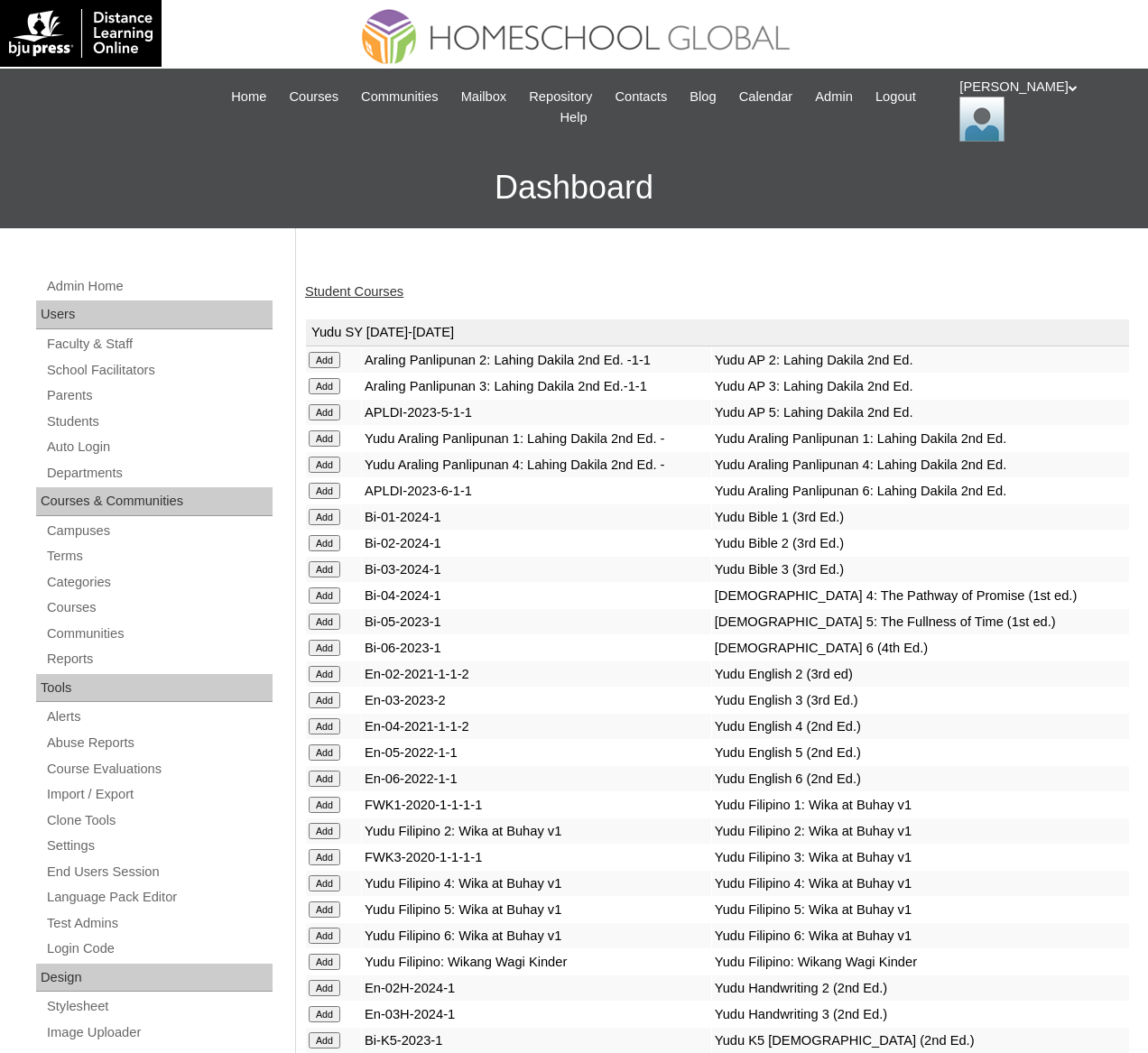
scroll to position [6849, 0]
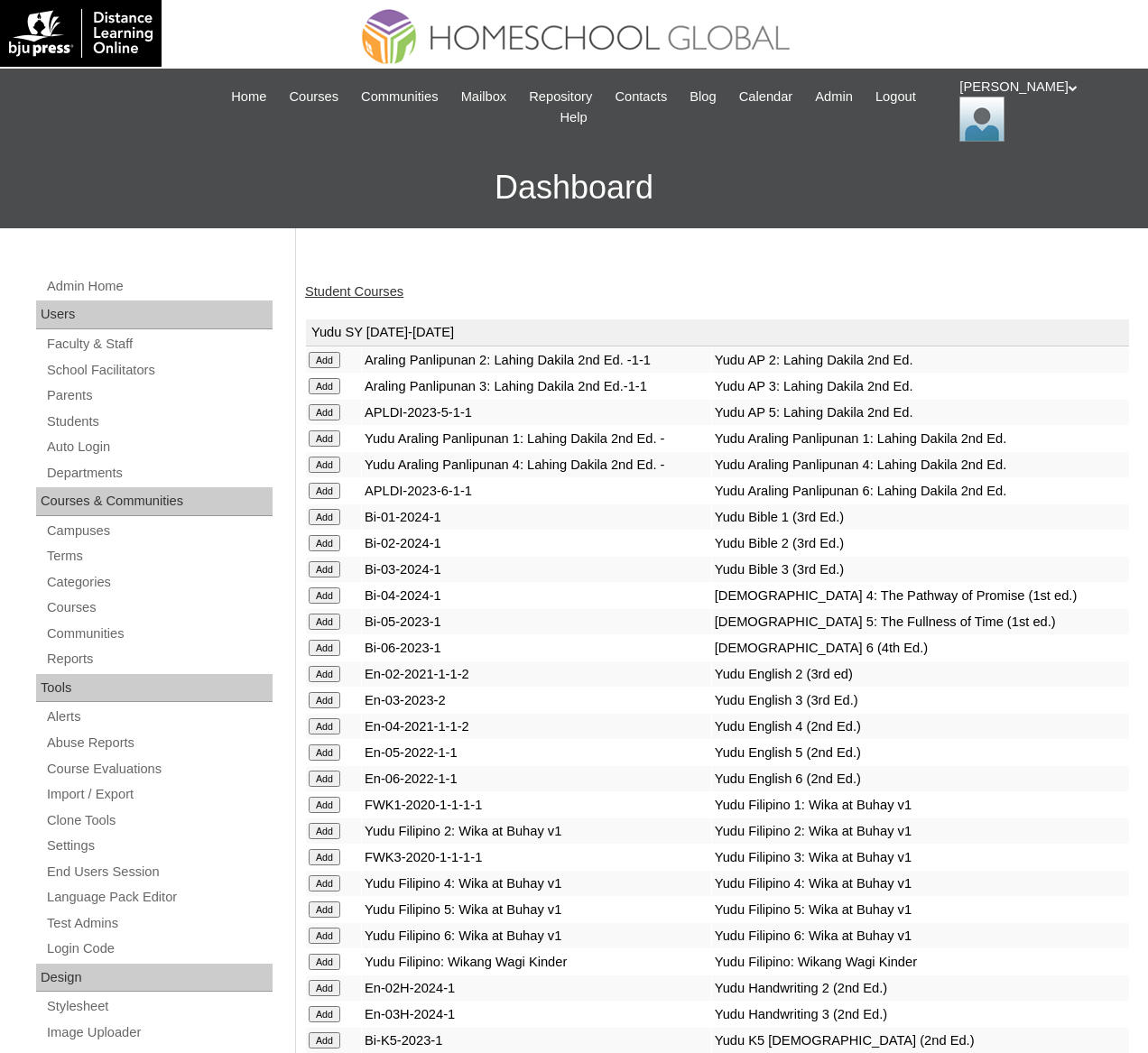
scroll to position [6849, 0]
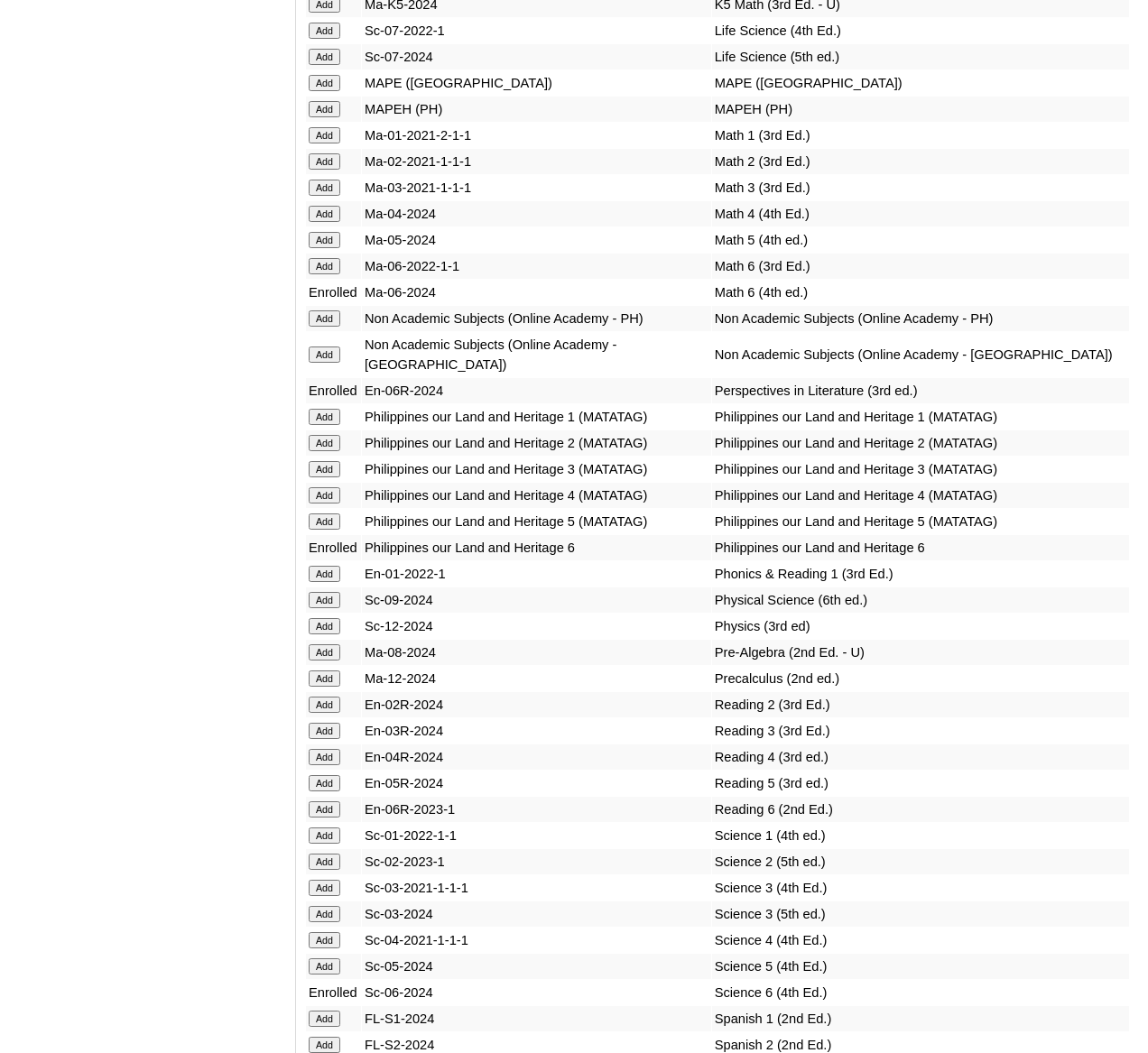
click at [325, 118] on input "Add" at bounding box center [324, 109] width 31 height 17
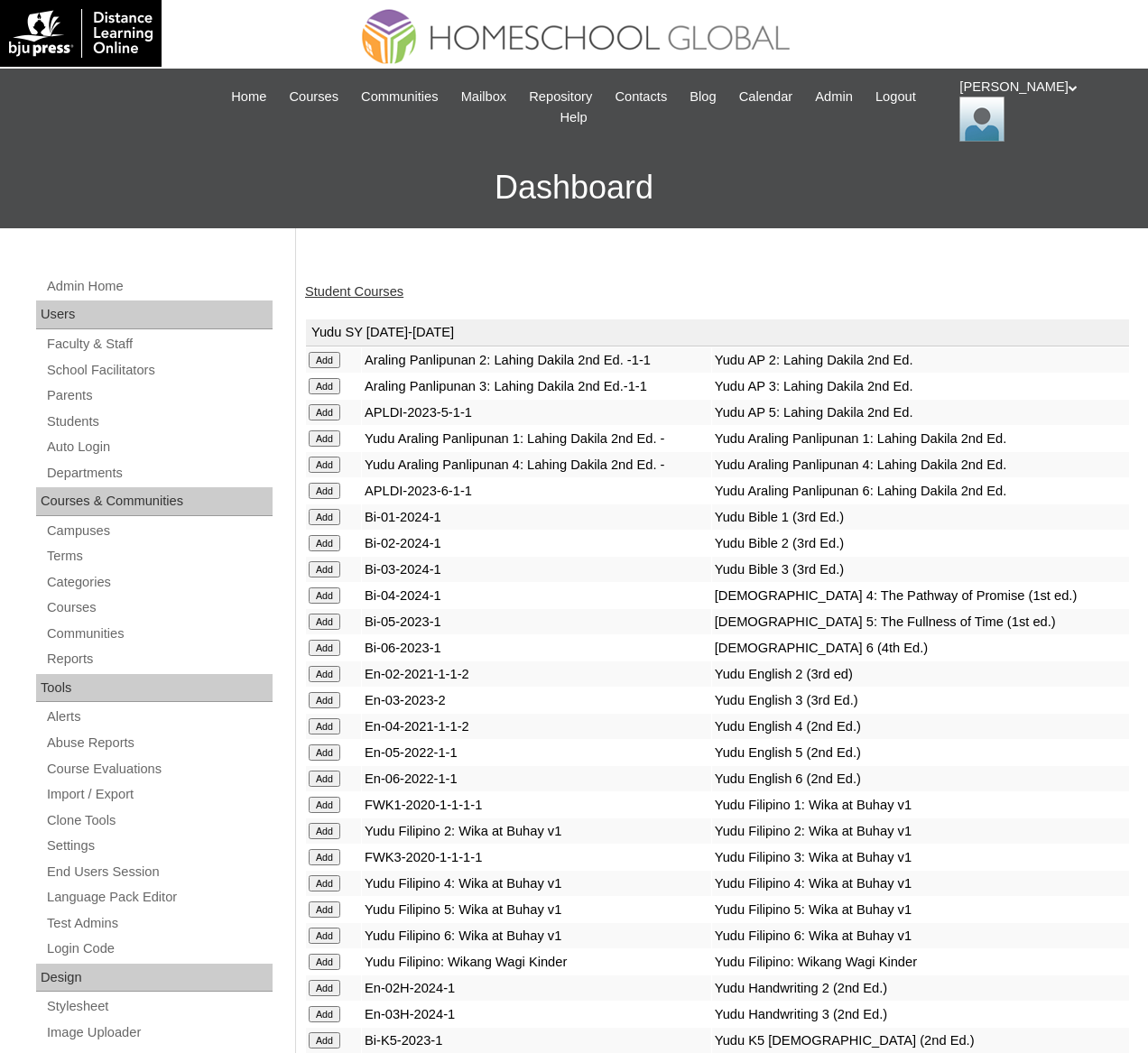
click at [346, 285] on link "Student Courses" at bounding box center [354, 292] width 98 height 15
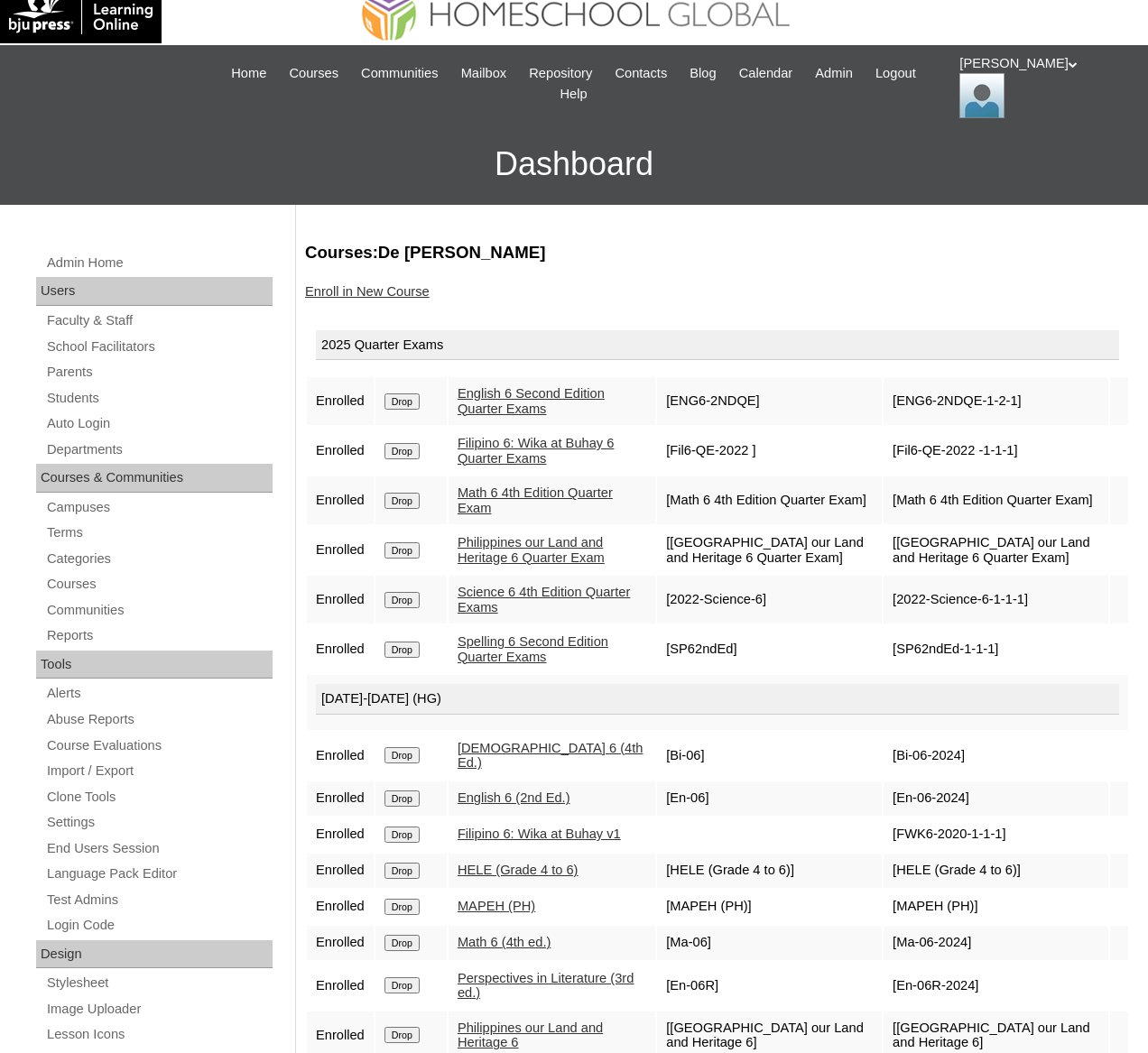
scroll to position [169, 0]
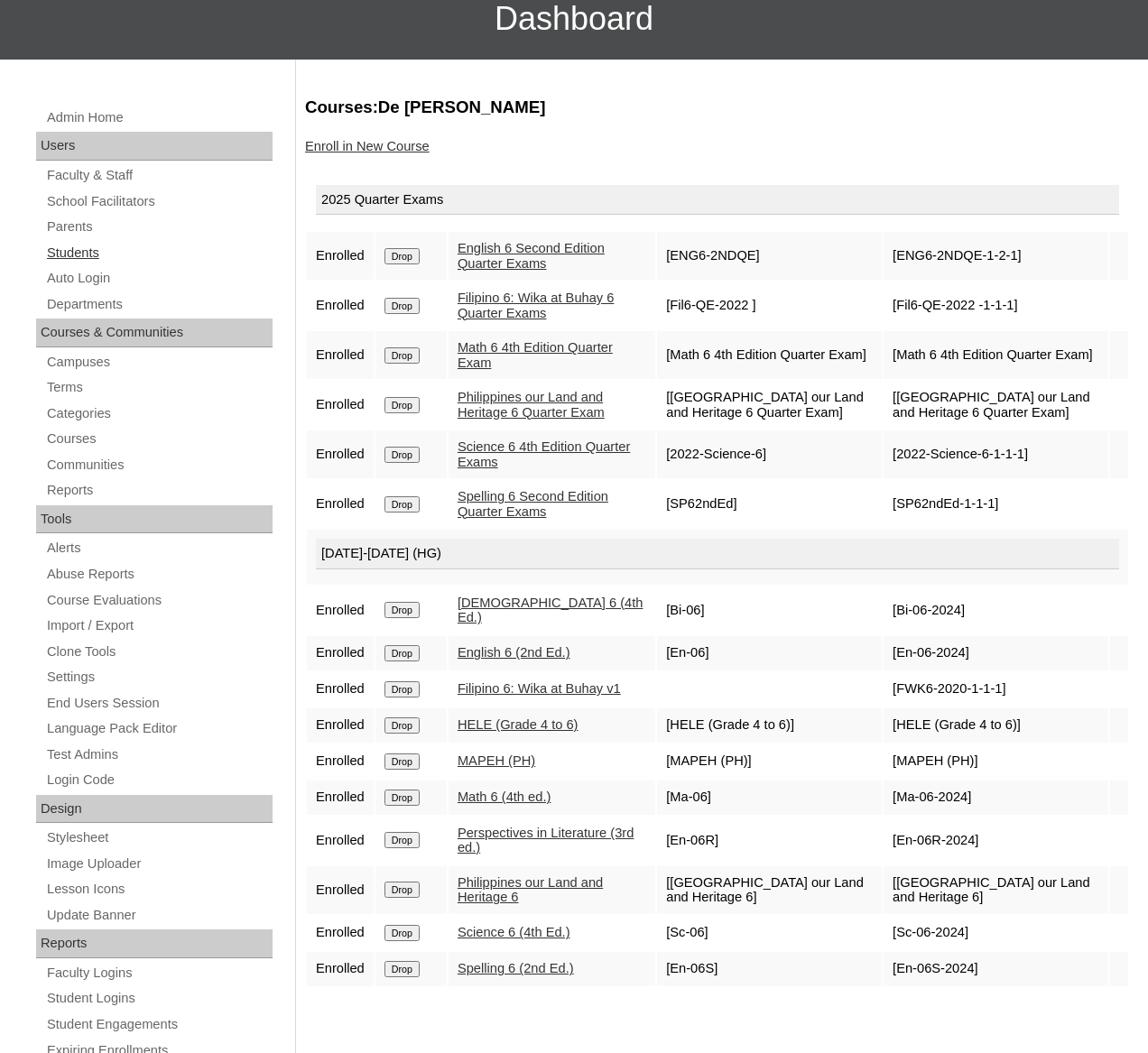
click at [84, 256] on link "Students" at bounding box center [159, 252] width 228 height 23
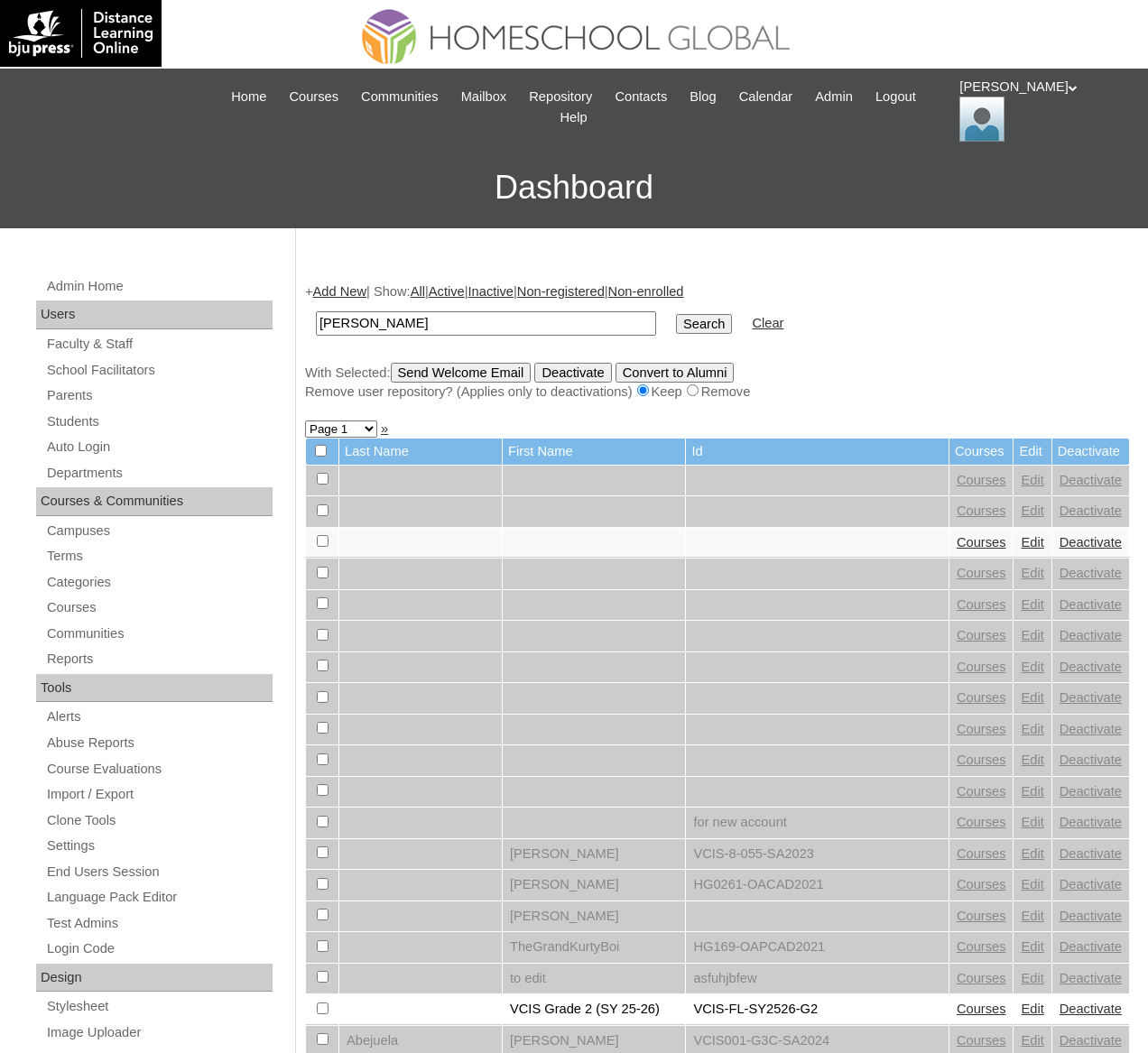
type input "Lewis Dominic"
click at [676, 314] on input "Search" at bounding box center [703, 324] width 56 height 20
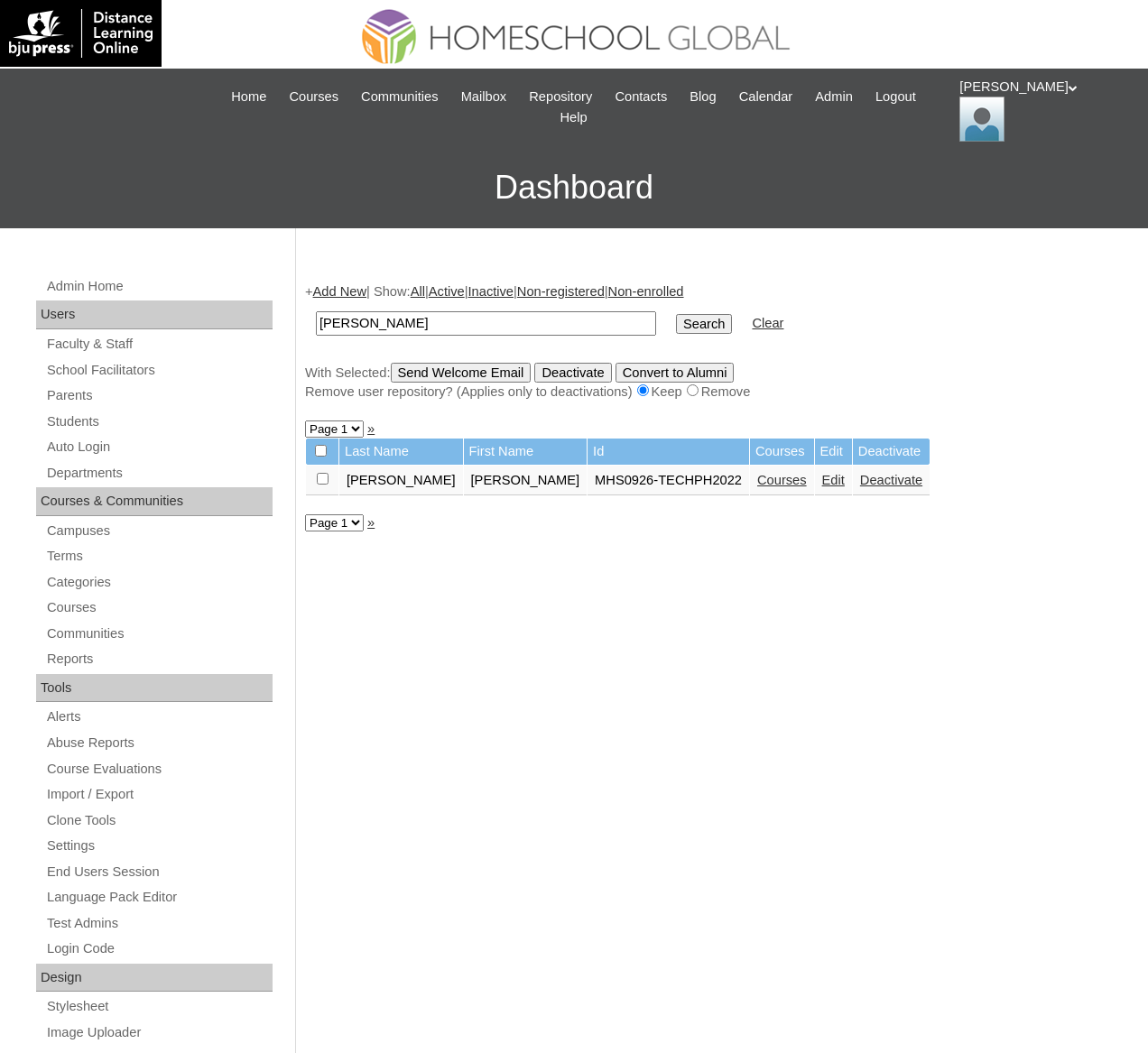
click at [757, 485] on link "Courses" at bounding box center [782, 480] width 50 height 15
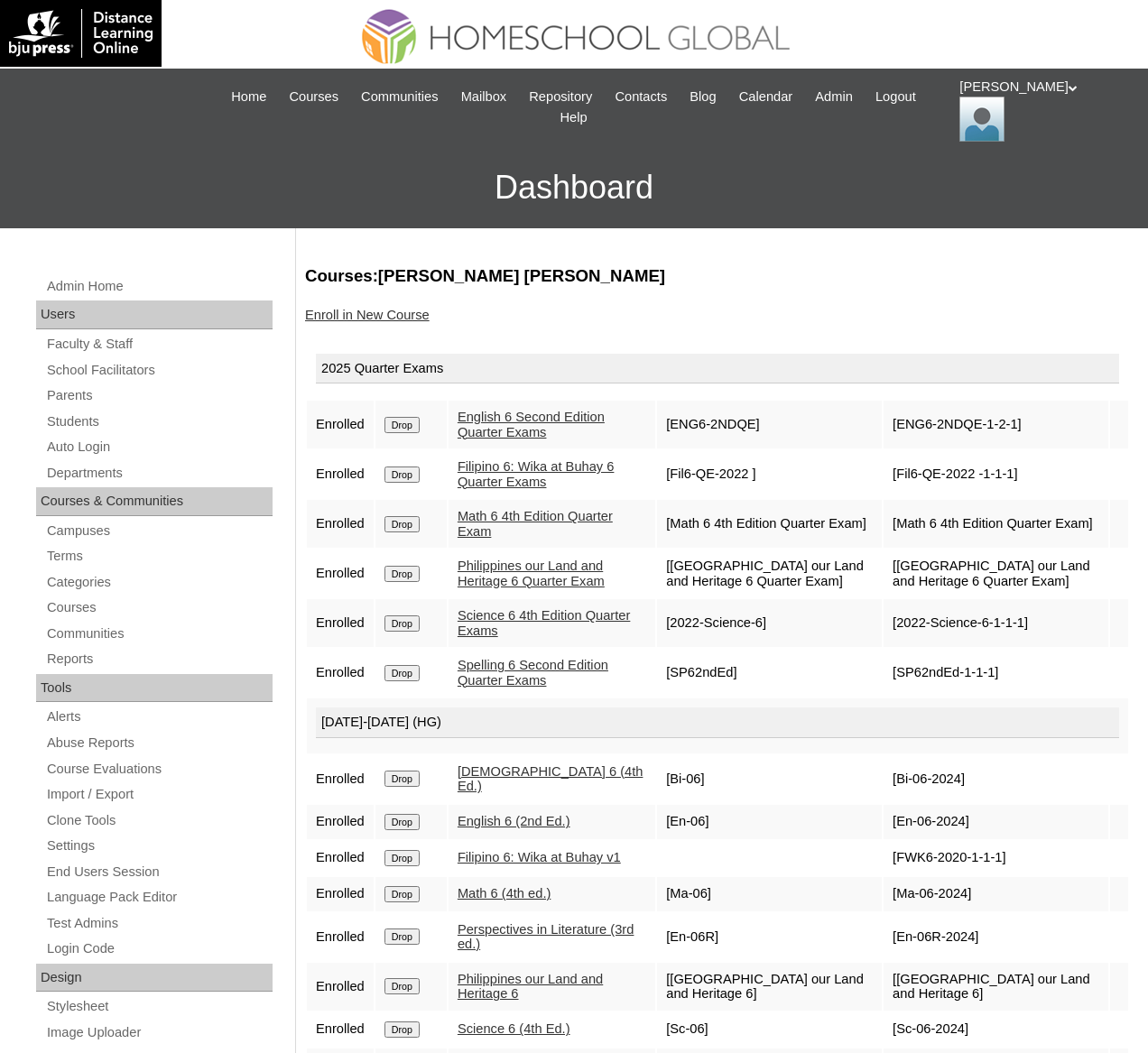
click at [372, 308] on link "Enroll in New Course" at bounding box center [367, 315] width 125 height 15
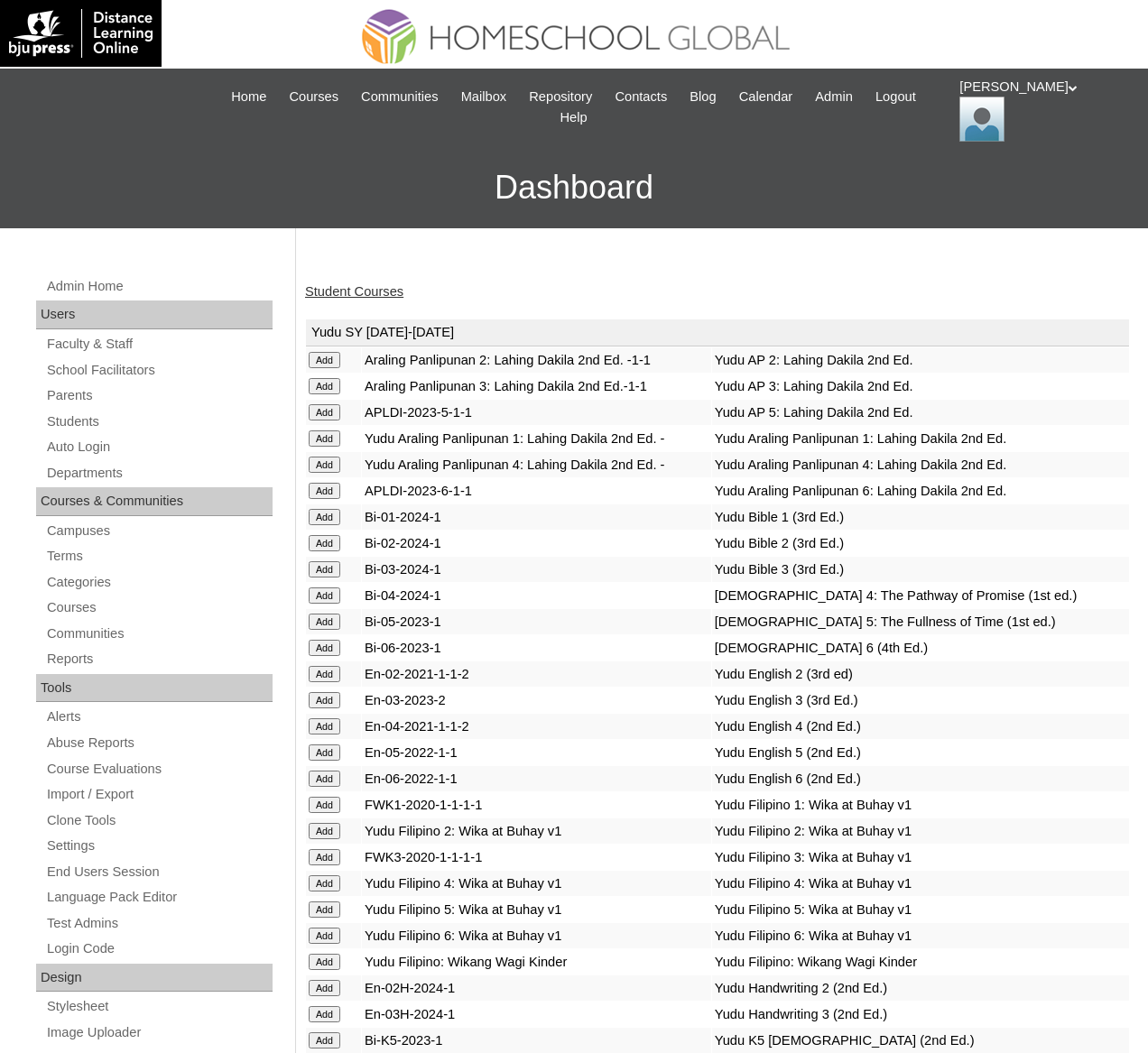
scroll to position [6849, 0]
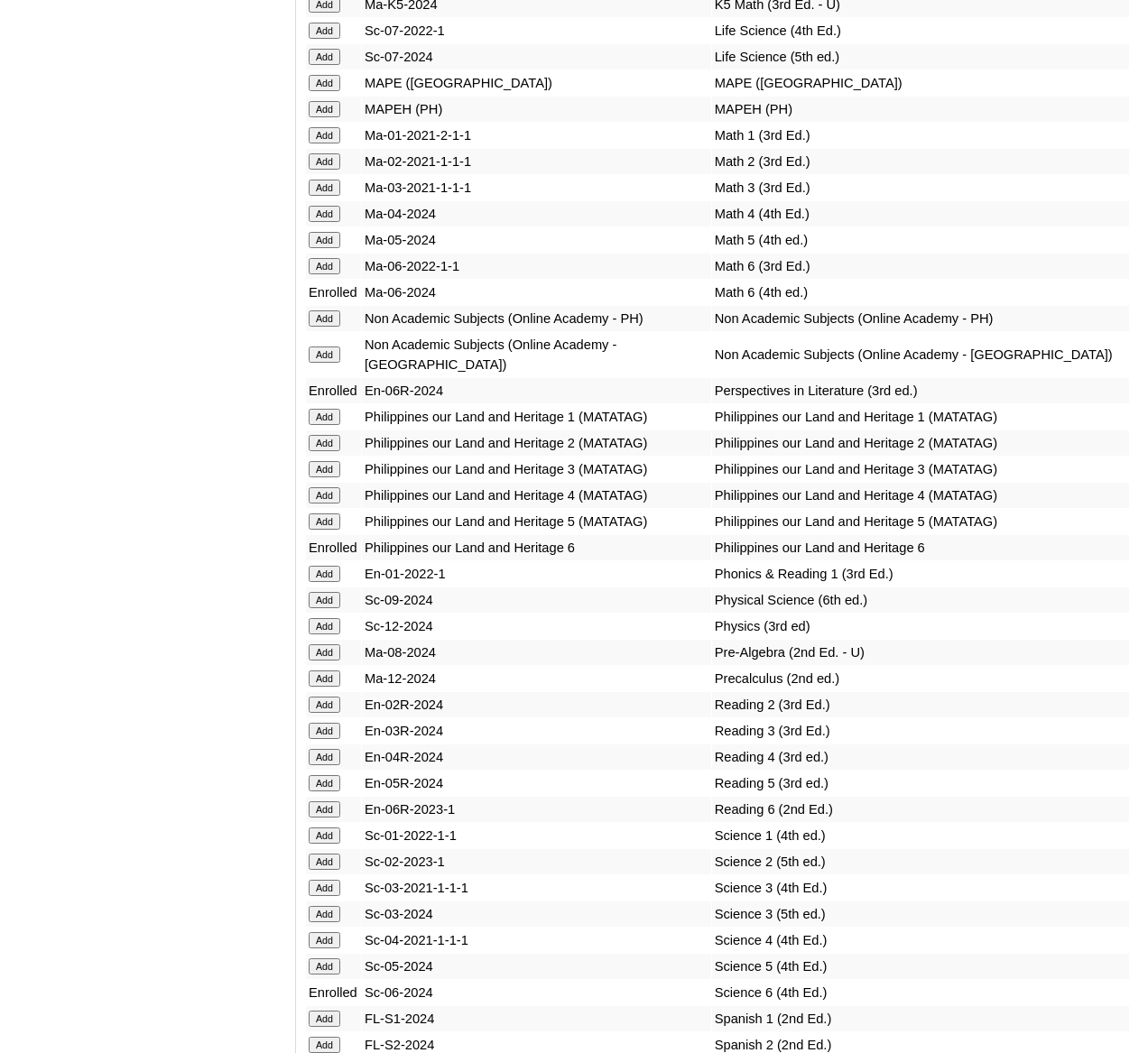
click at [323, 118] on input "Add" at bounding box center [324, 109] width 31 height 17
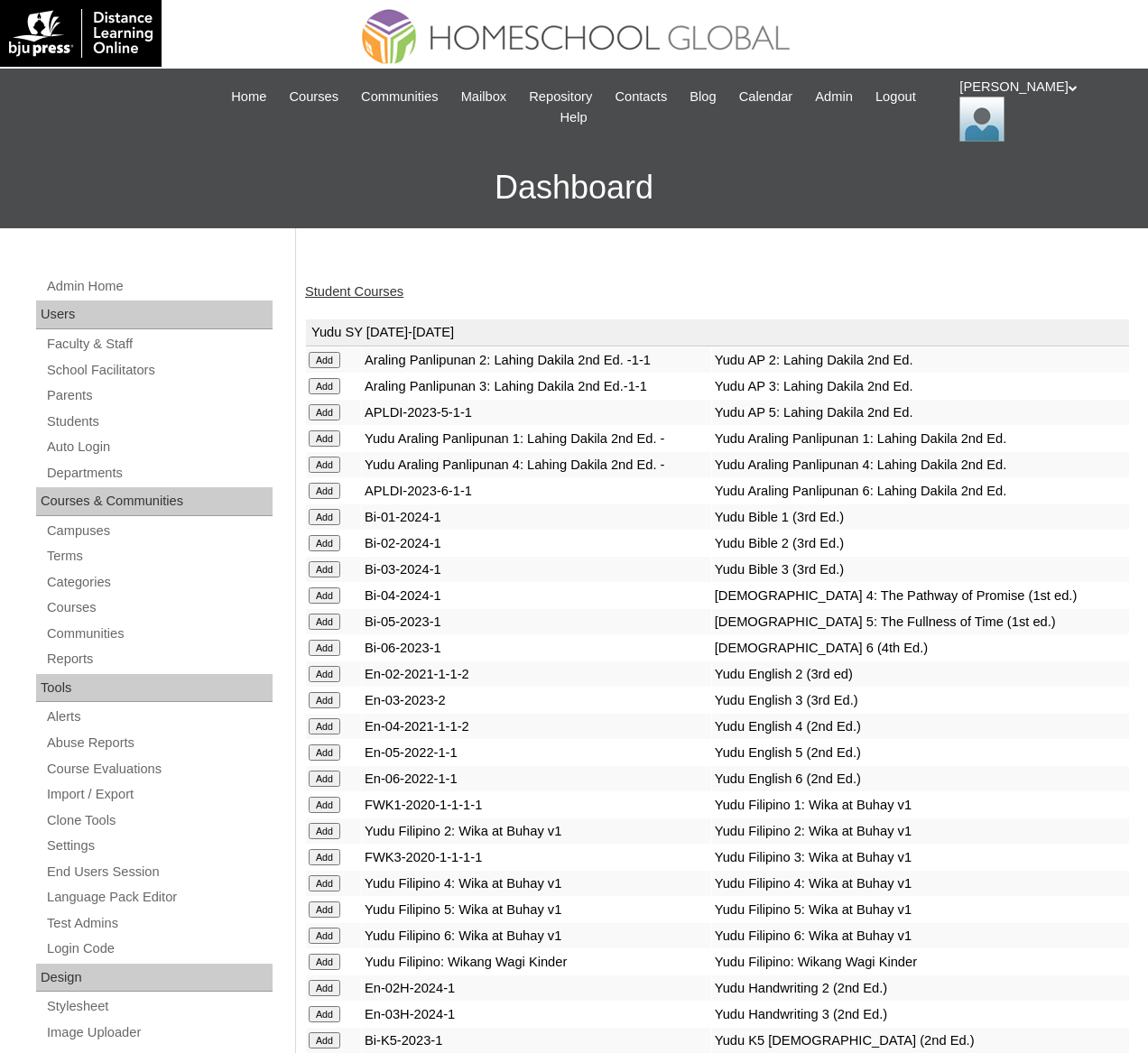
scroll to position [6849, 0]
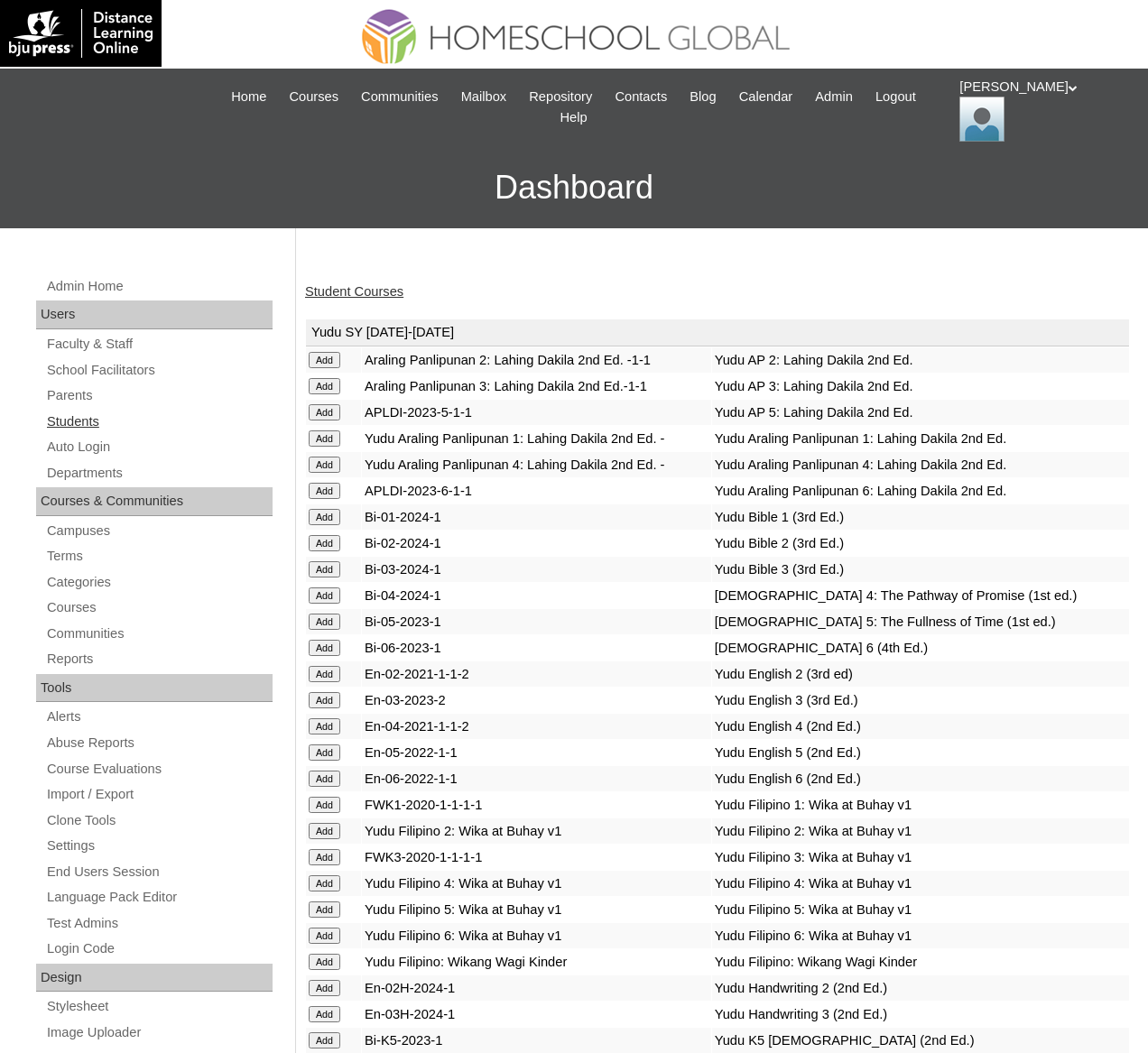
click at [85, 415] on link "Students" at bounding box center [159, 421] width 228 height 23
click at [373, 286] on link "Student Courses" at bounding box center [354, 292] width 98 height 15
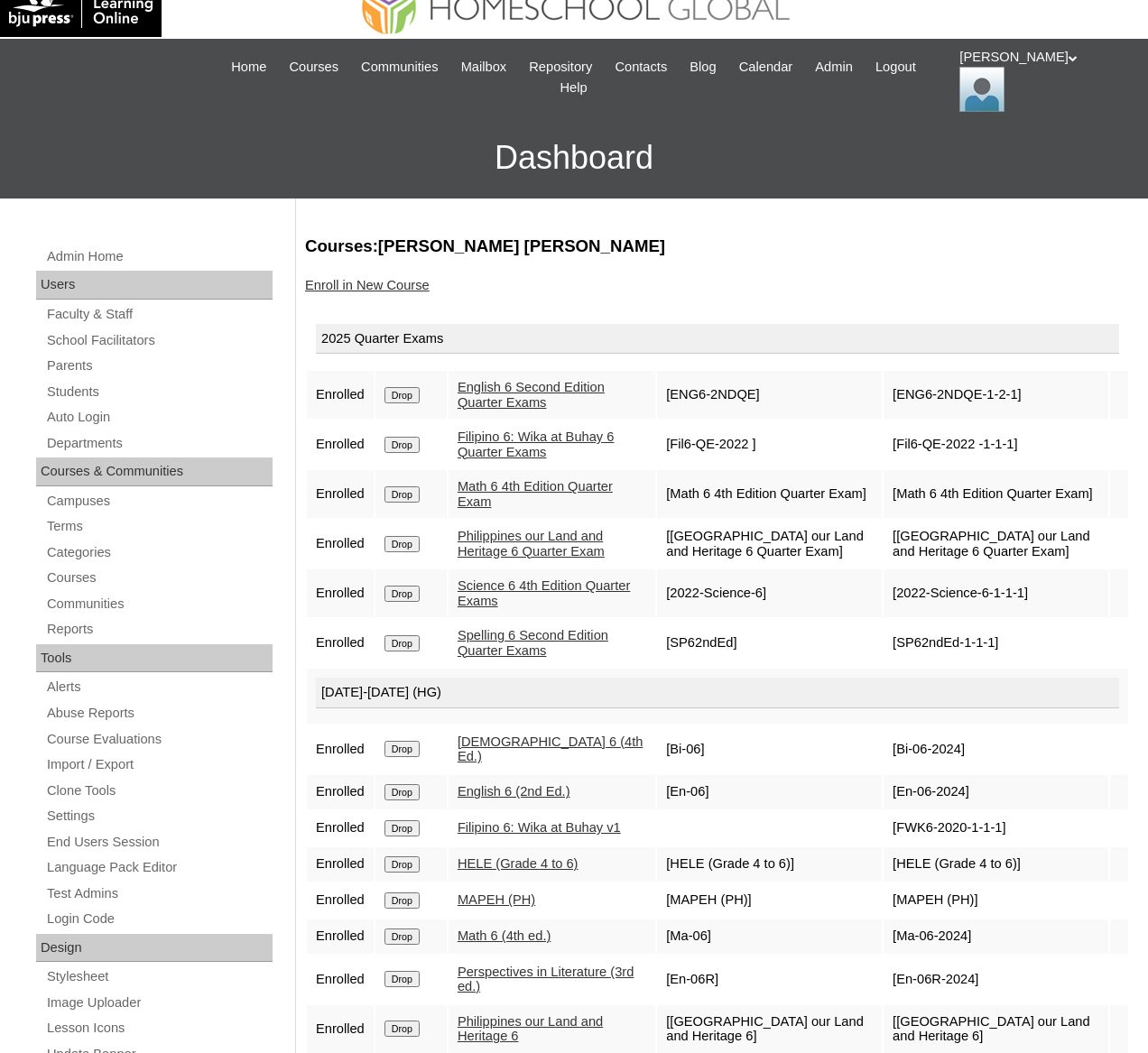
scroll to position [35, 0]
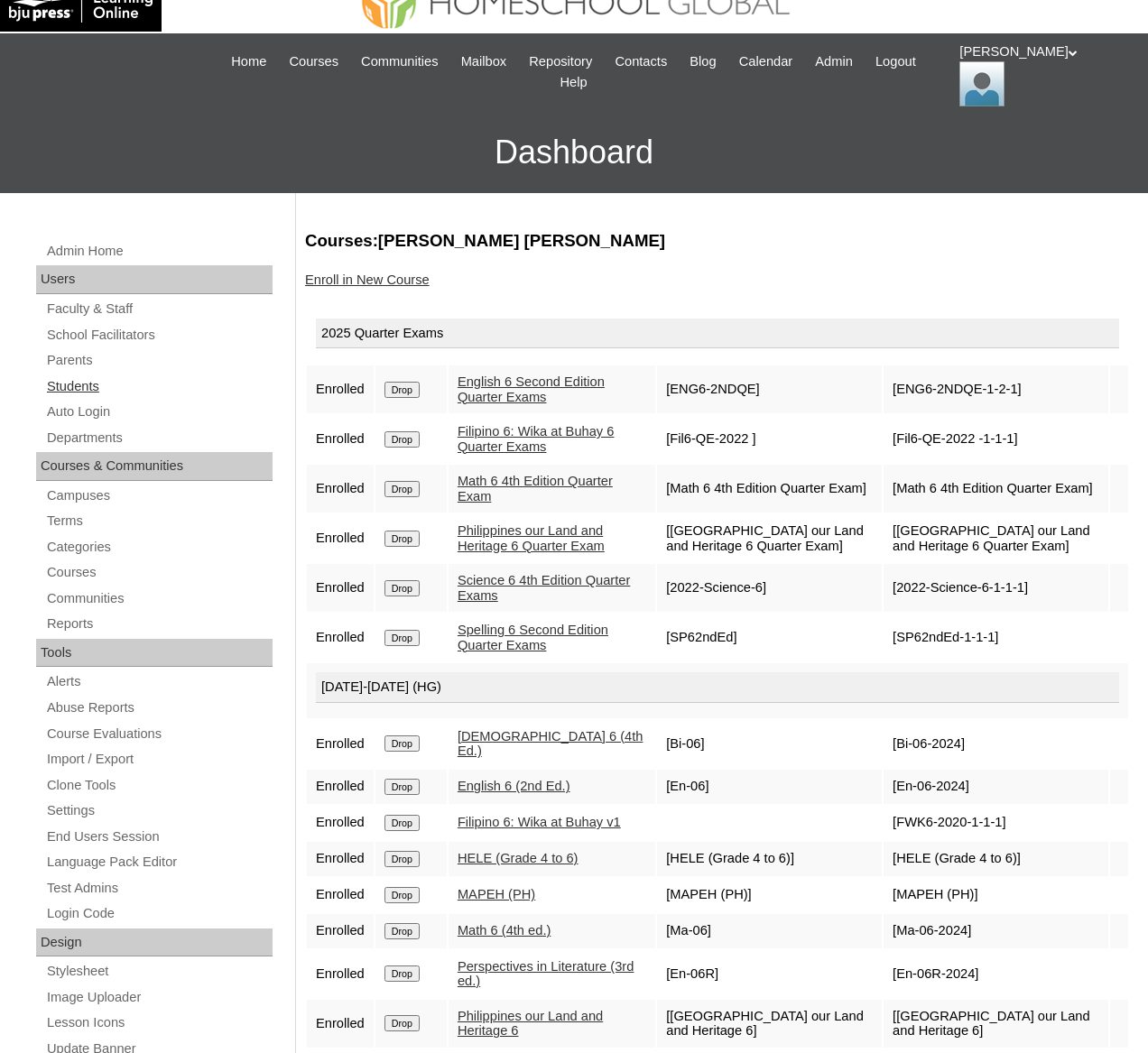
click at [82, 381] on link "Students" at bounding box center [159, 386] width 228 height 23
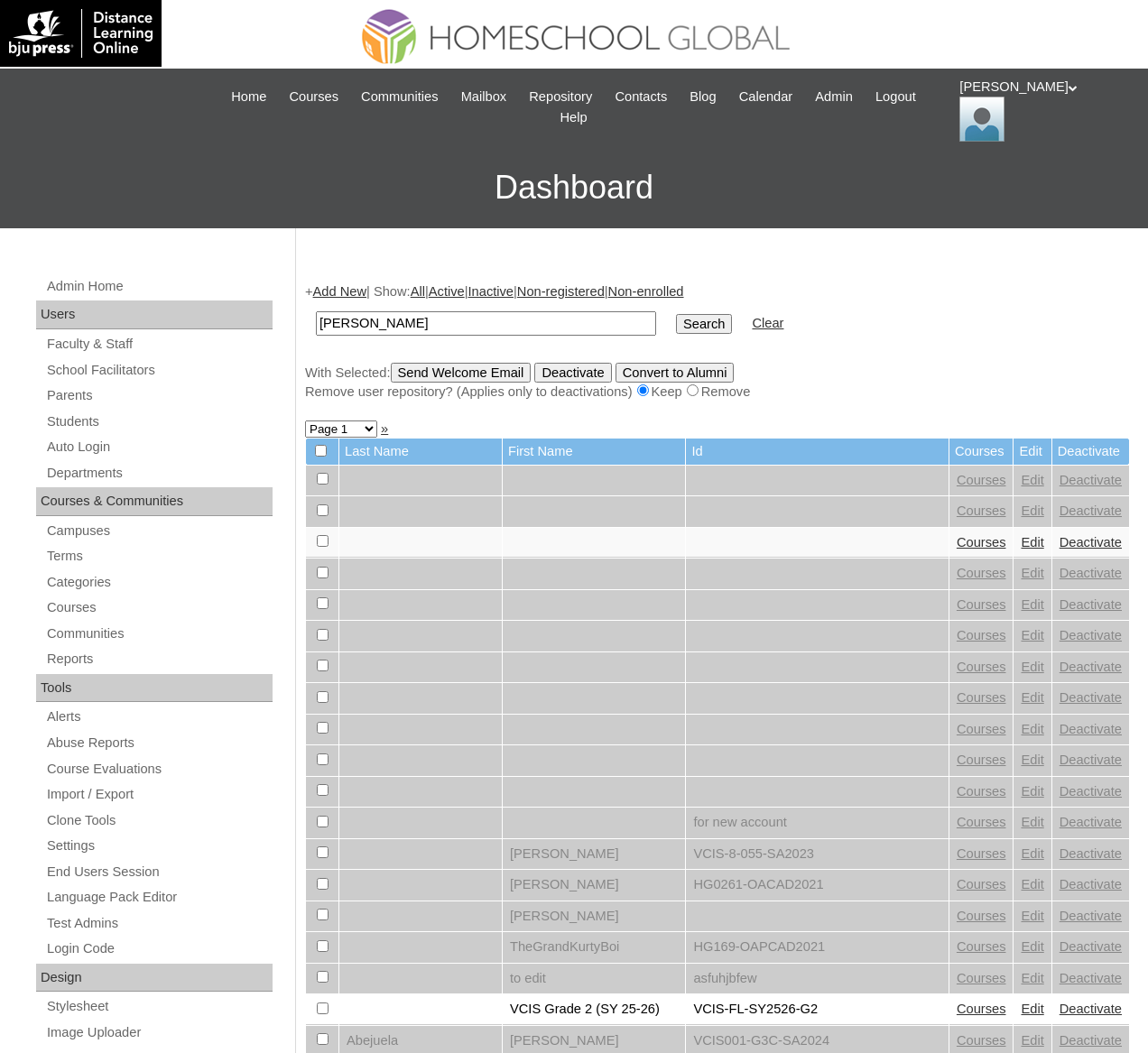
type input "[PERSON_NAME]"
click at [676, 314] on input "Search" at bounding box center [703, 324] width 56 height 20
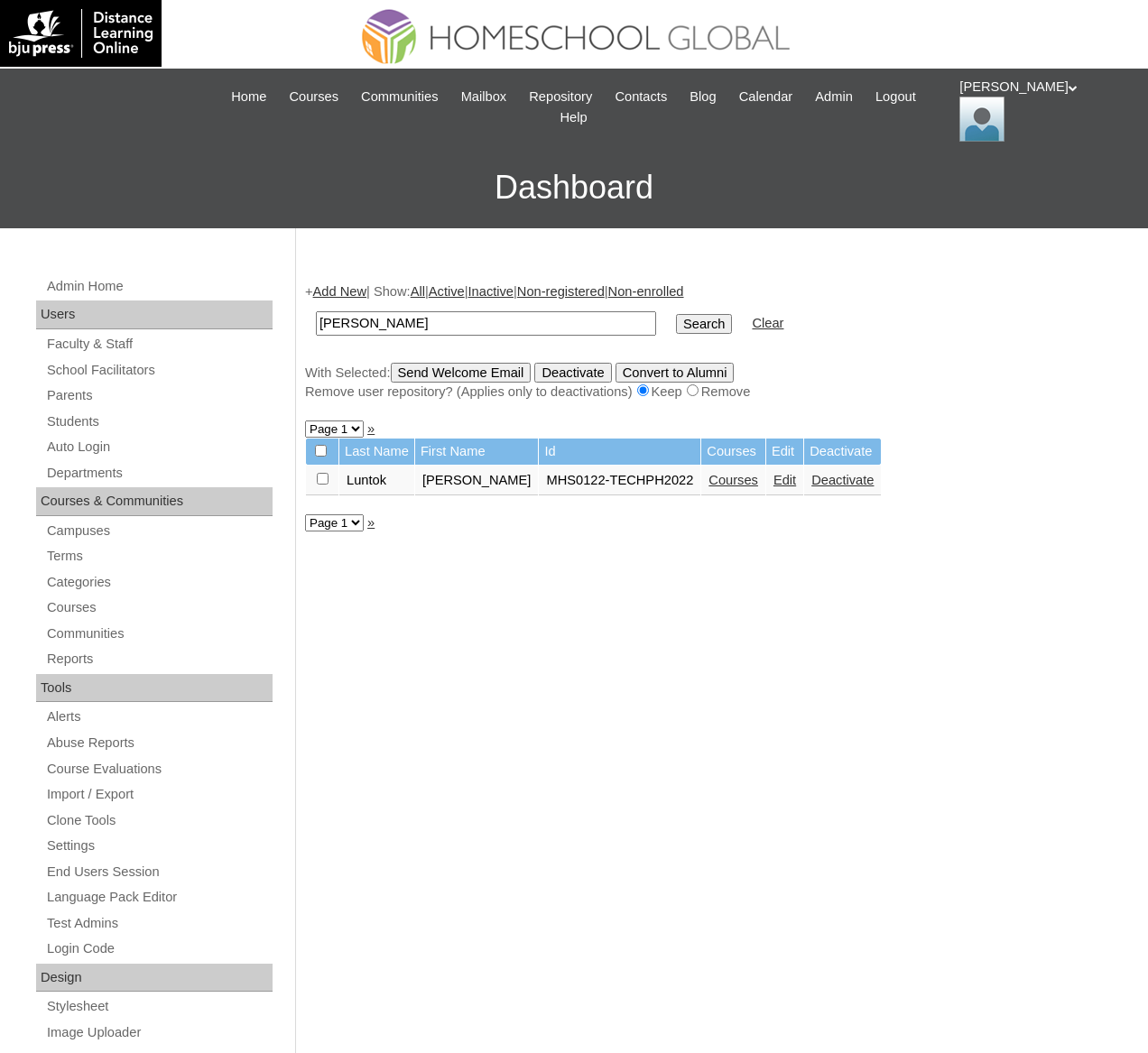
click at [723, 476] on link "Courses" at bounding box center [733, 480] width 50 height 15
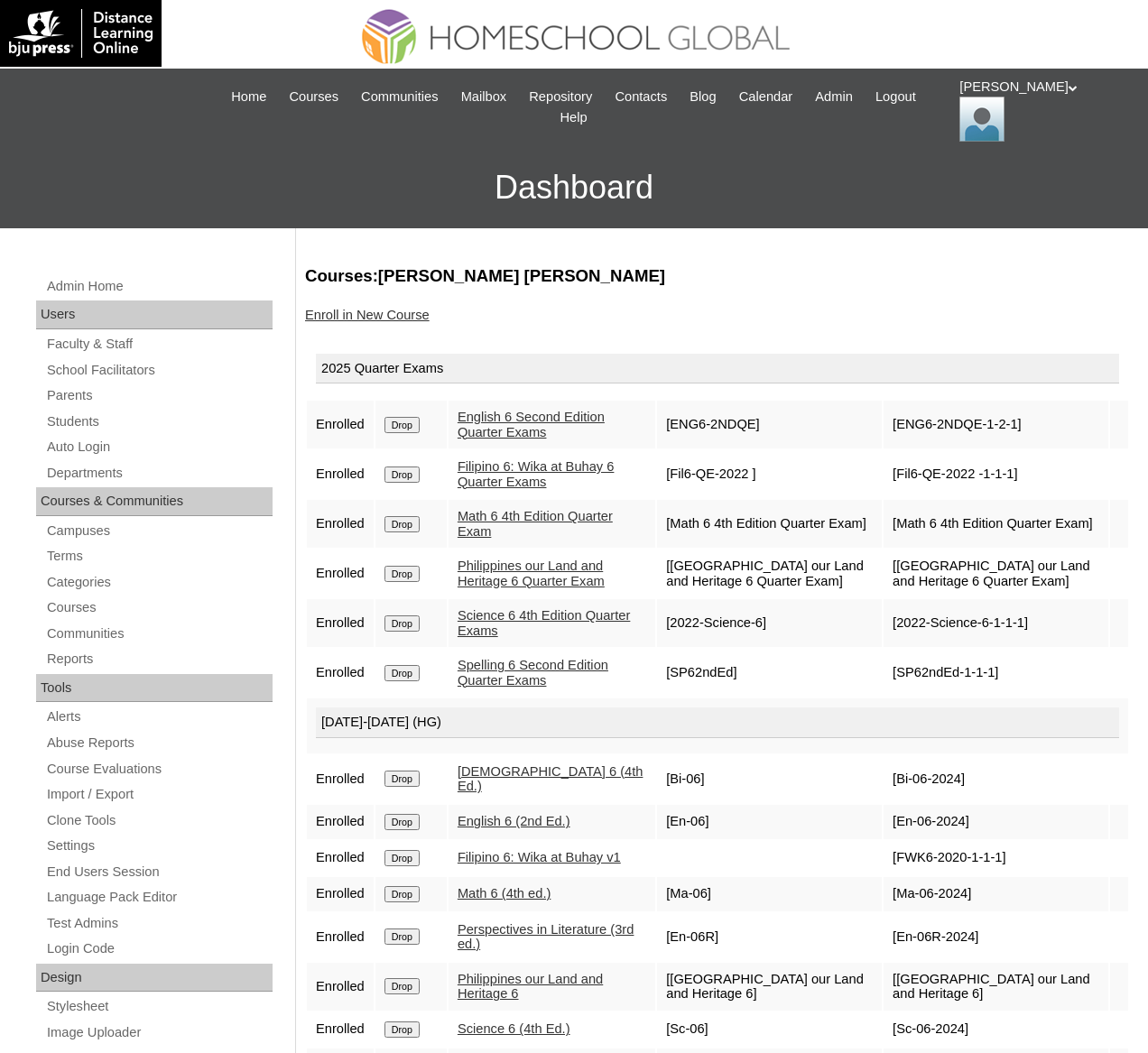
click at [380, 319] on link "Enroll in New Course" at bounding box center [367, 315] width 125 height 15
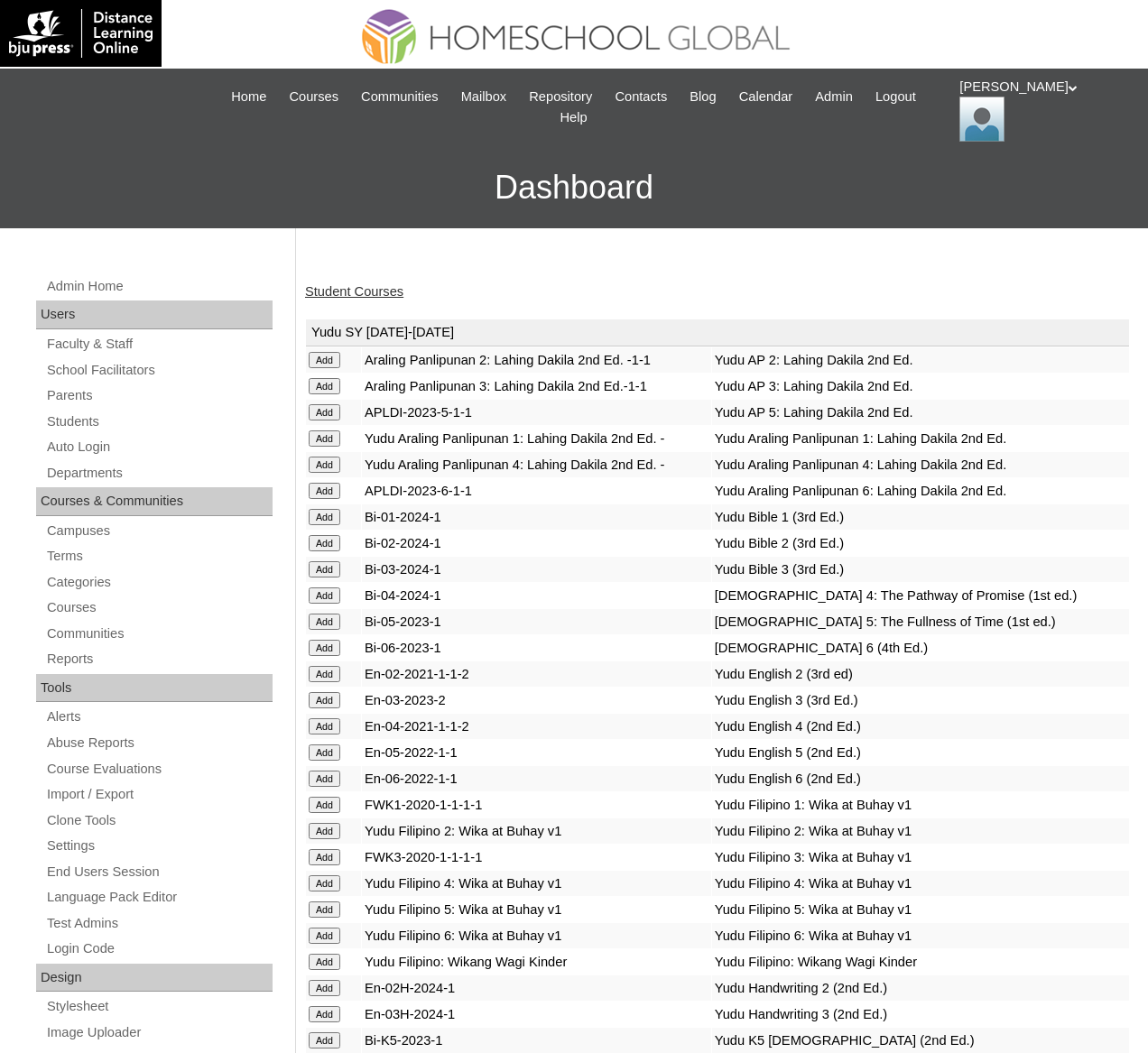
scroll to position [6849, 0]
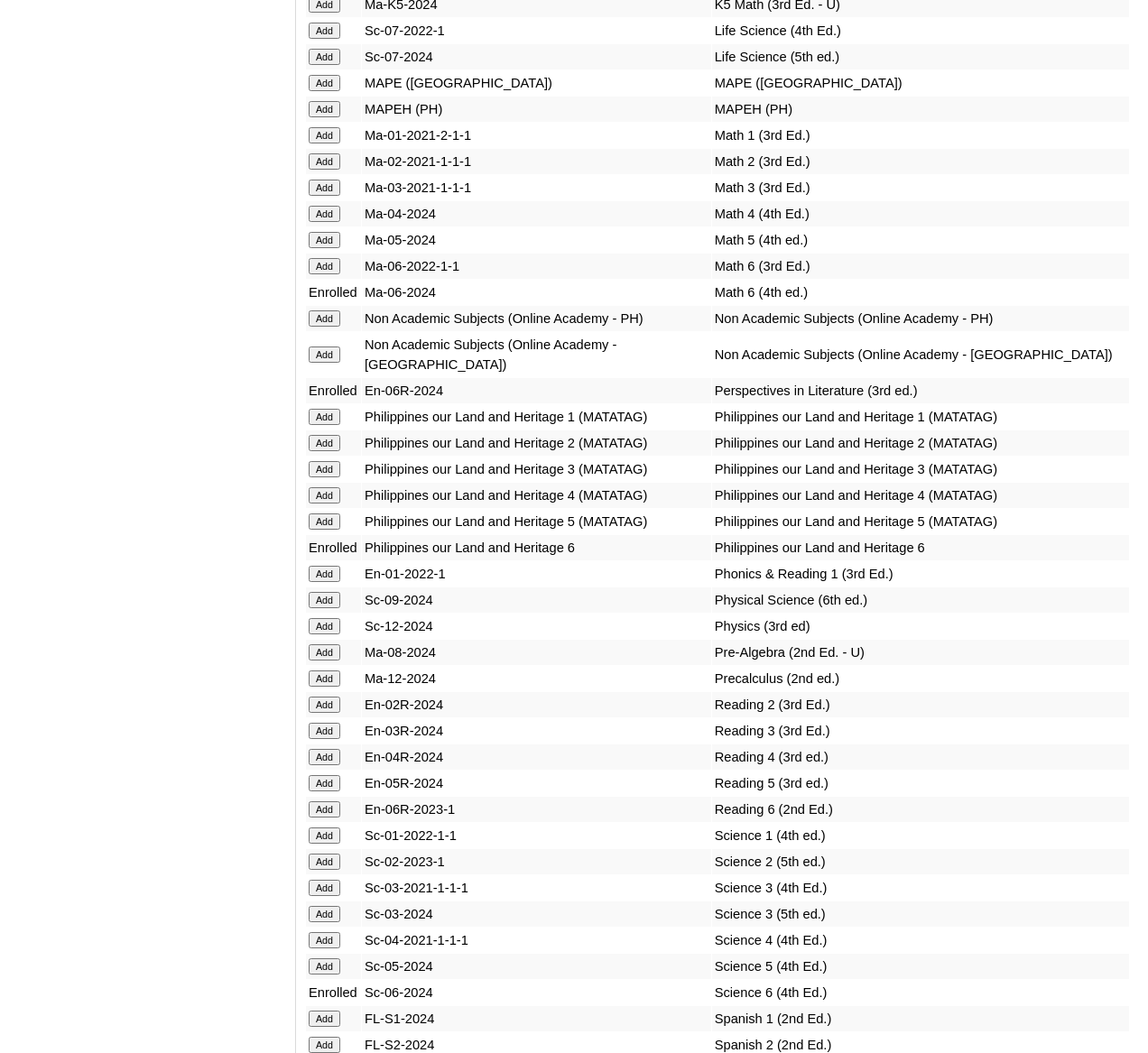
click at [320, 118] on input "Add" at bounding box center [324, 109] width 31 height 17
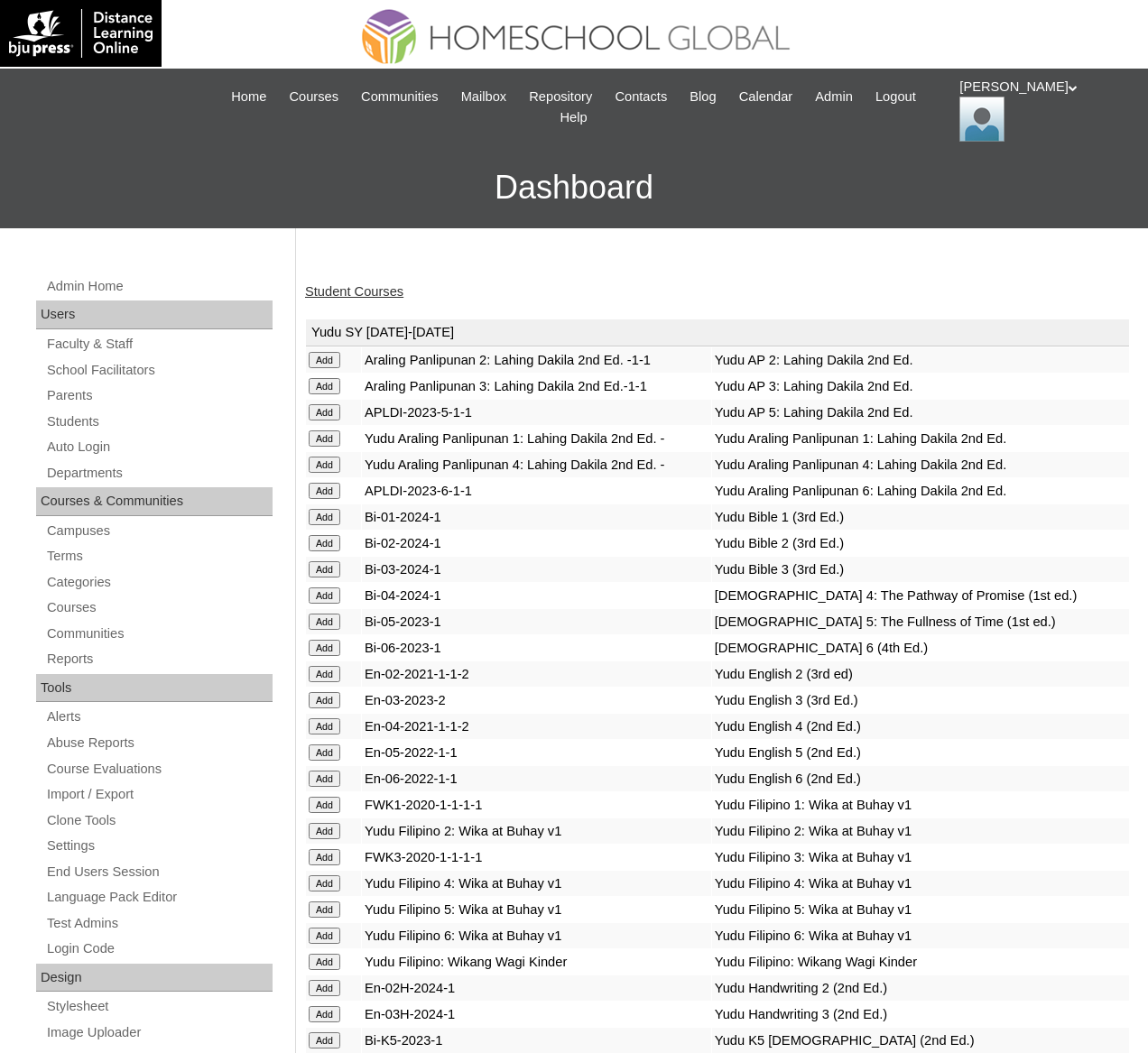
scroll to position [6849, 0]
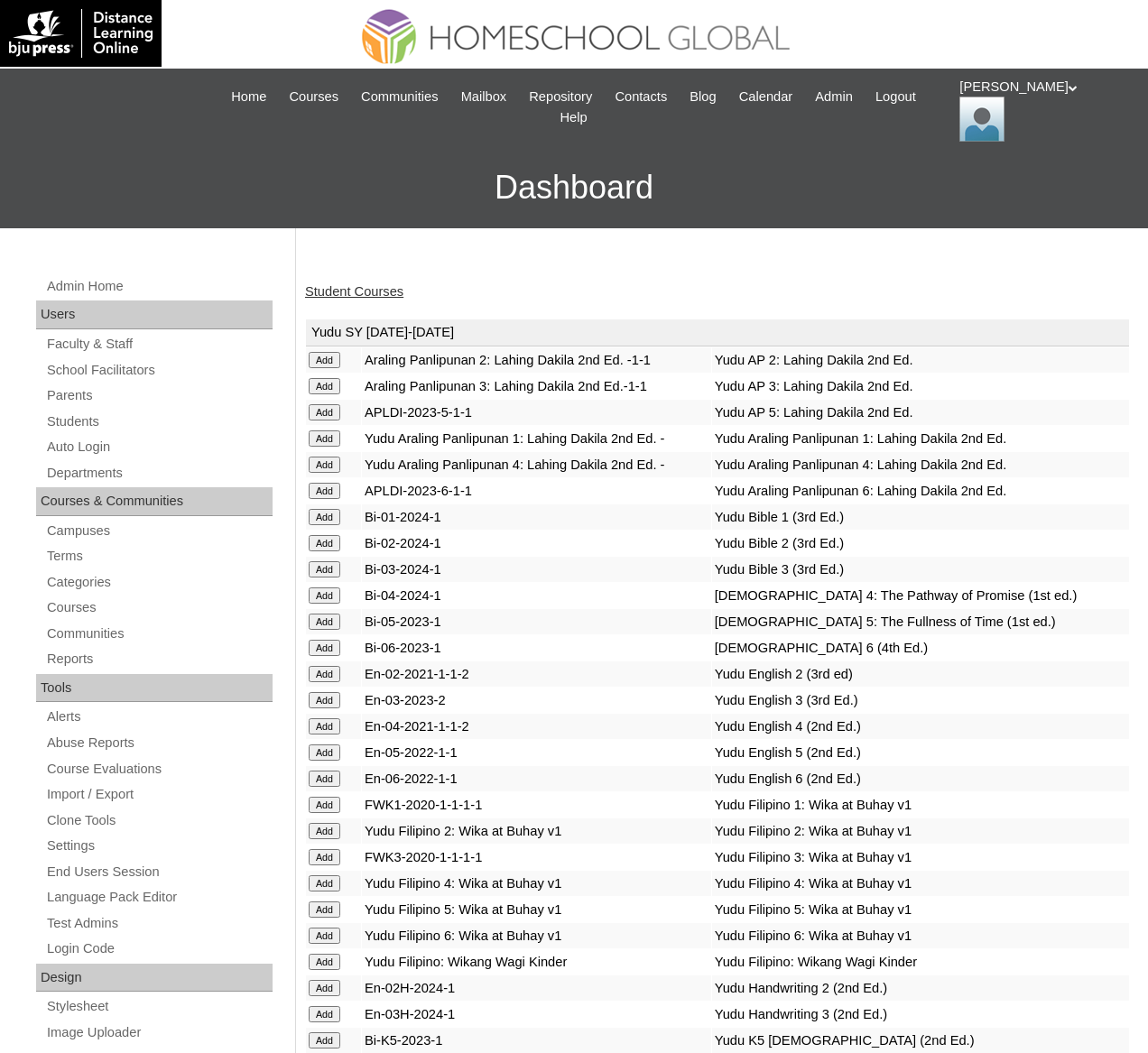
click at [378, 290] on link "Student Courses" at bounding box center [354, 292] width 98 height 15
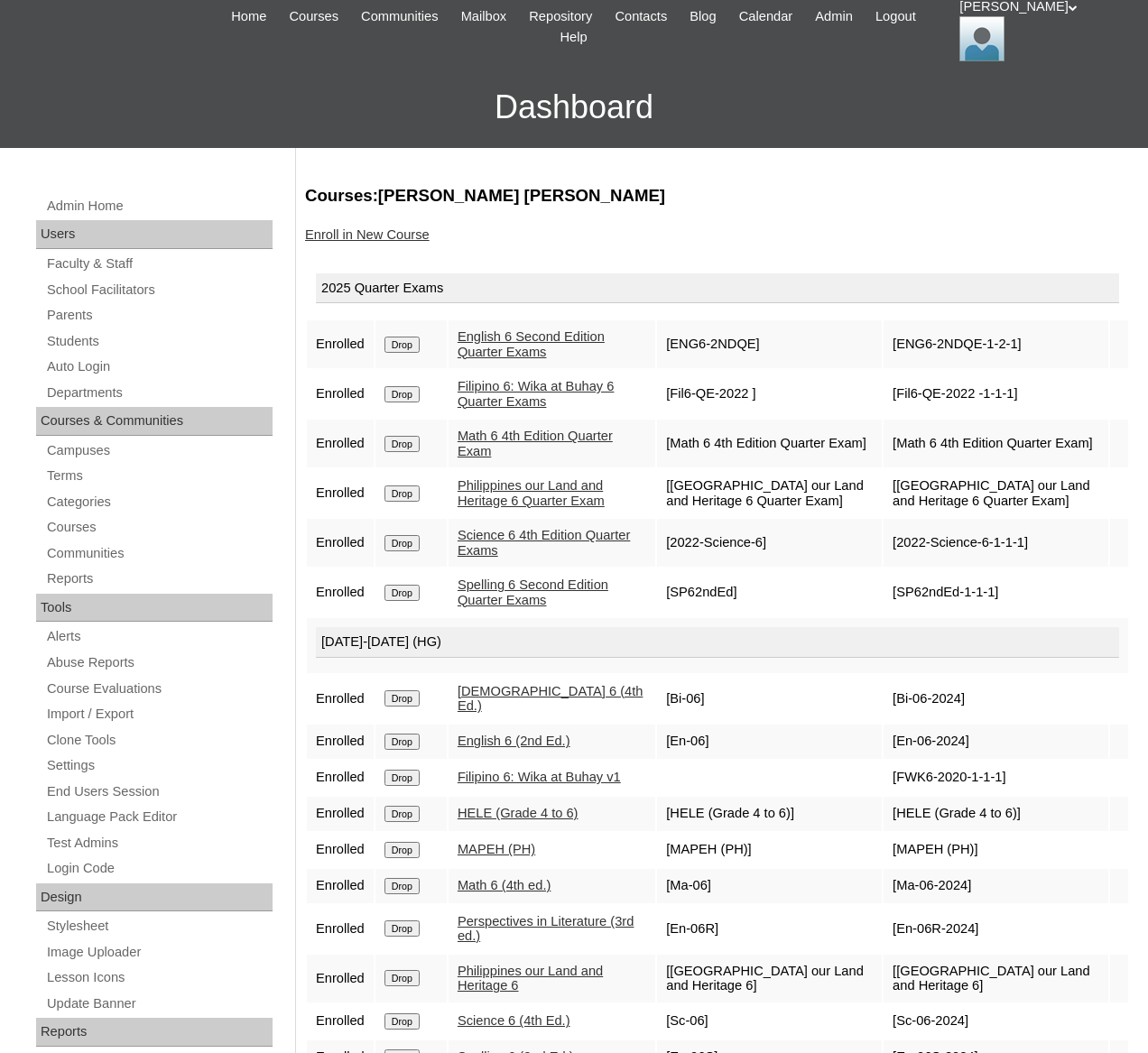
scroll to position [136, 0]
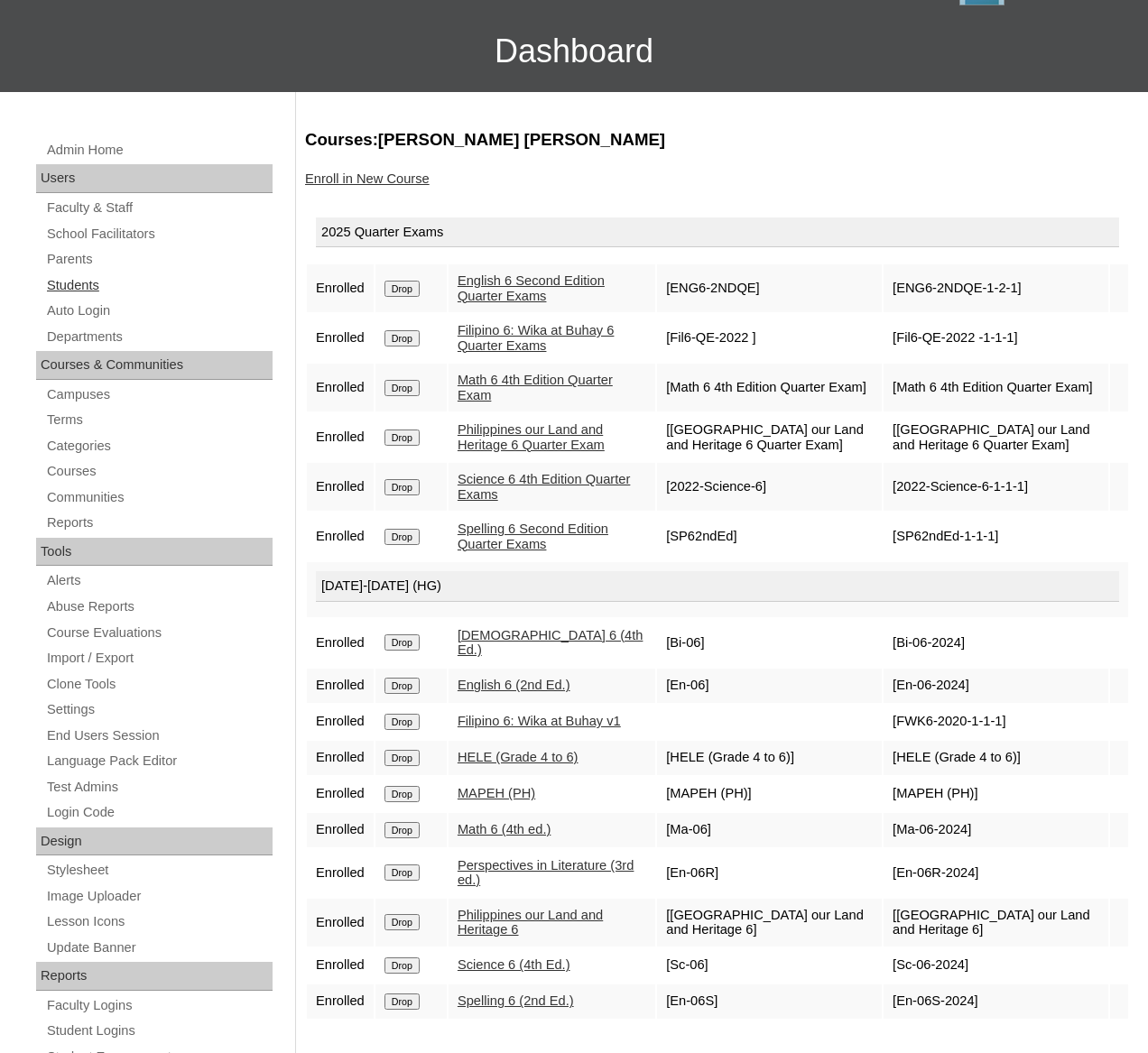
click at [74, 281] on link "Students" at bounding box center [159, 286] width 228 height 23
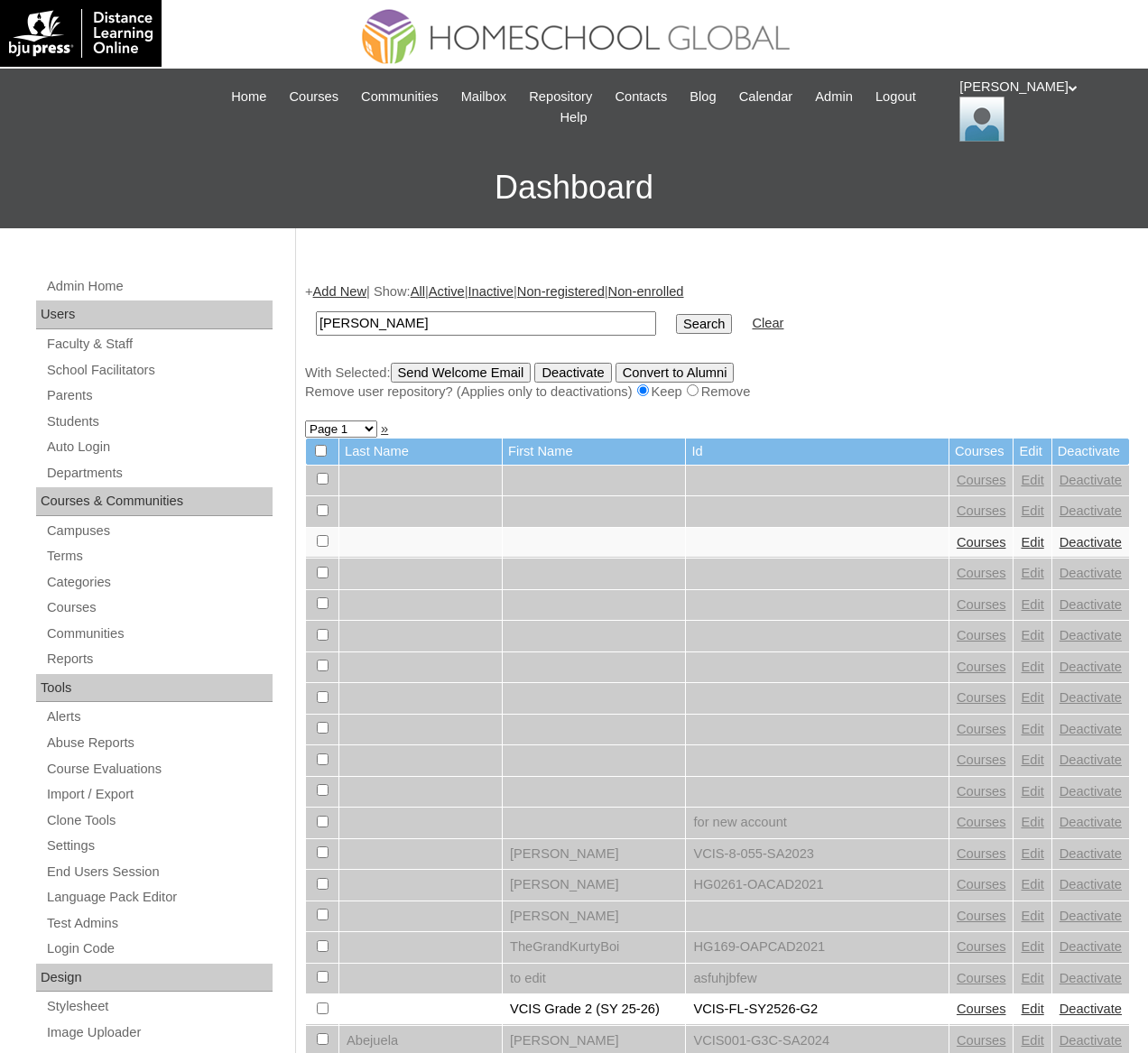
type input "[PERSON_NAME]"
click at [676, 314] on input "Search" at bounding box center [703, 324] width 56 height 20
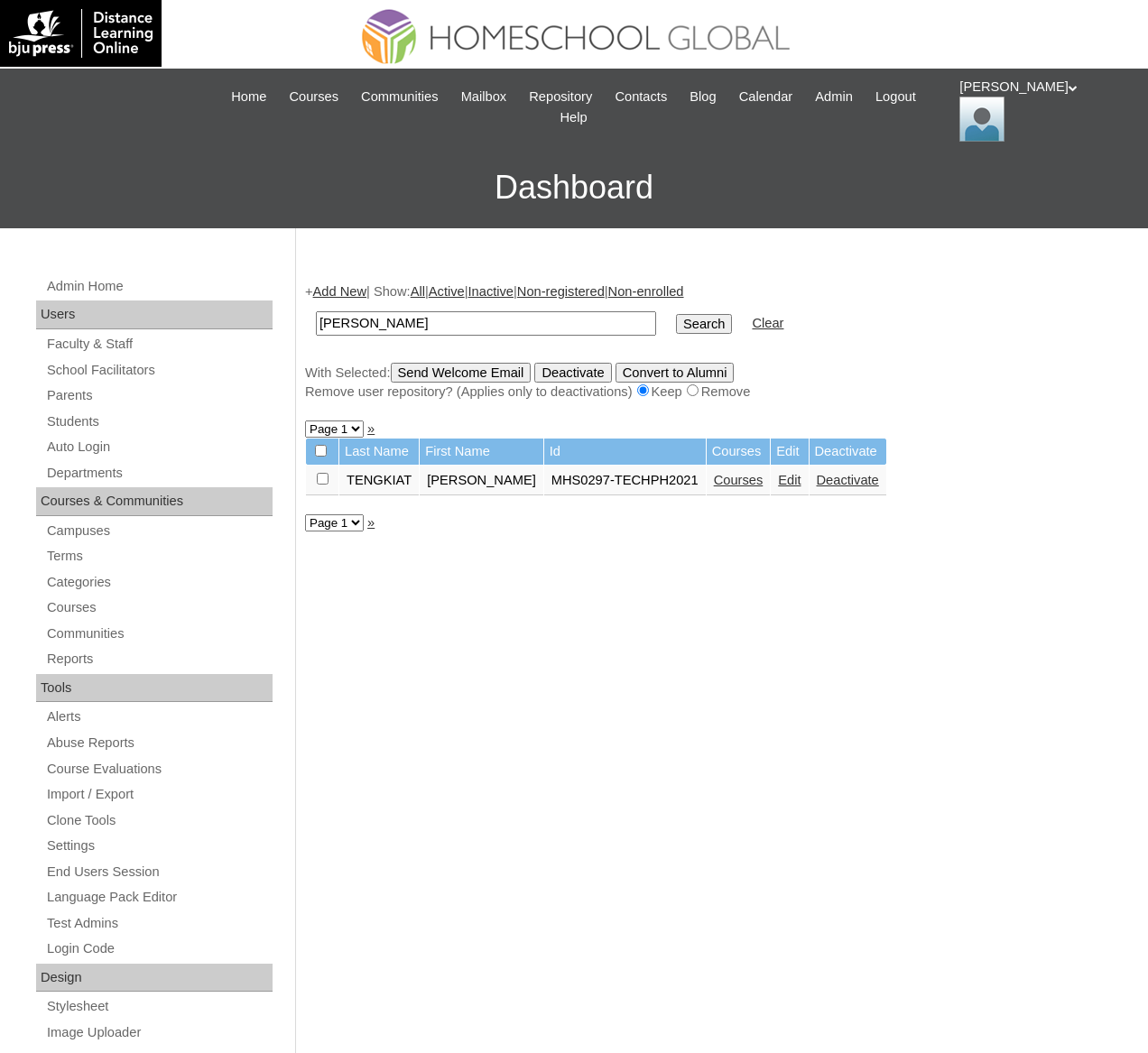
click at [754, 487] on td "Courses" at bounding box center [738, 480] width 64 height 30
click at [750, 480] on link "Courses" at bounding box center [738, 480] width 50 height 15
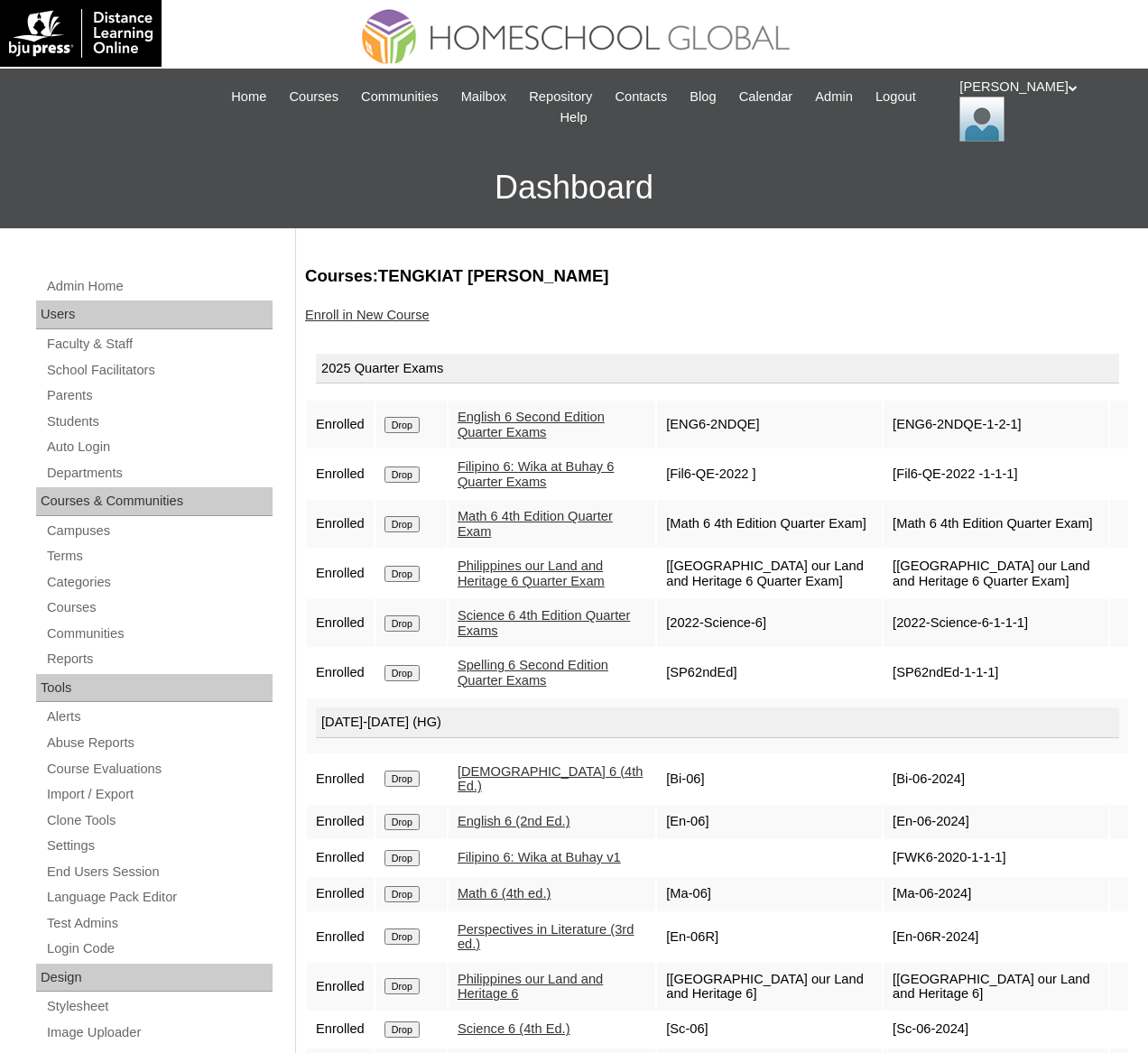
click at [388, 322] on div "Enroll in New Course" at bounding box center [717, 315] width 825 height 19
click at [382, 319] on link "Enroll in New Course" at bounding box center [367, 315] width 125 height 15
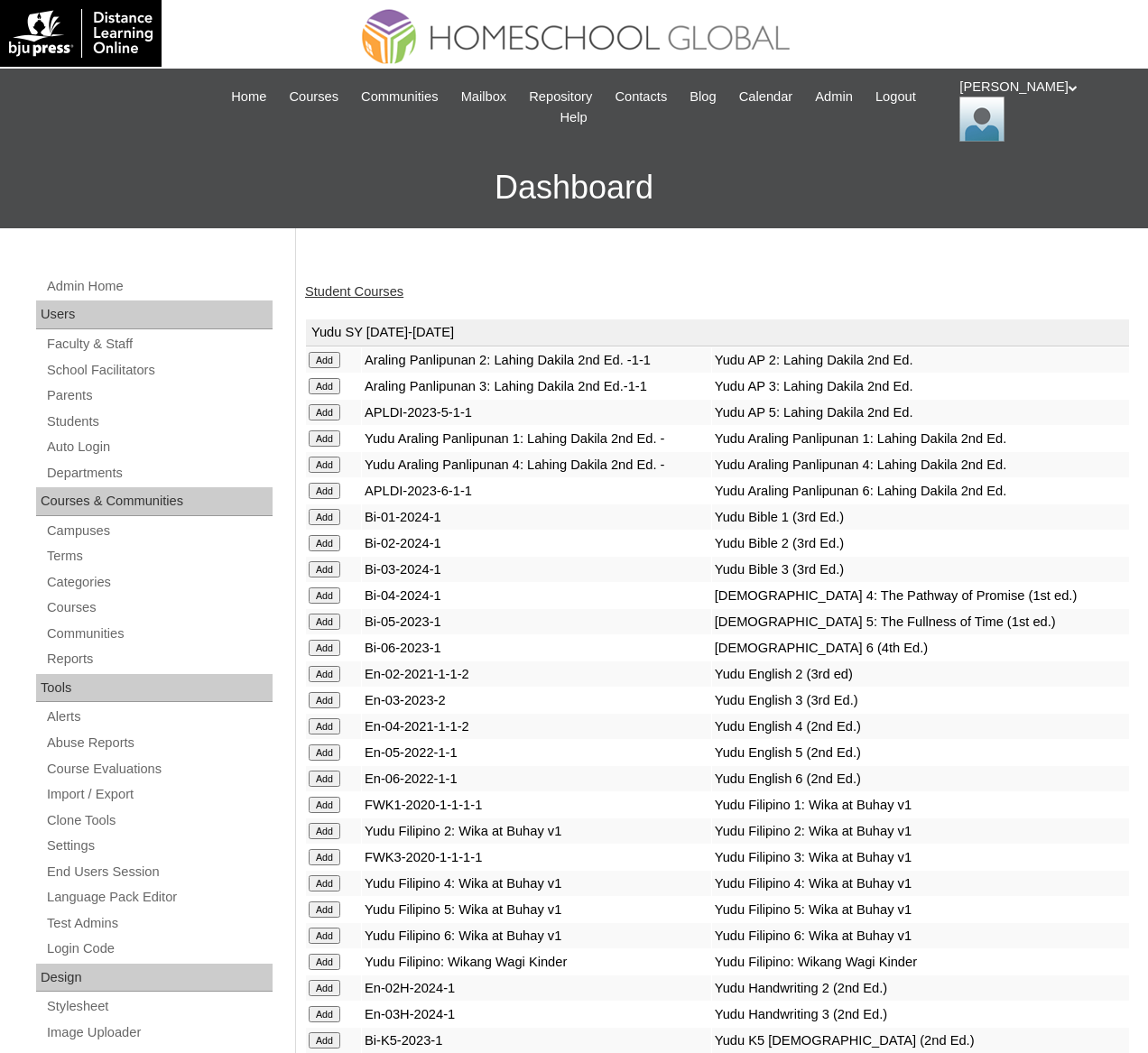
scroll to position [6849, 0]
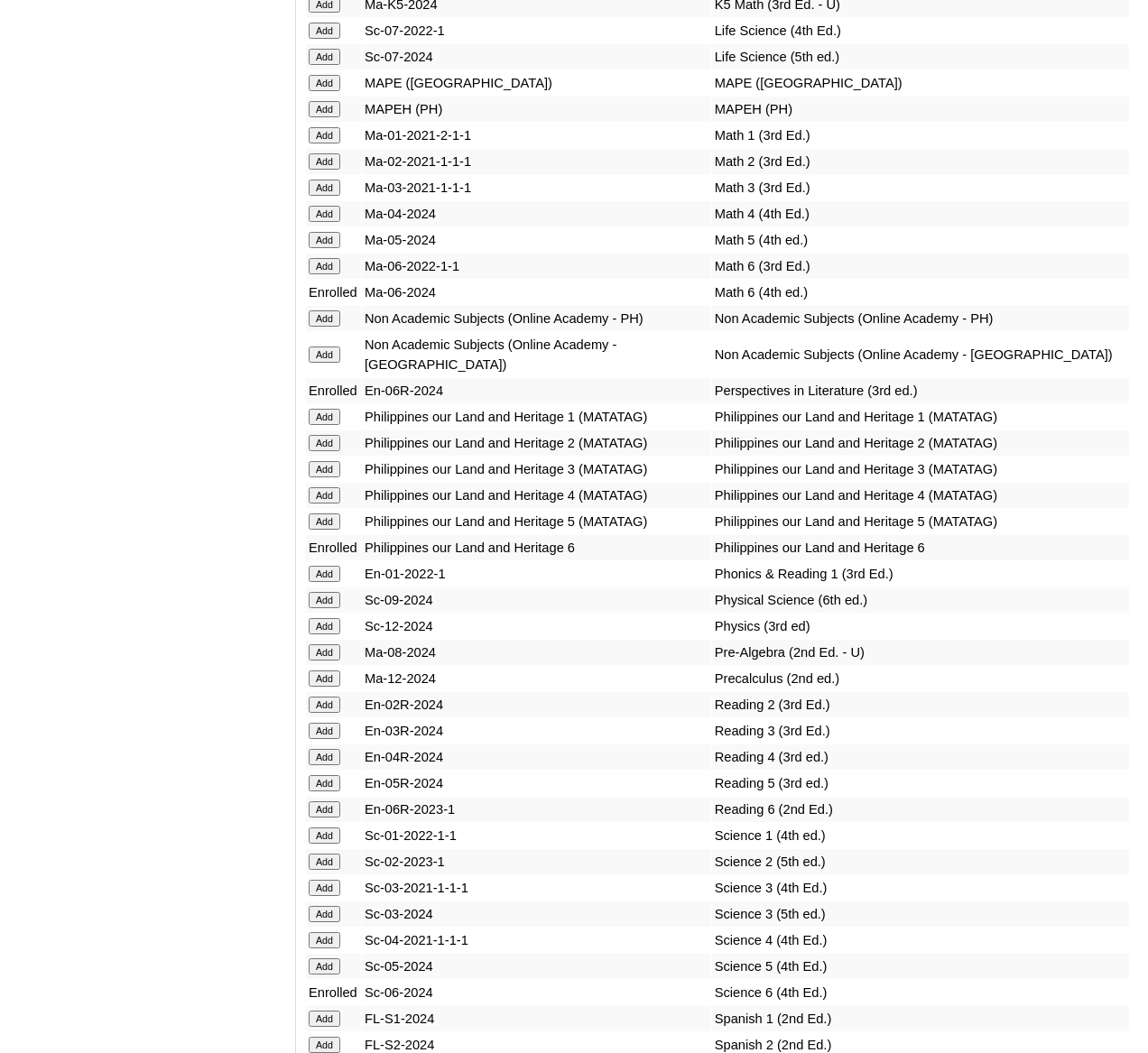
click at [333, 118] on input "Add" at bounding box center [324, 109] width 31 height 17
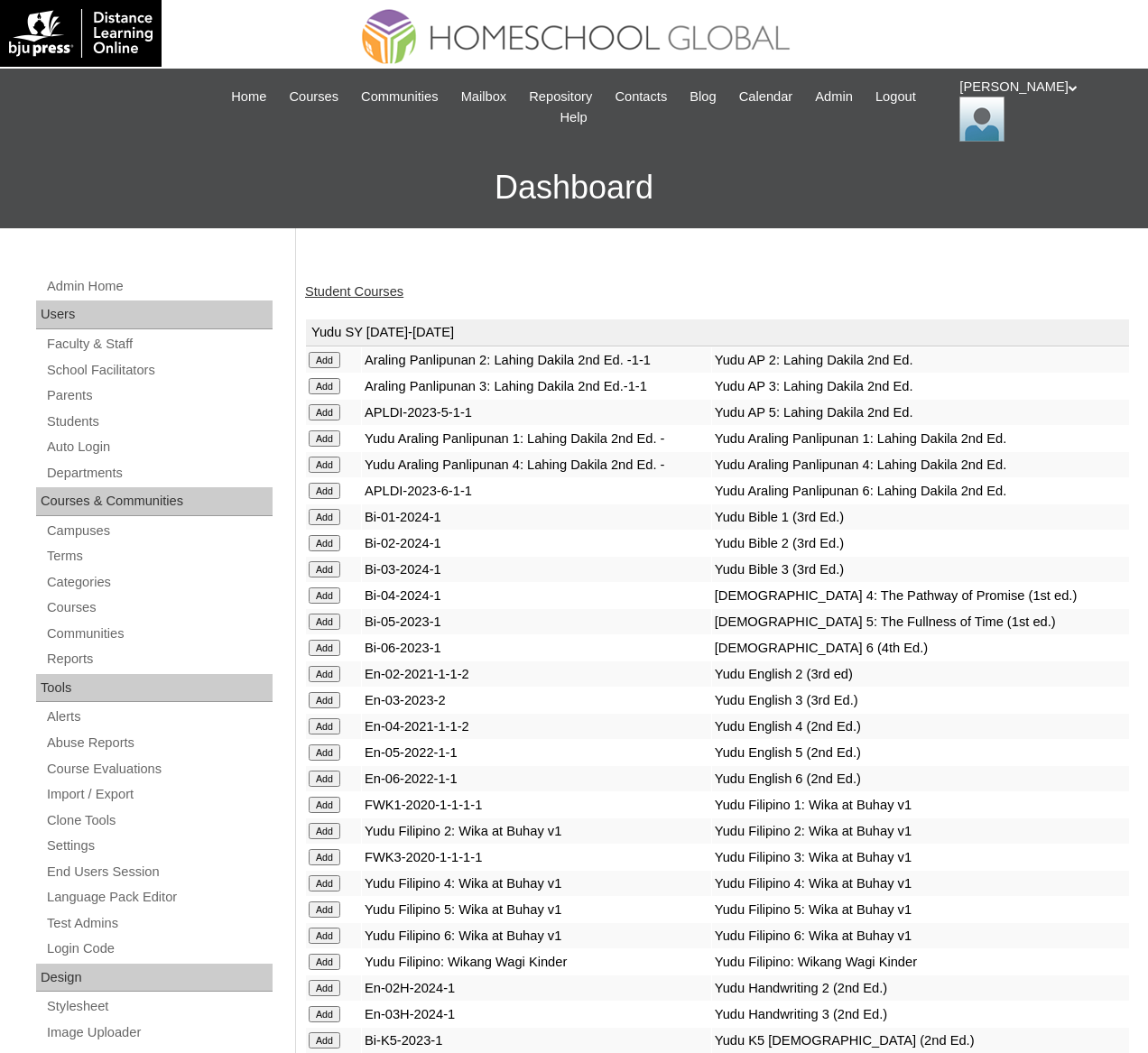
scroll to position [6849, 0]
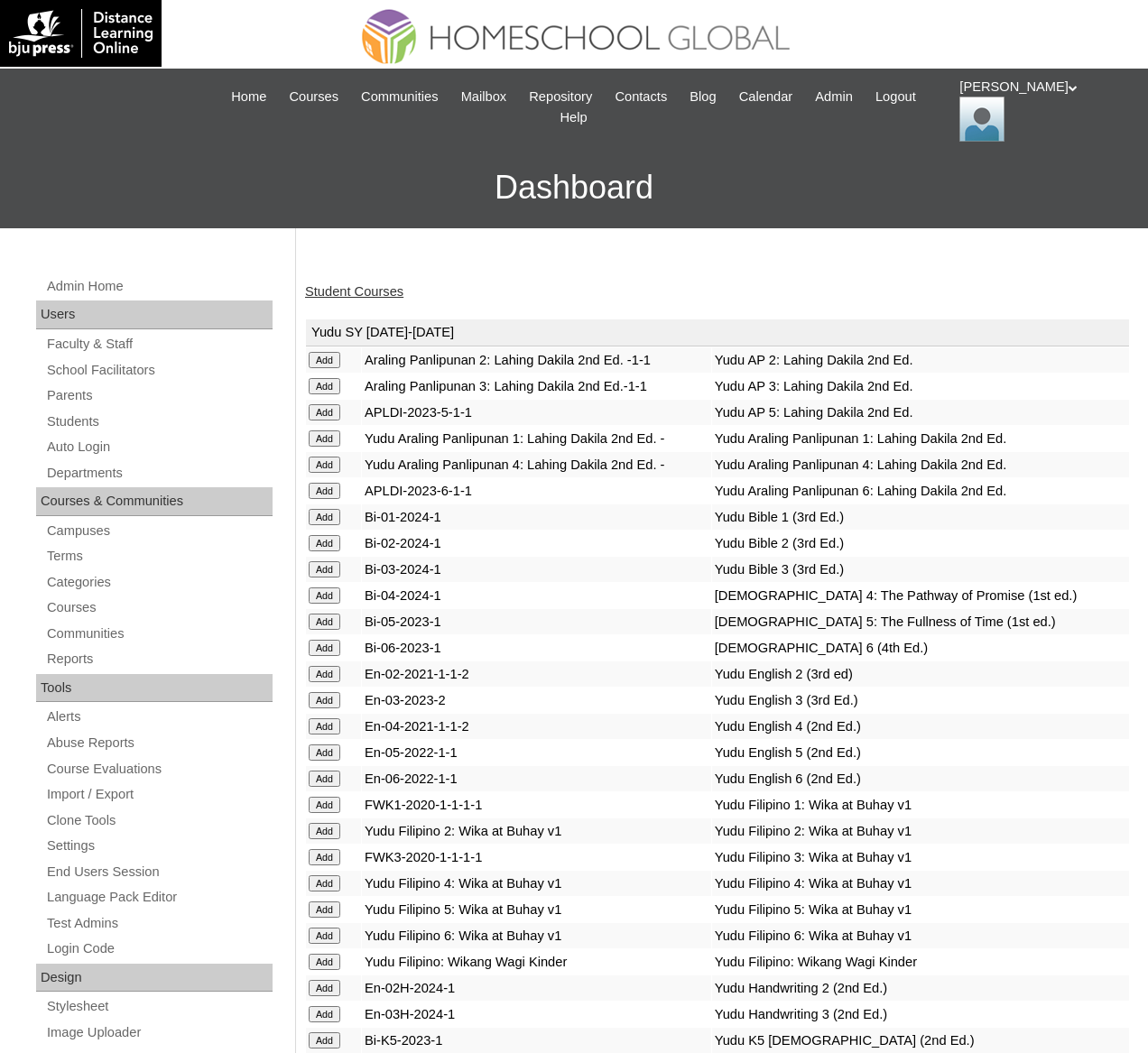
click at [380, 295] on link "Student Courses" at bounding box center [354, 292] width 98 height 15
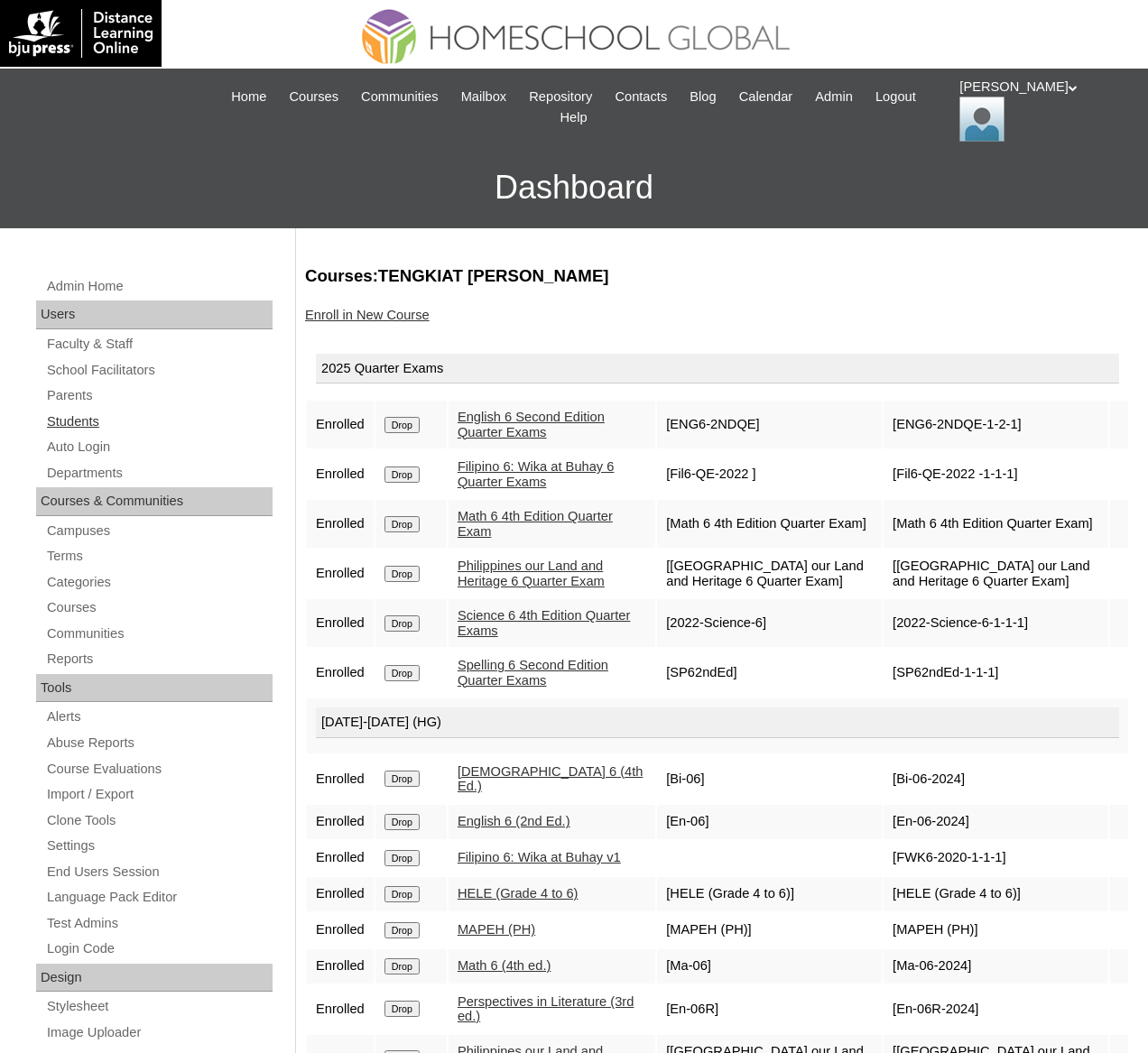
click at [51, 410] on link "Students" at bounding box center [159, 421] width 228 height 23
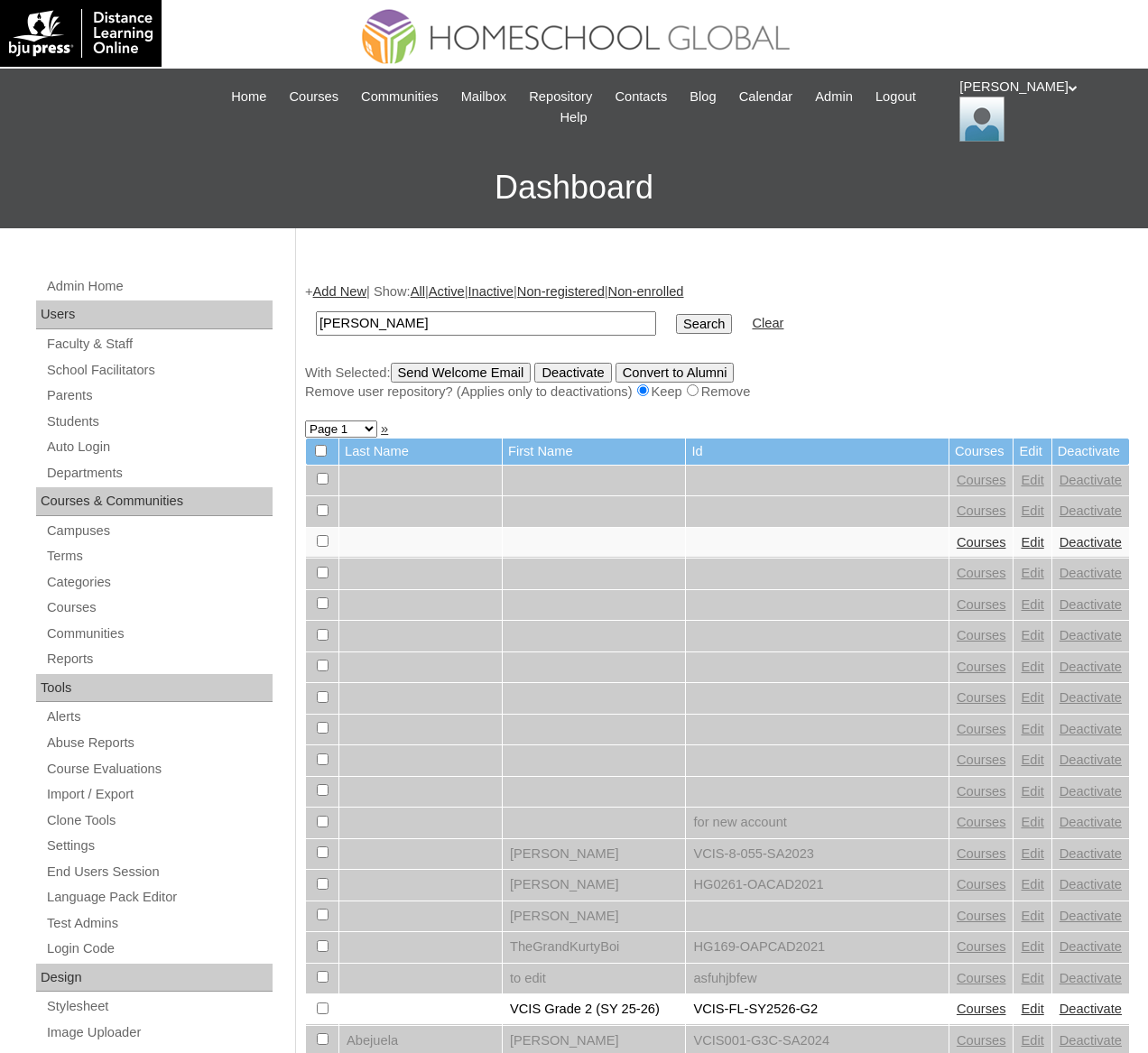
type input "[PERSON_NAME]"
click at [676, 314] on input "Search" at bounding box center [703, 324] width 56 height 20
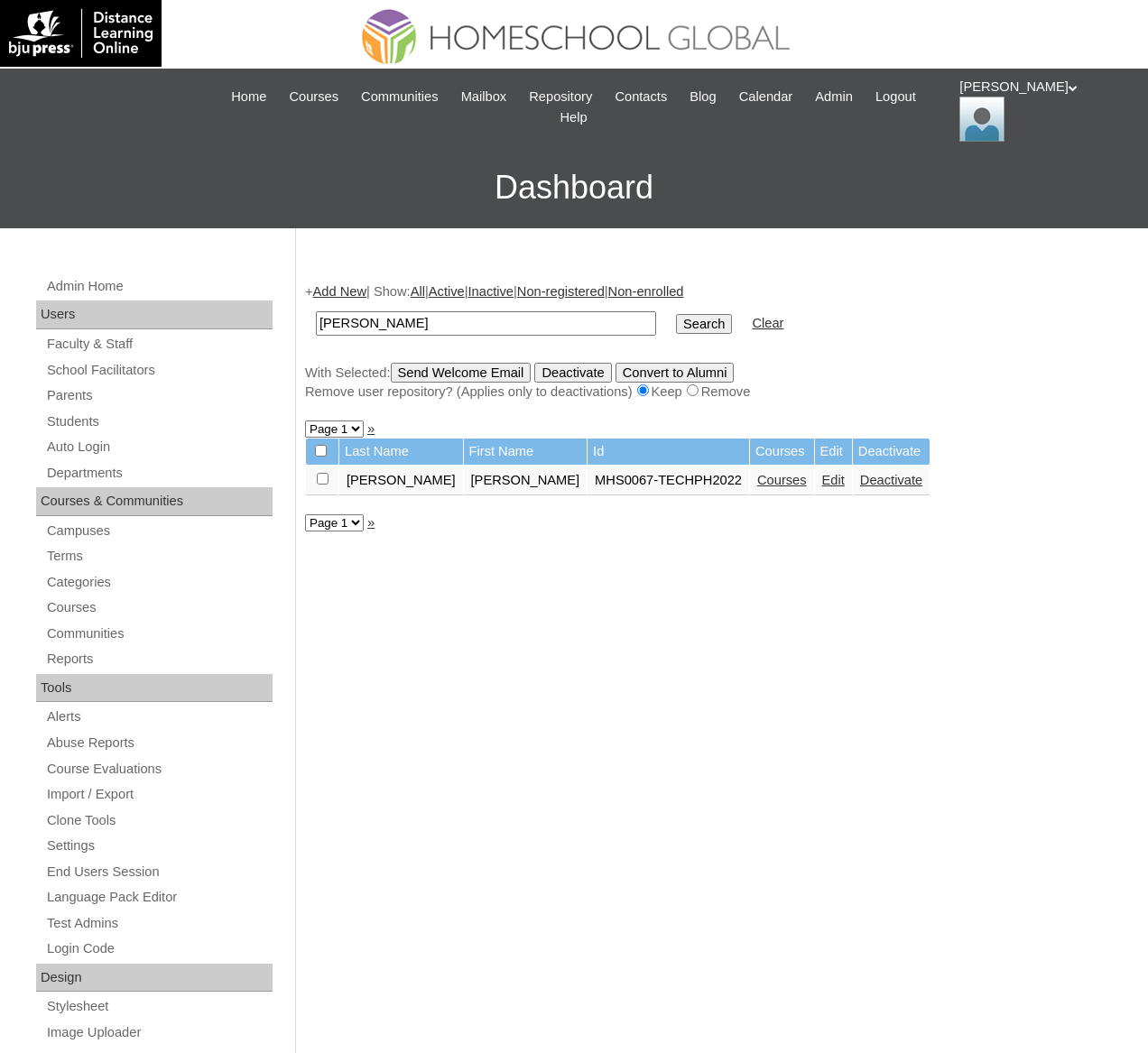
click at [757, 480] on link "Courses" at bounding box center [782, 480] width 50 height 15
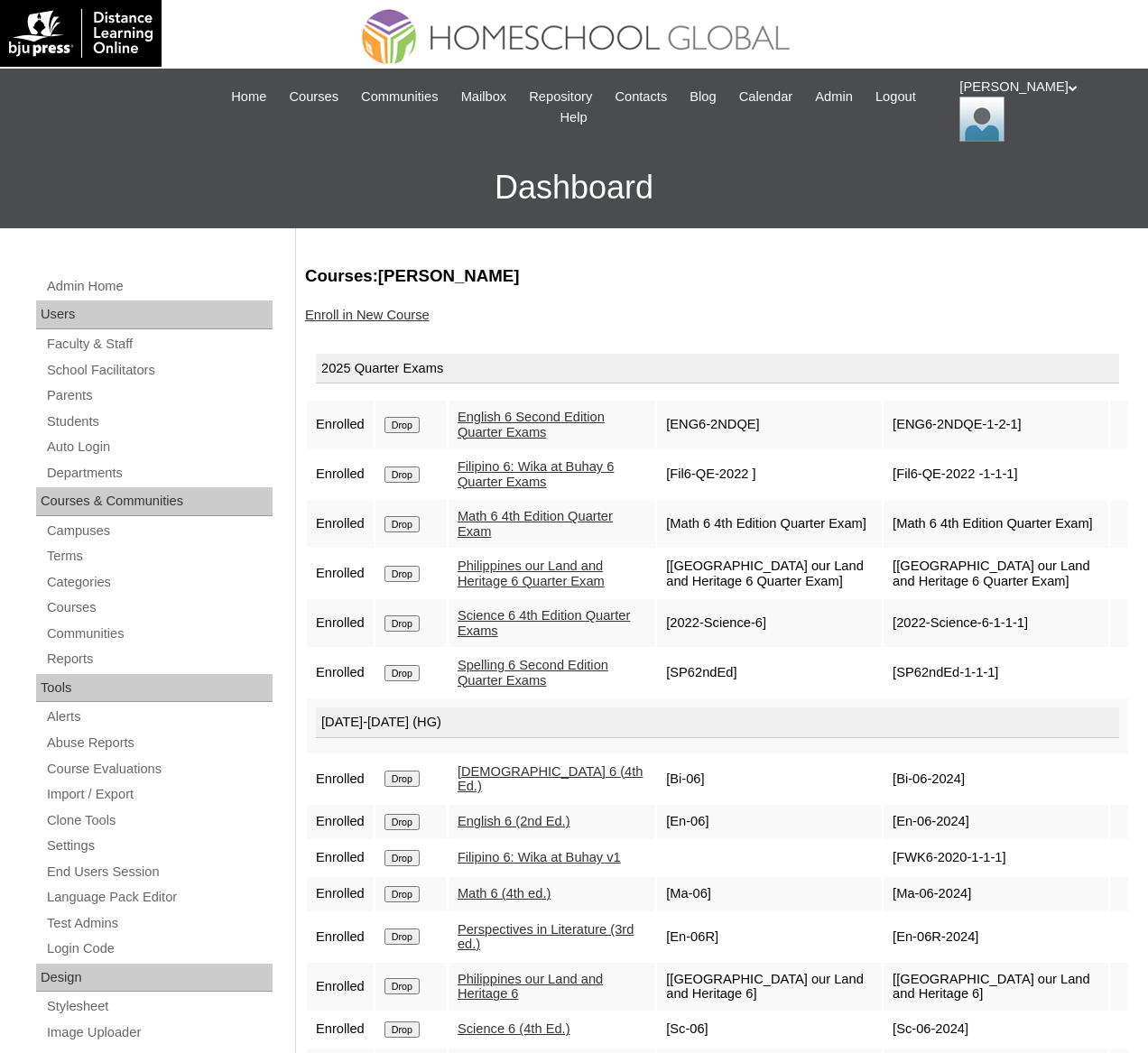
click at [367, 308] on link "Enroll in New Course" at bounding box center [367, 315] width 125 height 15
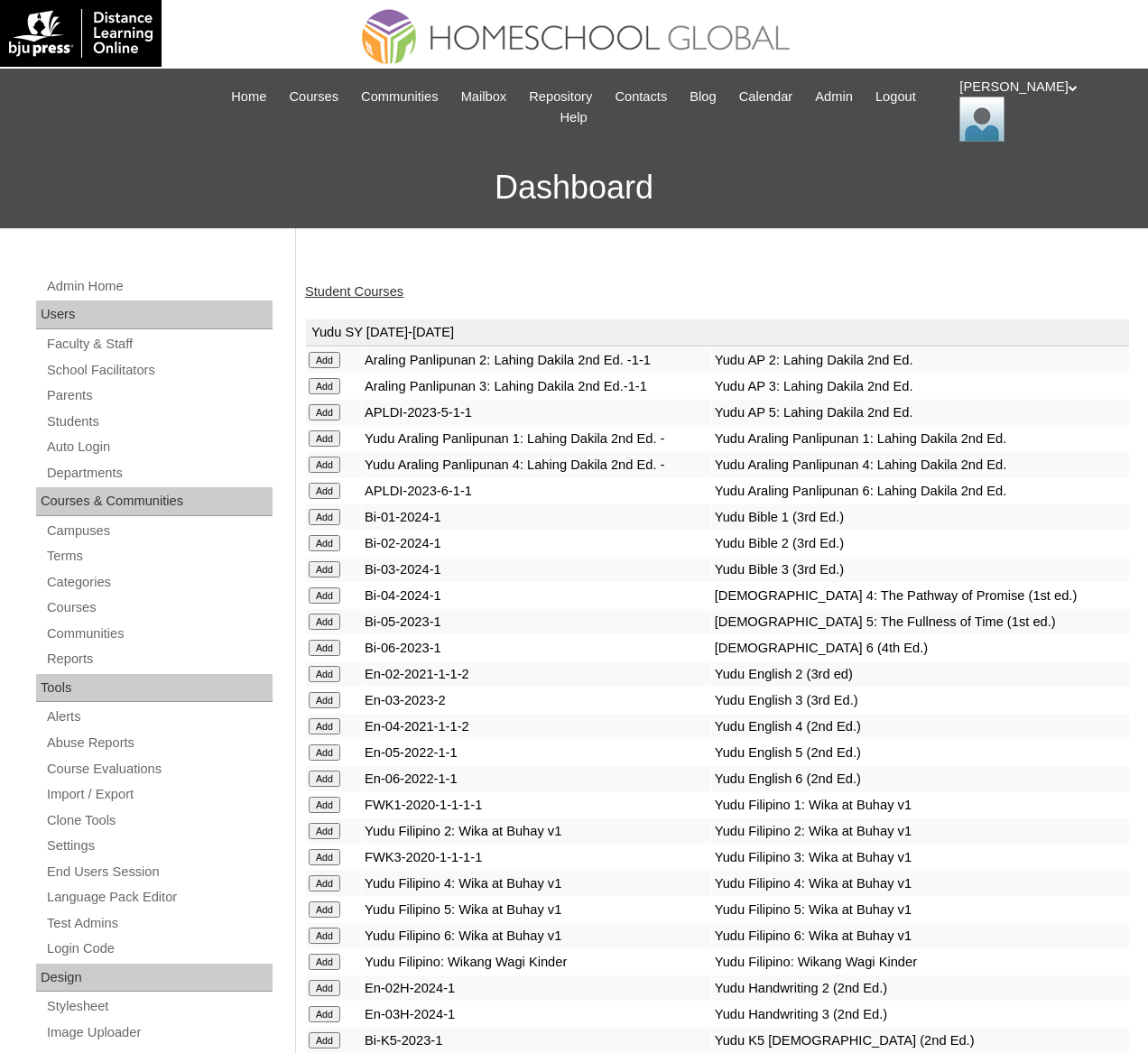
scroll to position [6849, 0]
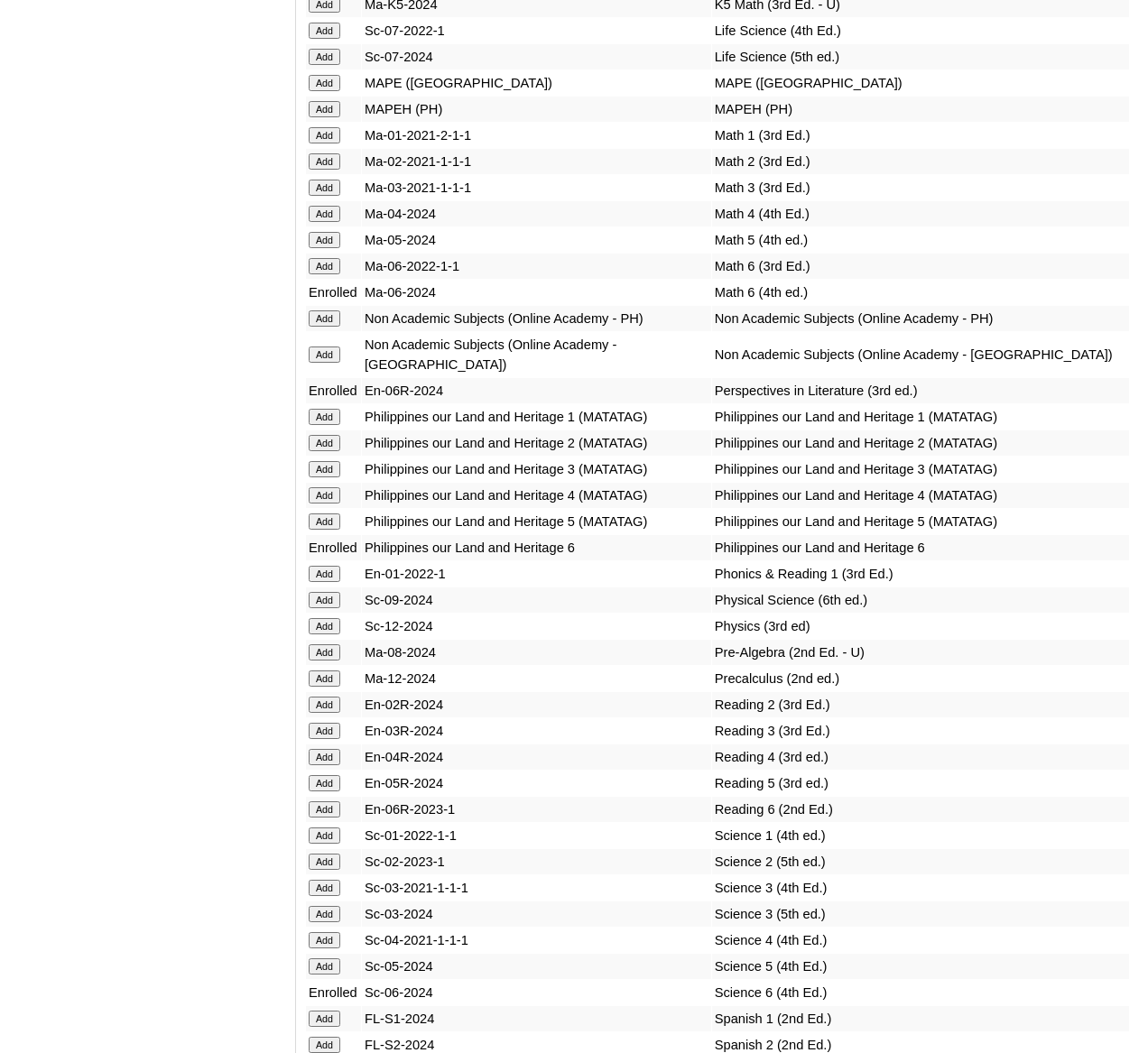
click at [332, 118] on input "Add" at bounding box center [324, 109] width 31 height 17
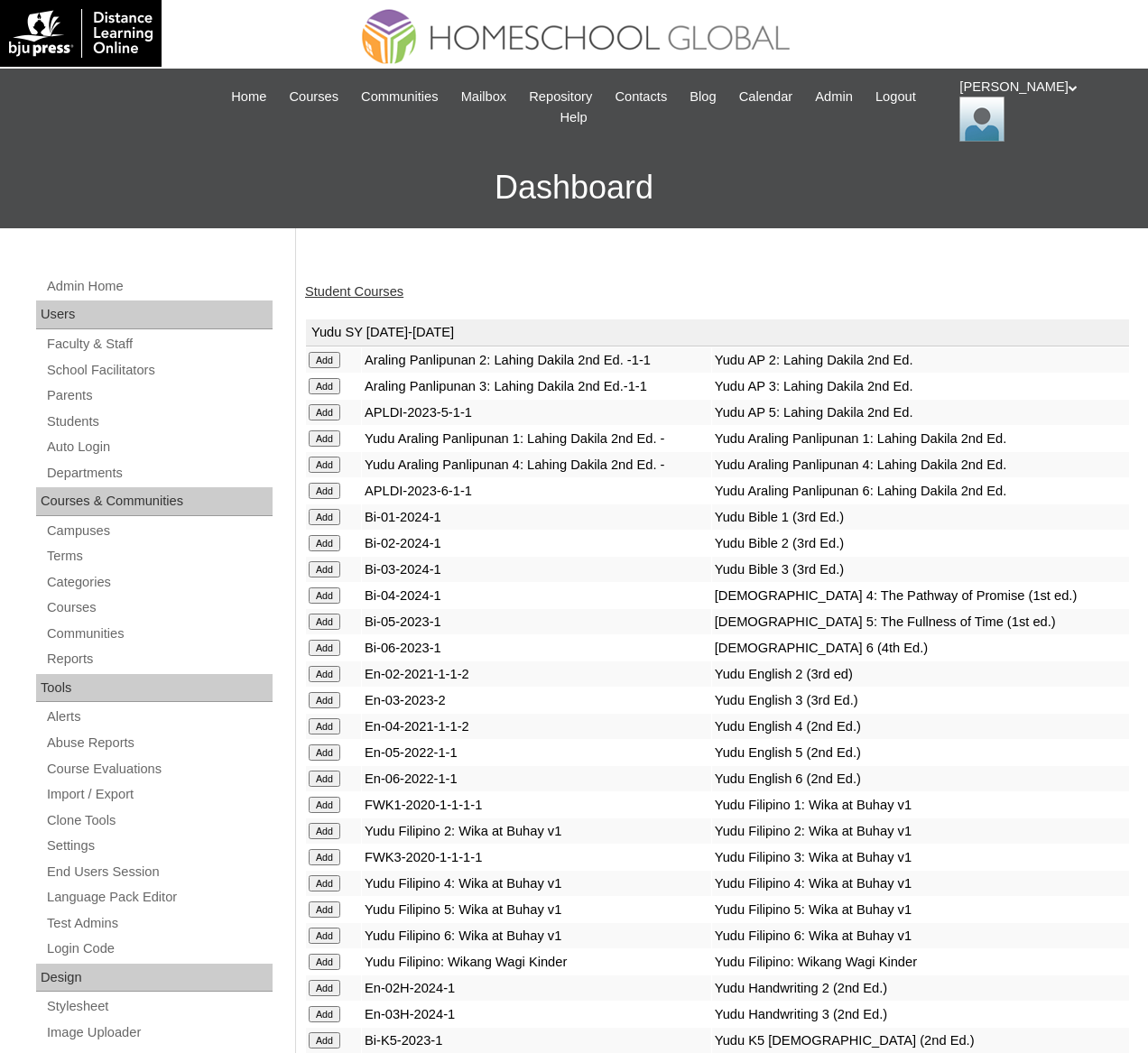
scroll to position [6849, 0]
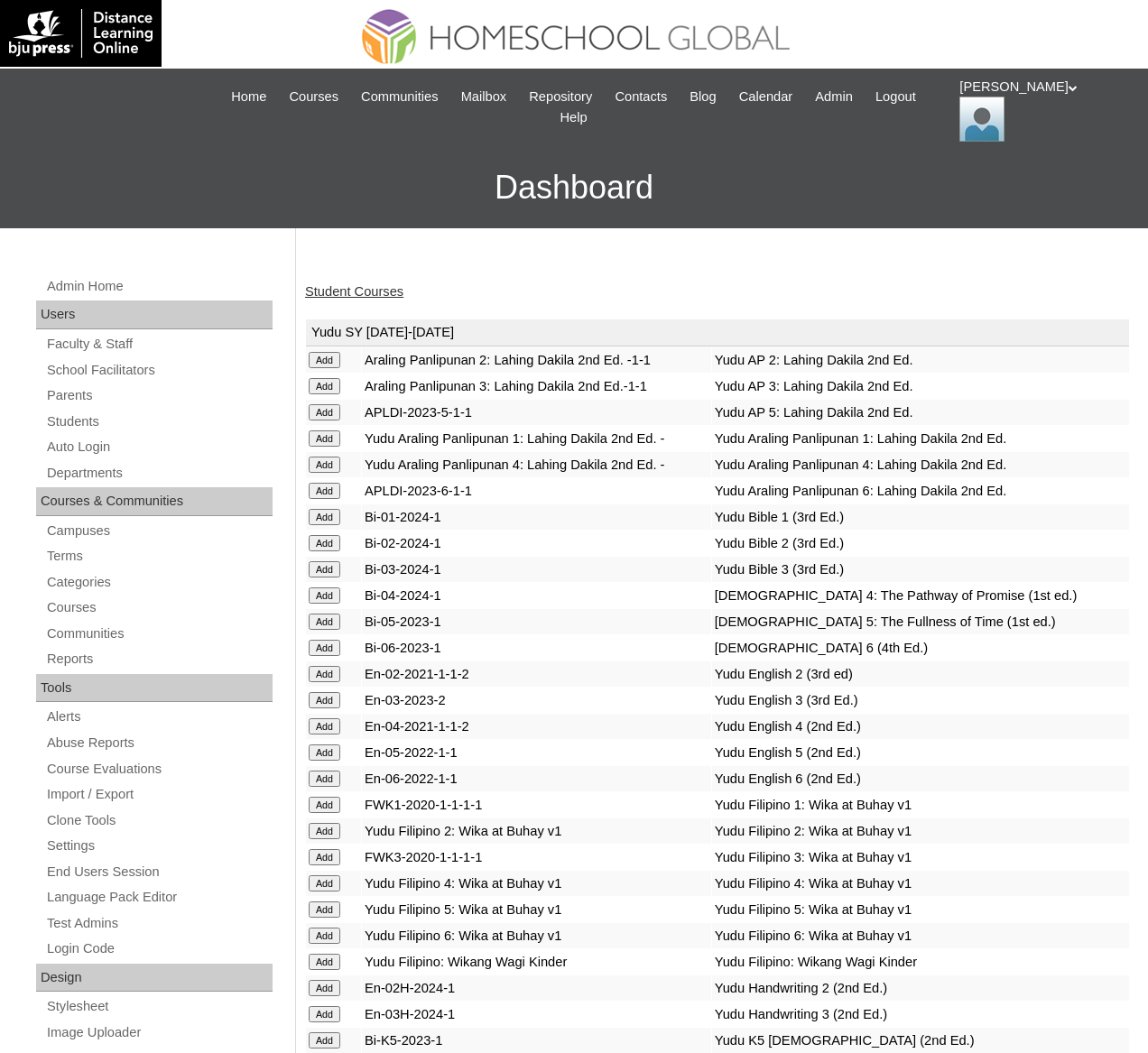
click at [360, 293] on link "Student Courses" at bounding box center [354, 292] width 98 height 15
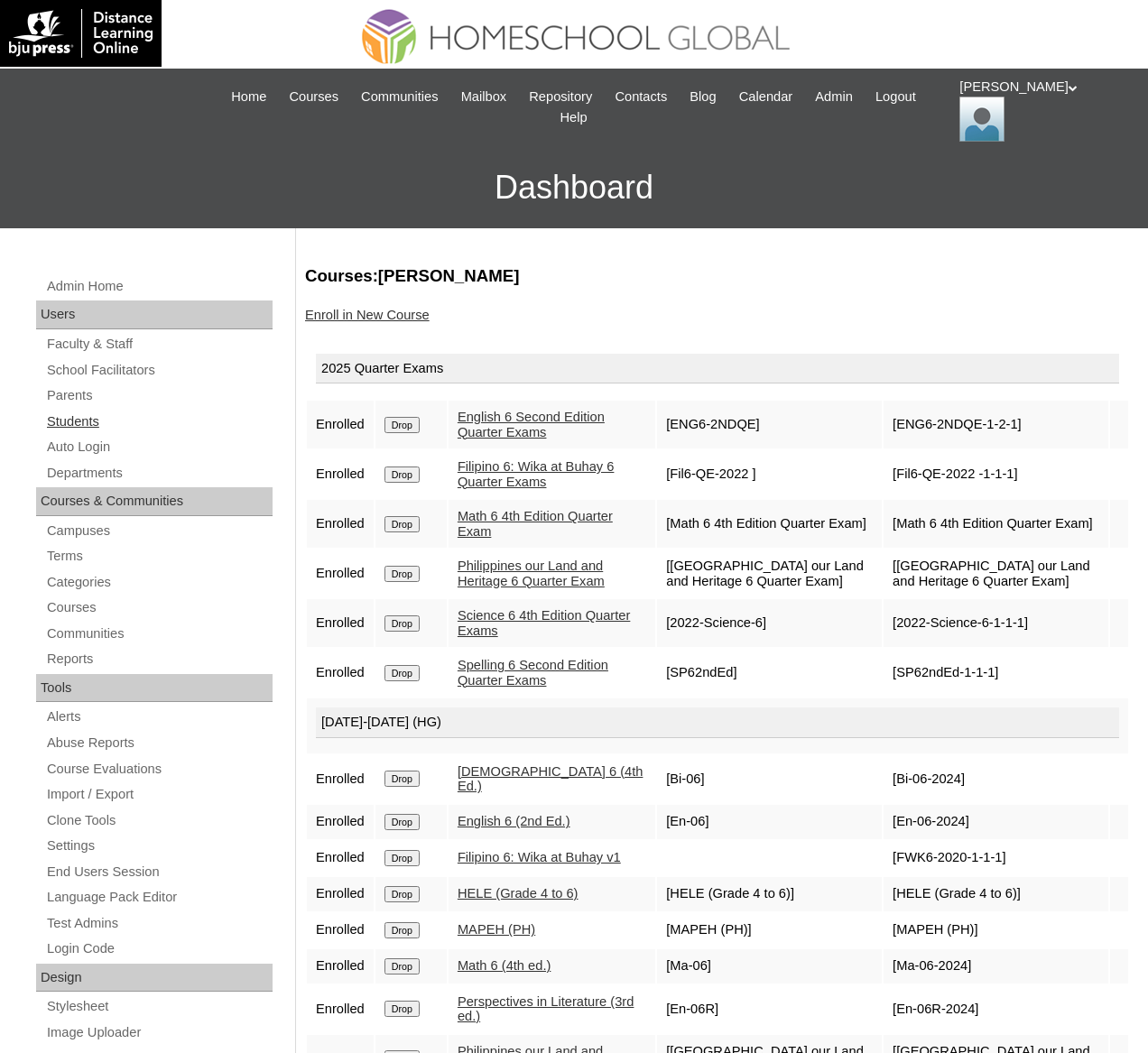
click at [74, 420] on link "Students" at bounding box center [159, 421] width 228 height 23
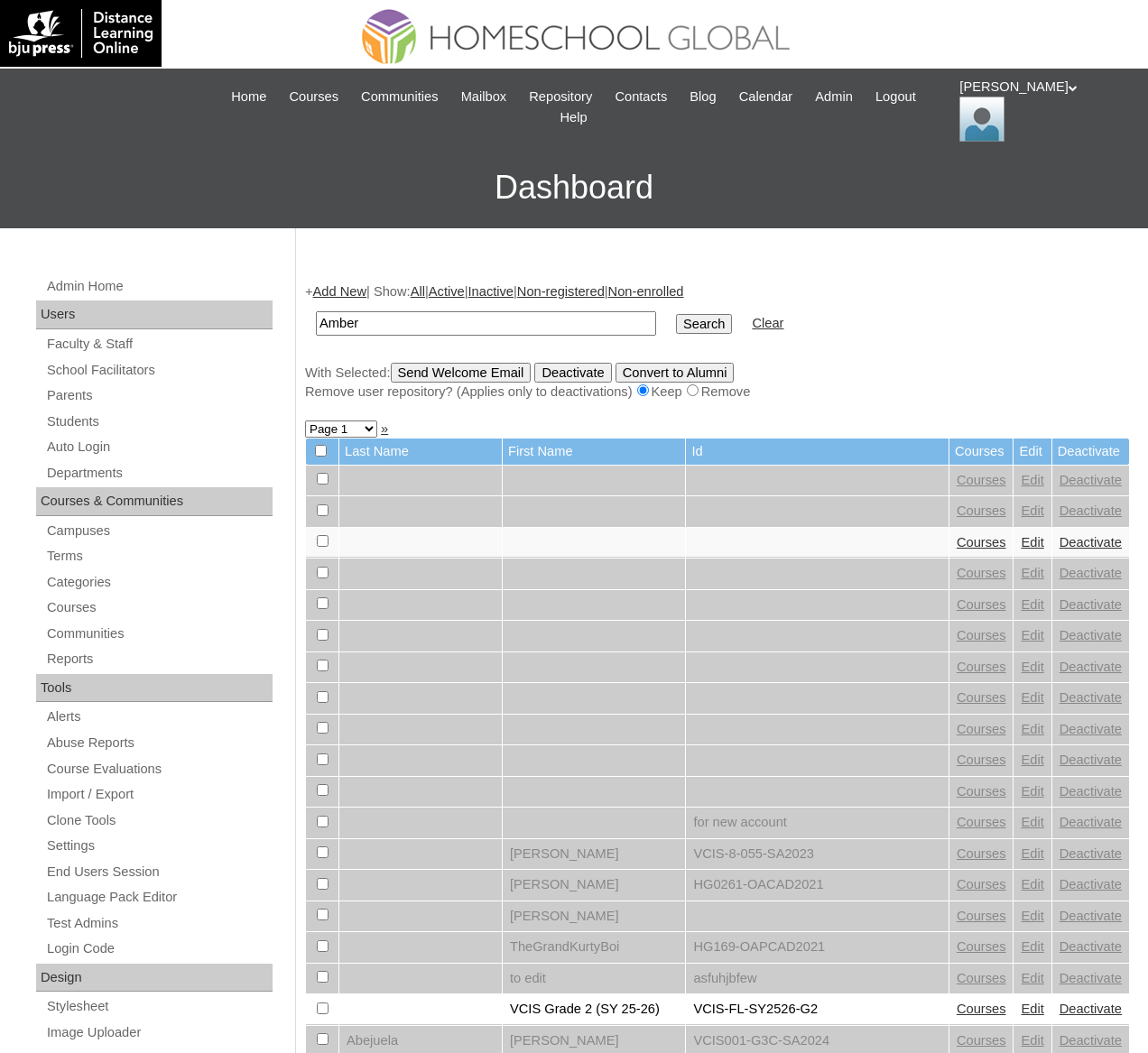
type input "Amber"
click at [676, 314] on input "Search" at bounding box center [703, 324] width 56 height 20
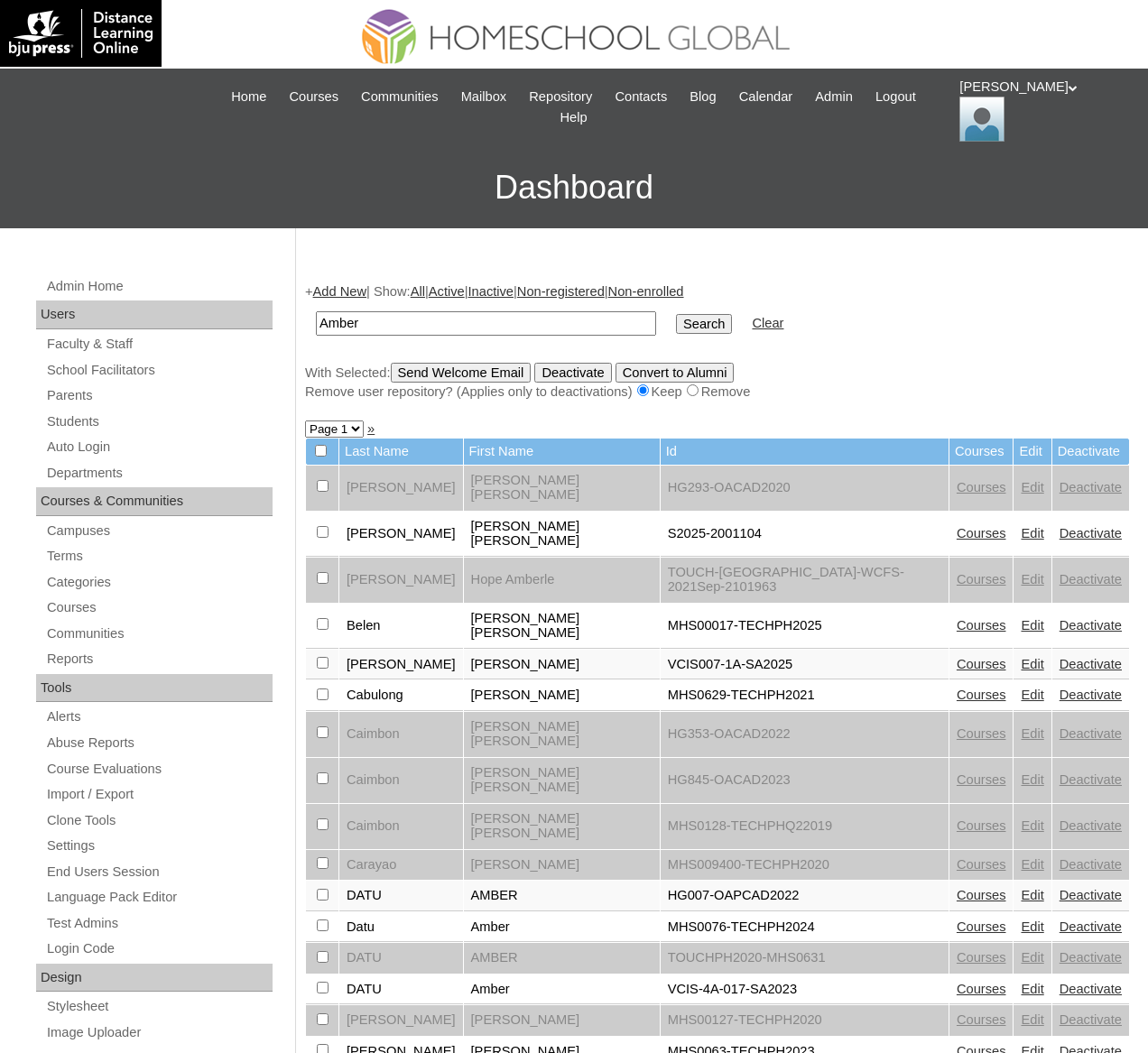
click at [976, 919] on link "Courses" at bounding box center [982, 926] width 50 height 15
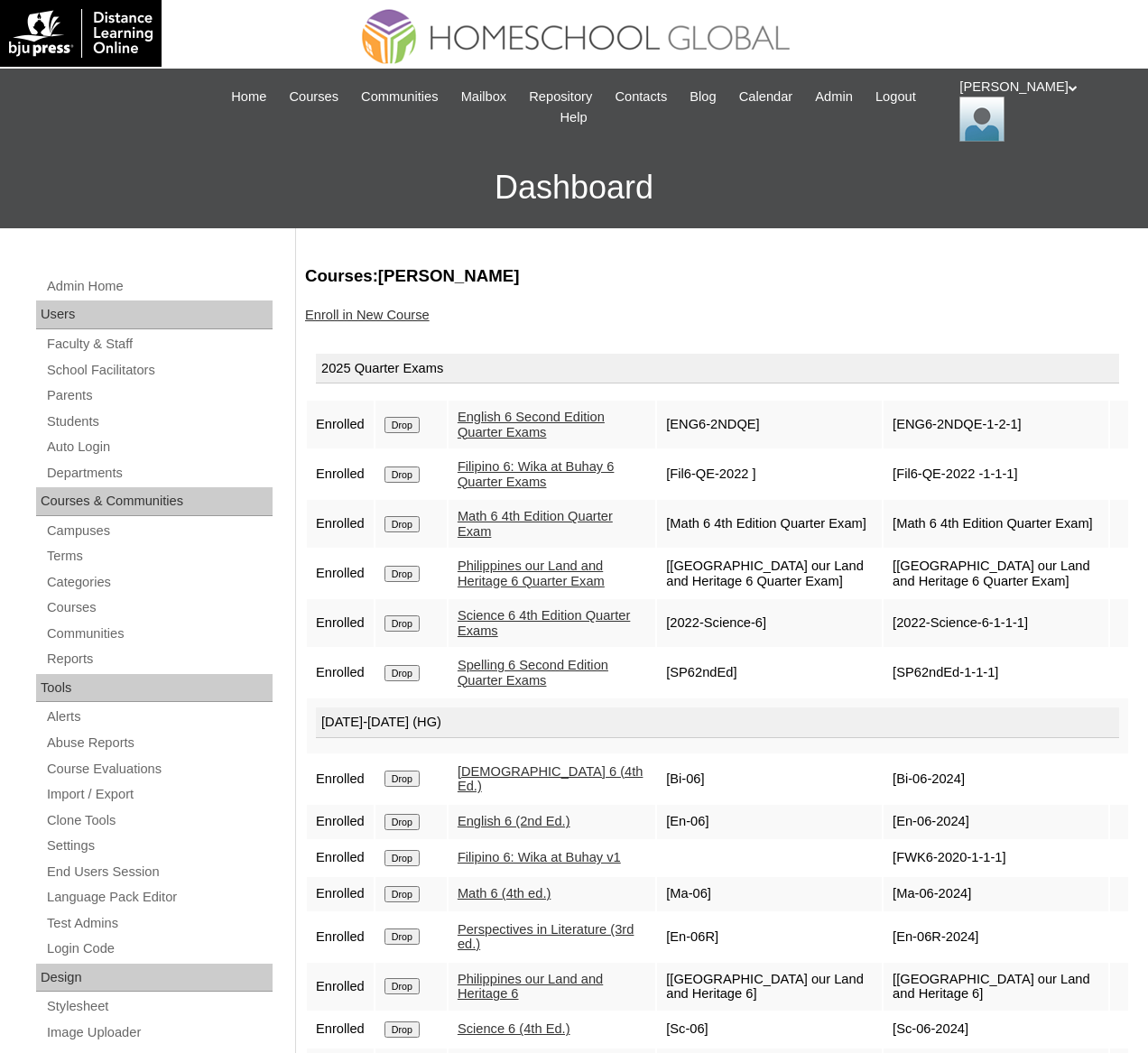
click at [402, 319] on link "Enroll in New Course" at bounding box center [367, 315] width 125 height 15
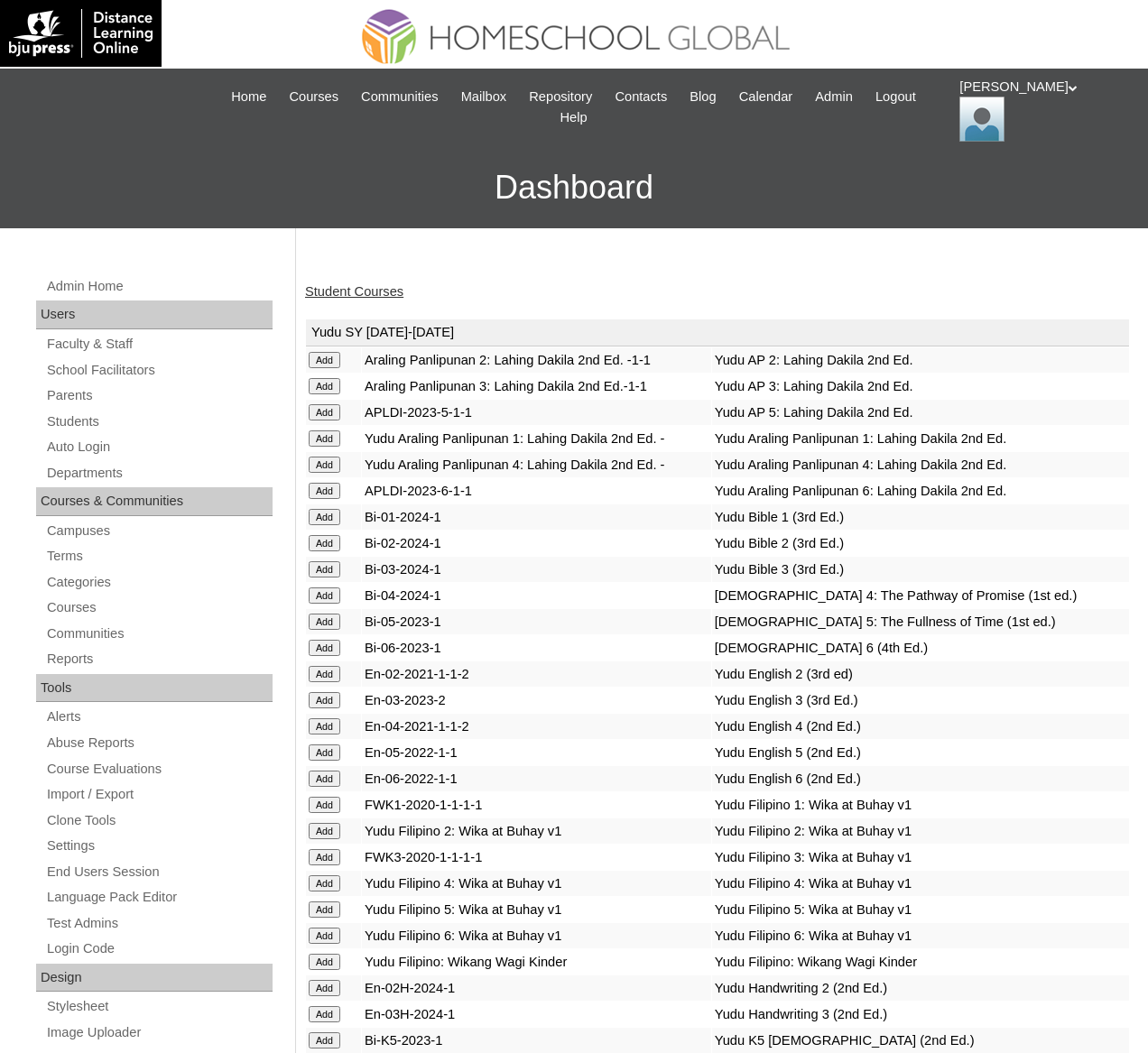
scroll to position [6849, 0]
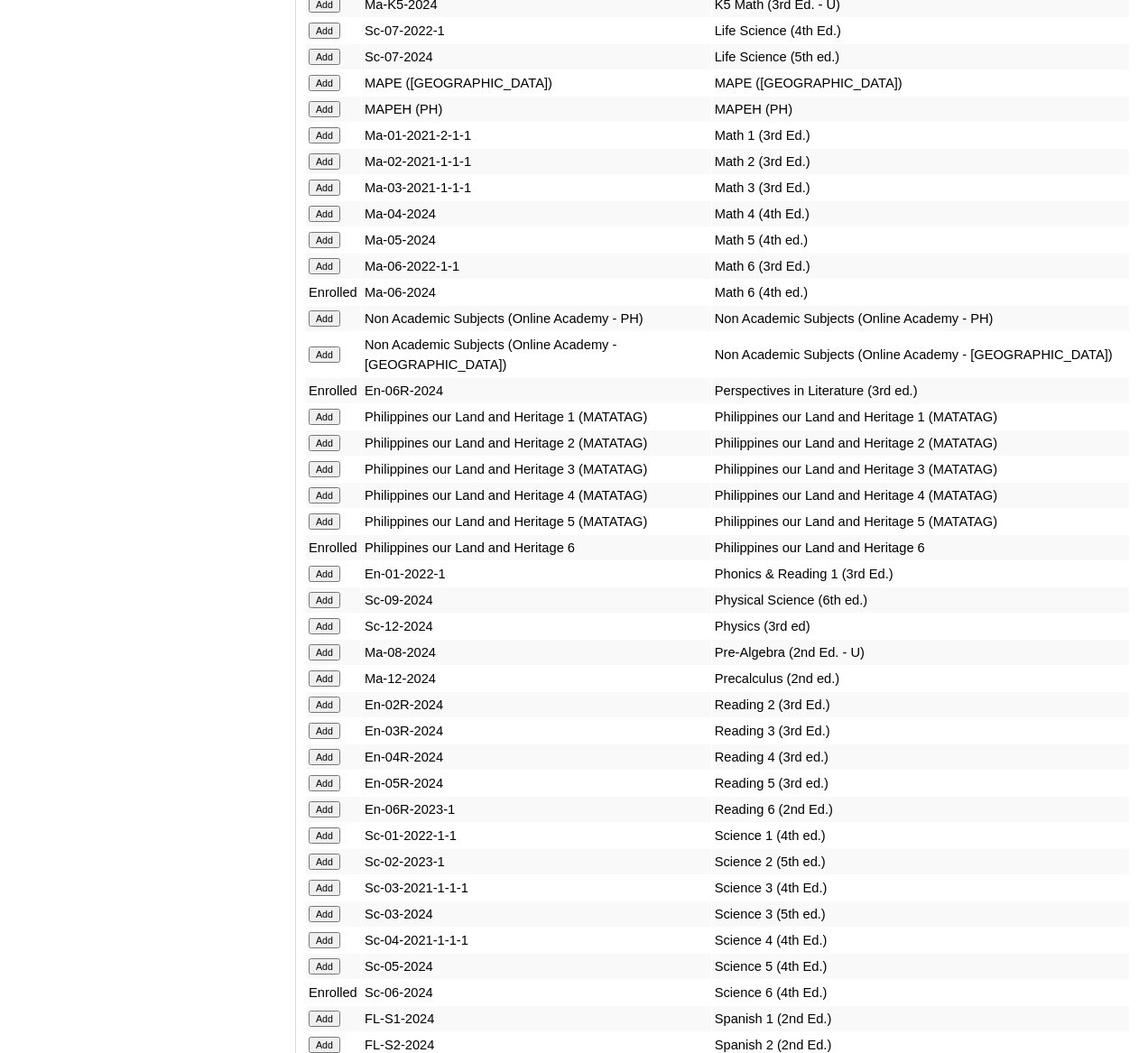
click at [330, 118] on input "Add" at bounding box center [324, 109] width 31 height 17
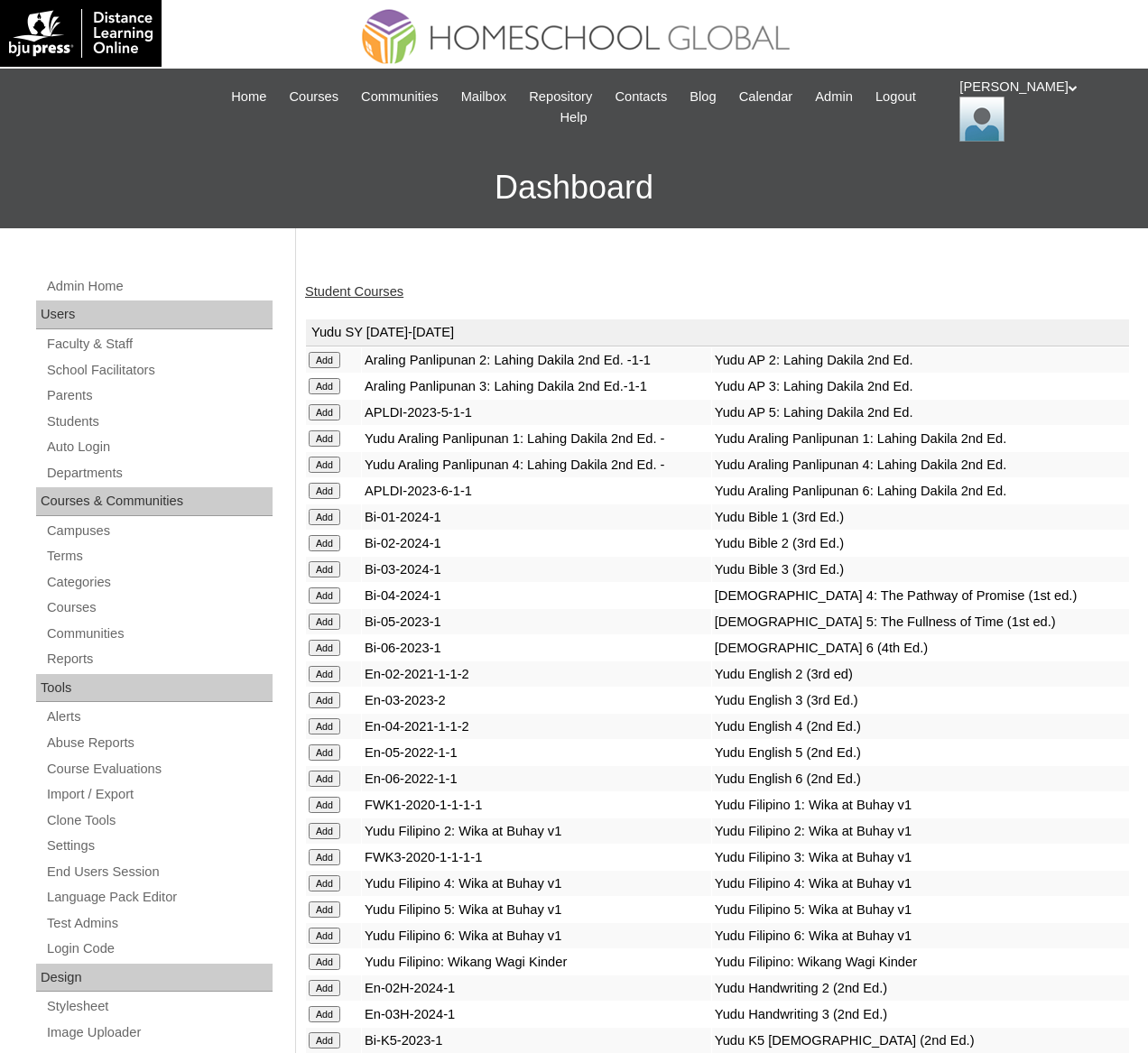
scroll to position [6849, 0]
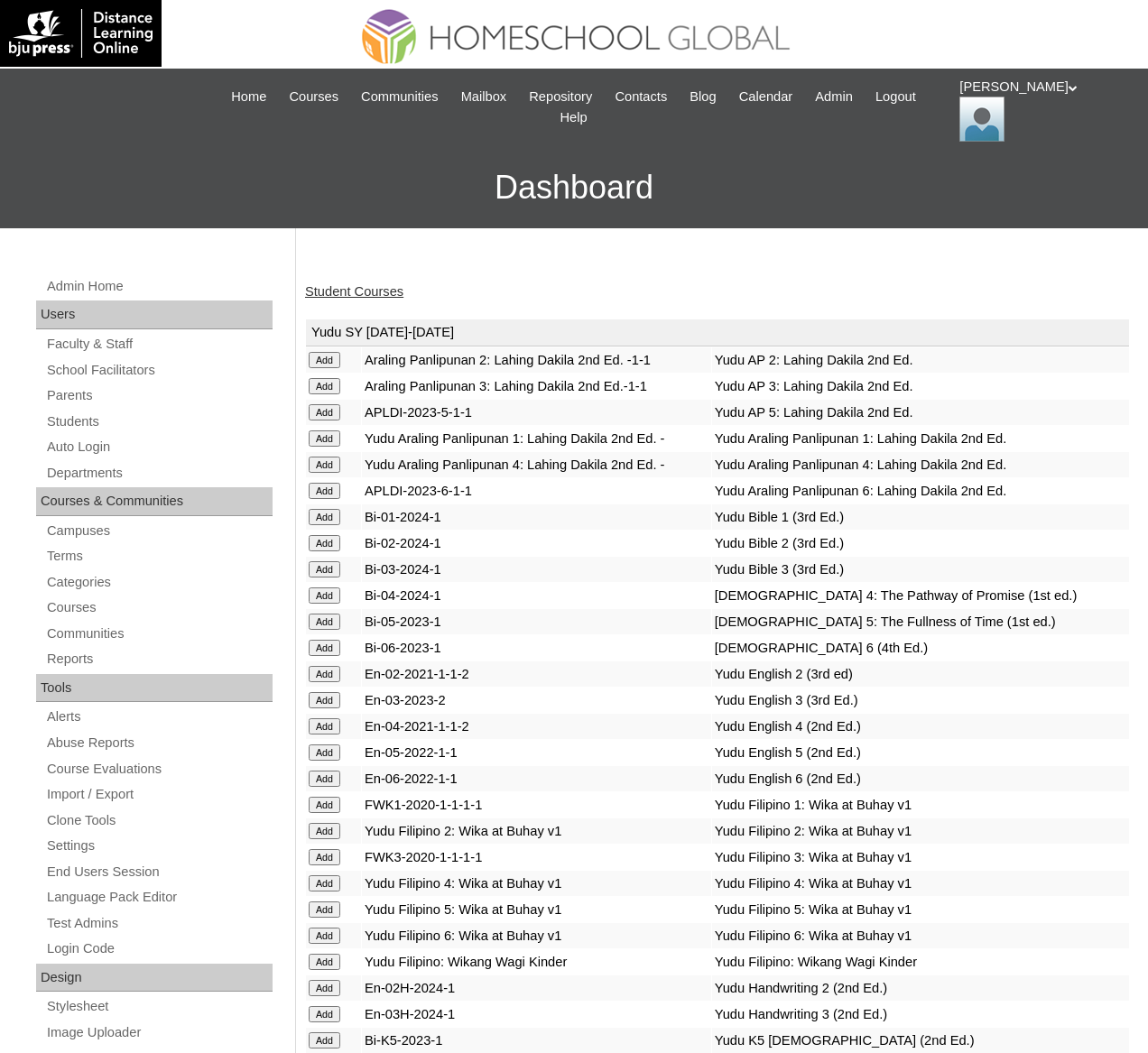
click at [388, 285] on link "Student Courses" at bounding box center [354, 292] width 98 height 15
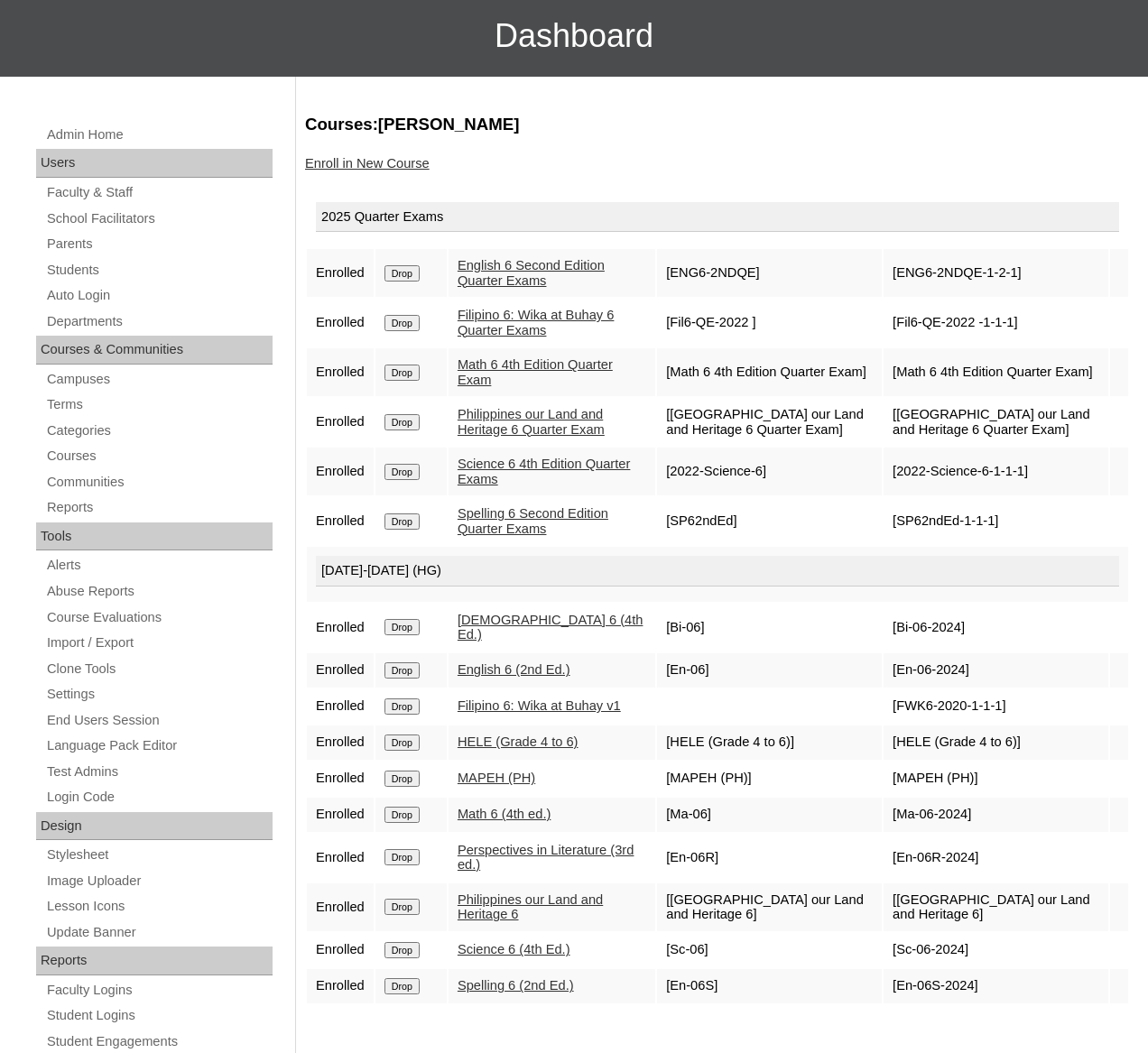
scroll to position [173, 0]
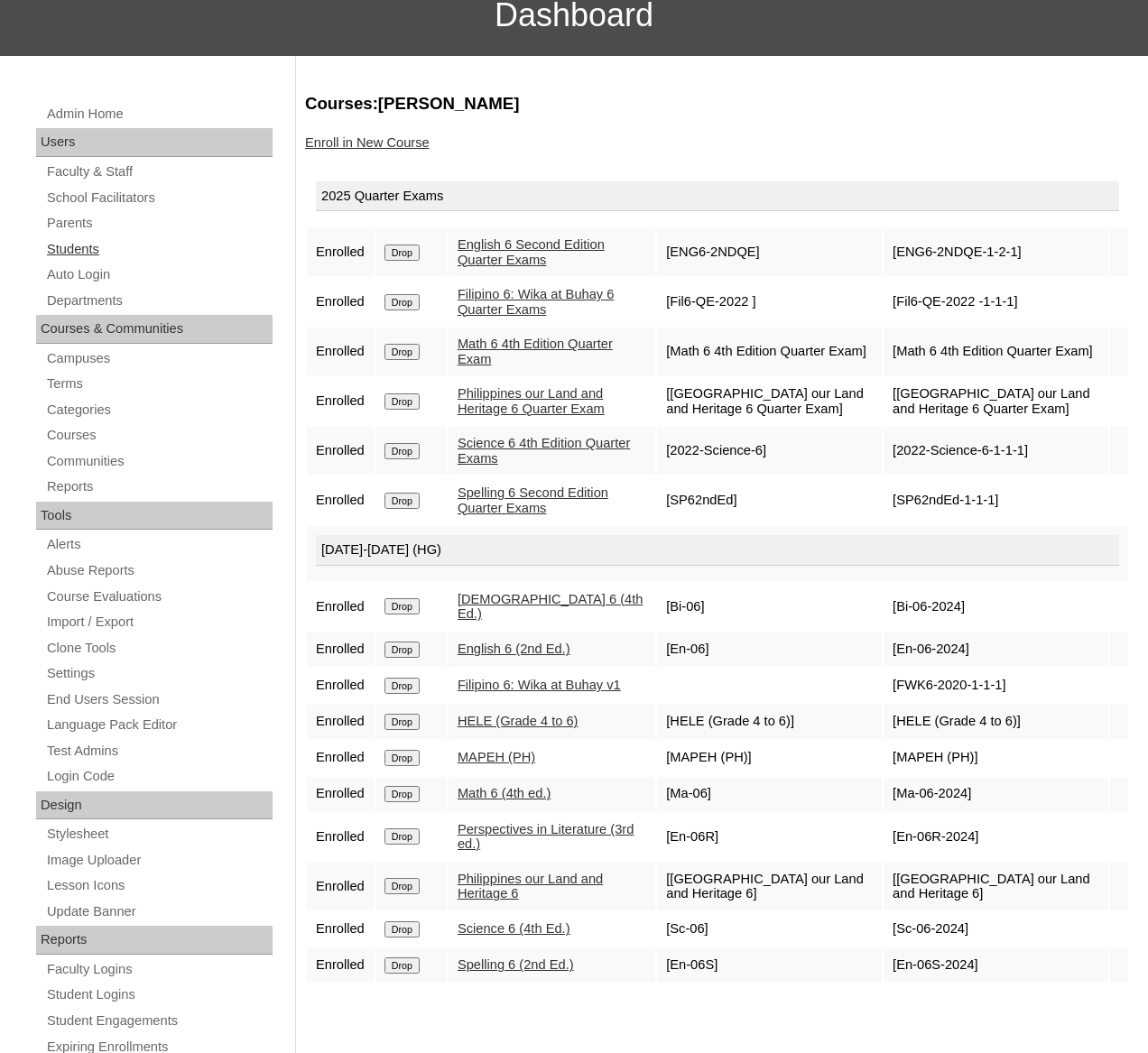
click at [92, 250] on link "Students" at bounding box center [159, 249] width 228 height 23
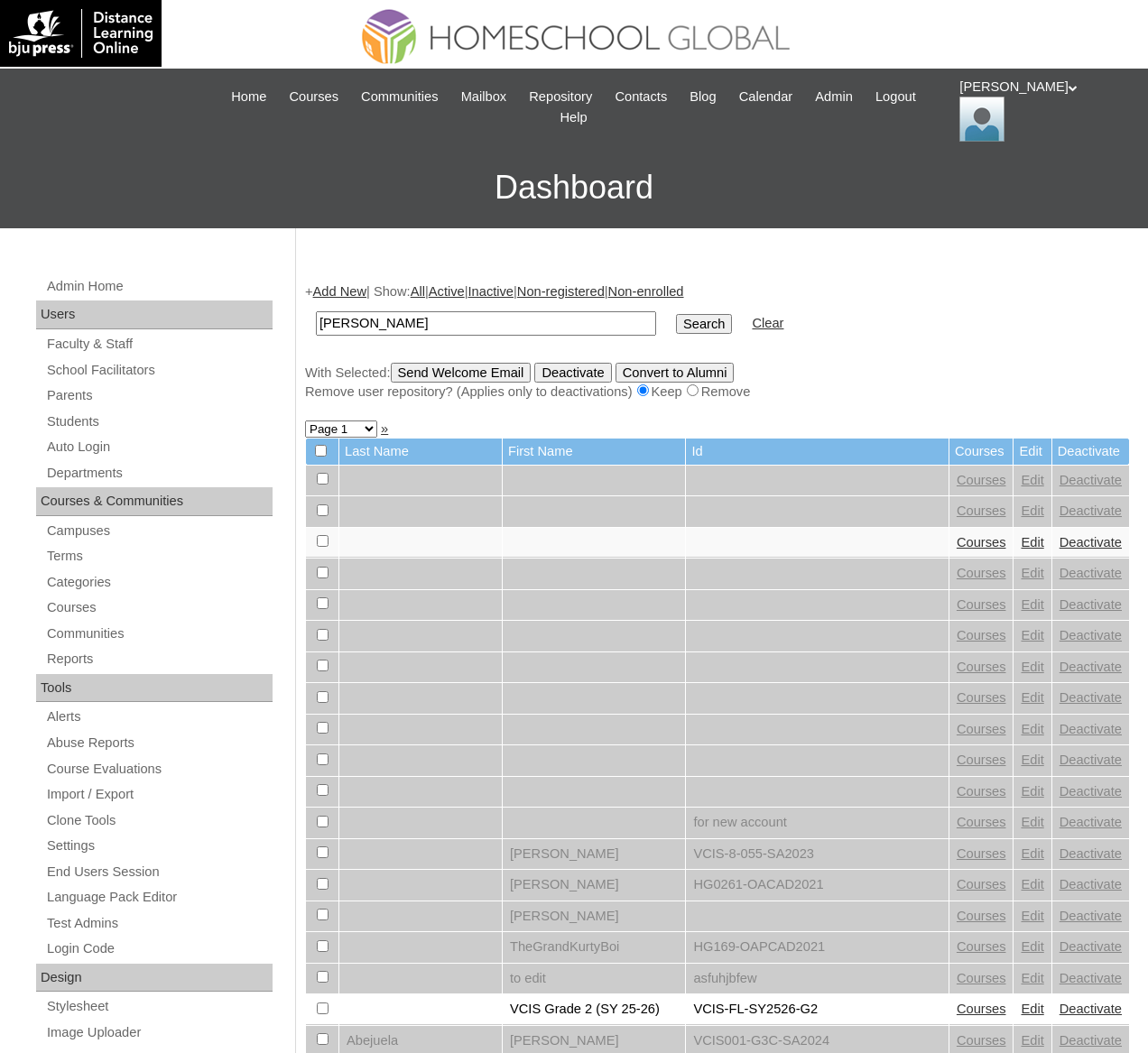
type input "Alden Mason"
click at [676, 314] on input "Search" at bounding box center [703, 324] width 56 height 20
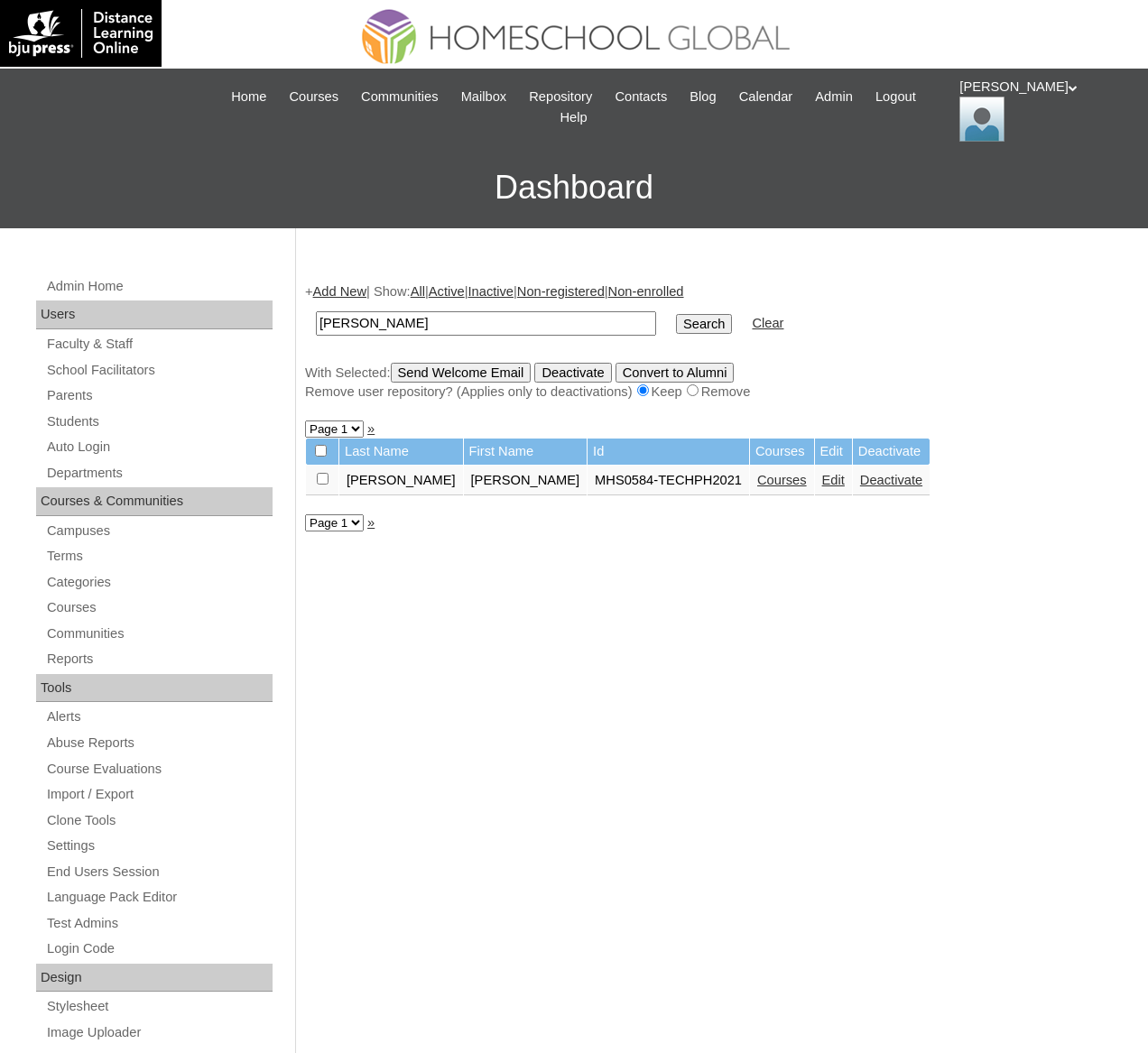
click at [757, 475] on link "Courses" at bounding box center [782, 480] width 50 height 15
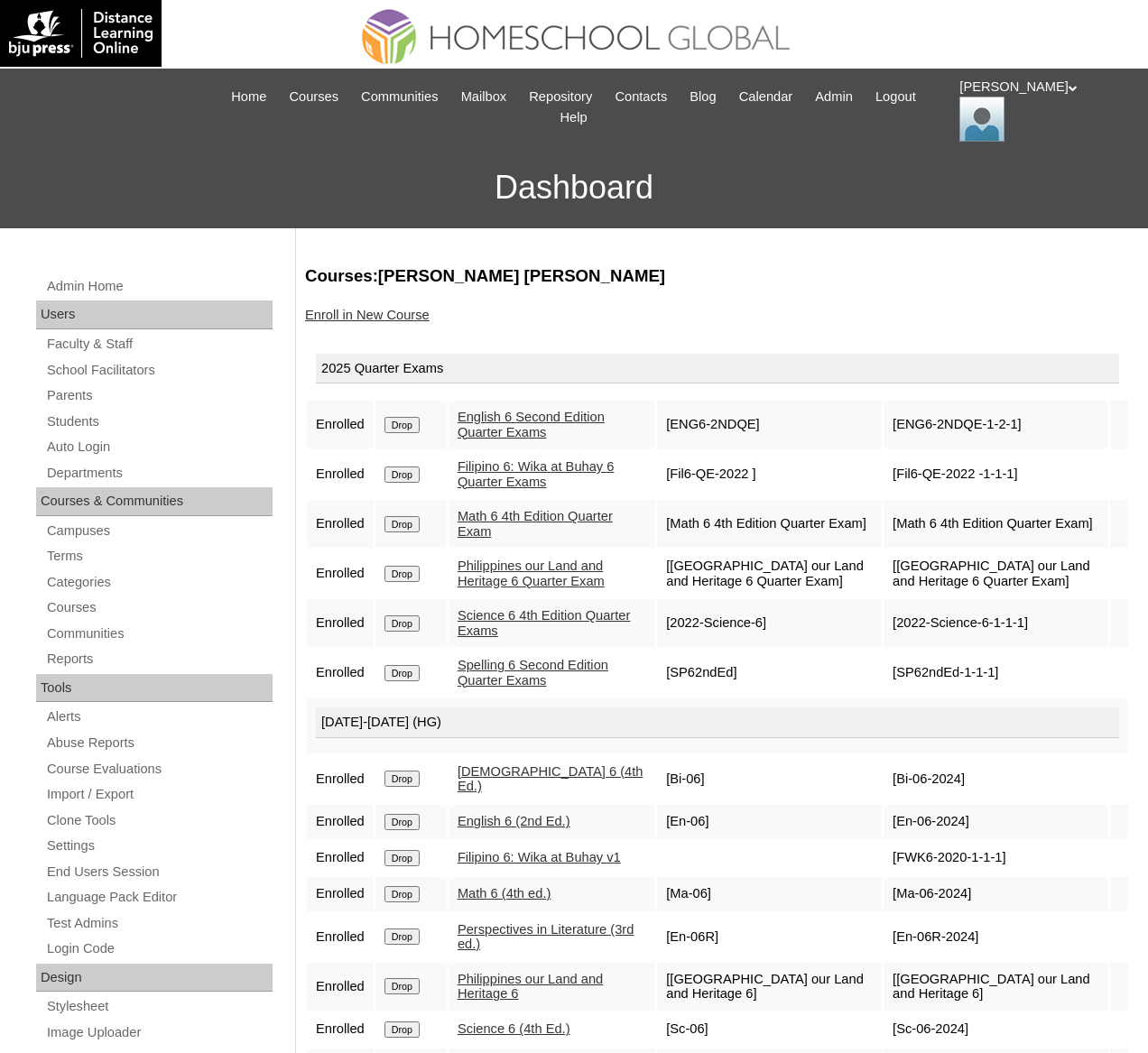
click at [369, 311] on link "Enroll in New Course" at bounding box center [367, 315] width 125 height 15
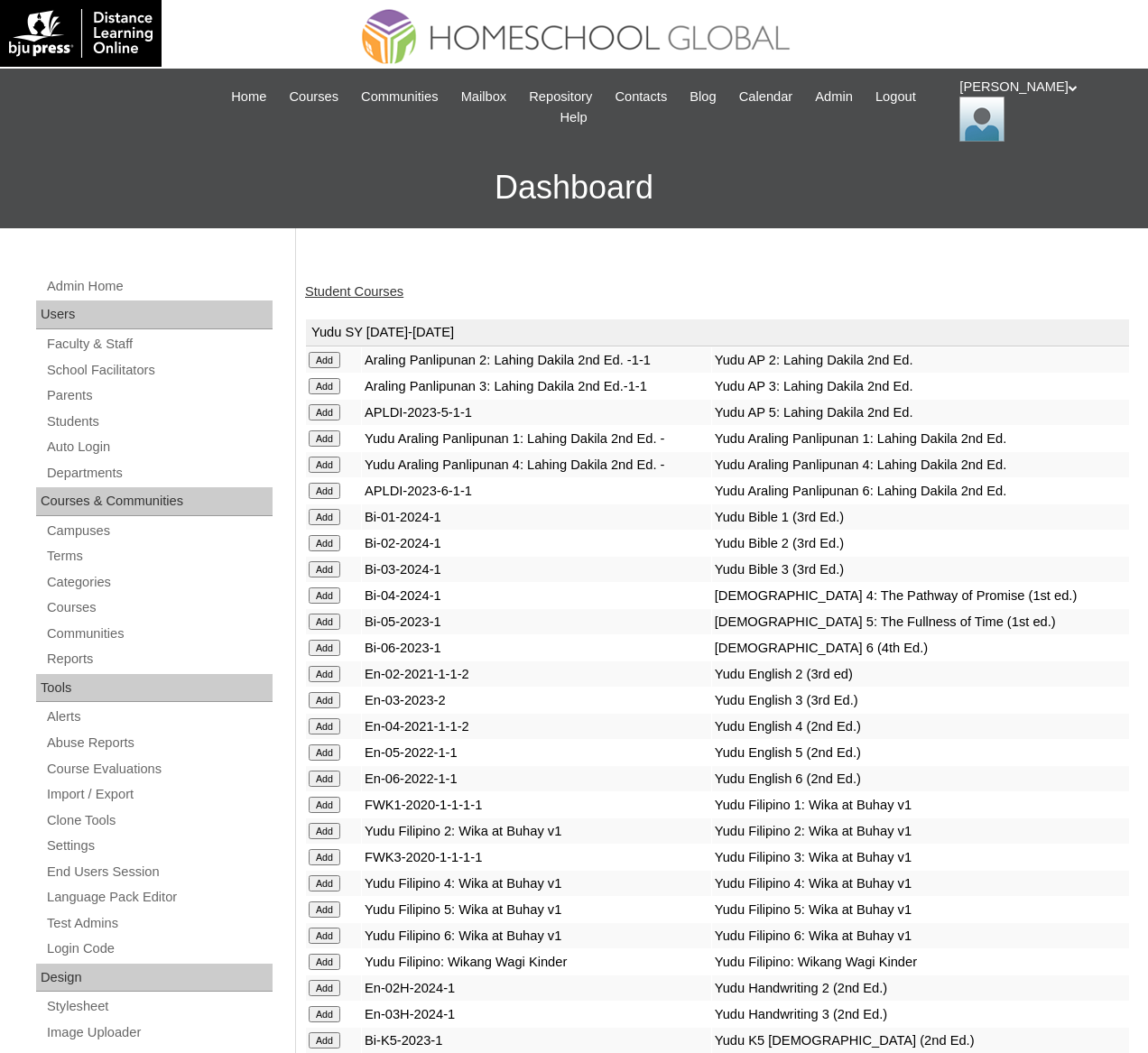
scroll to position [6849, 0]
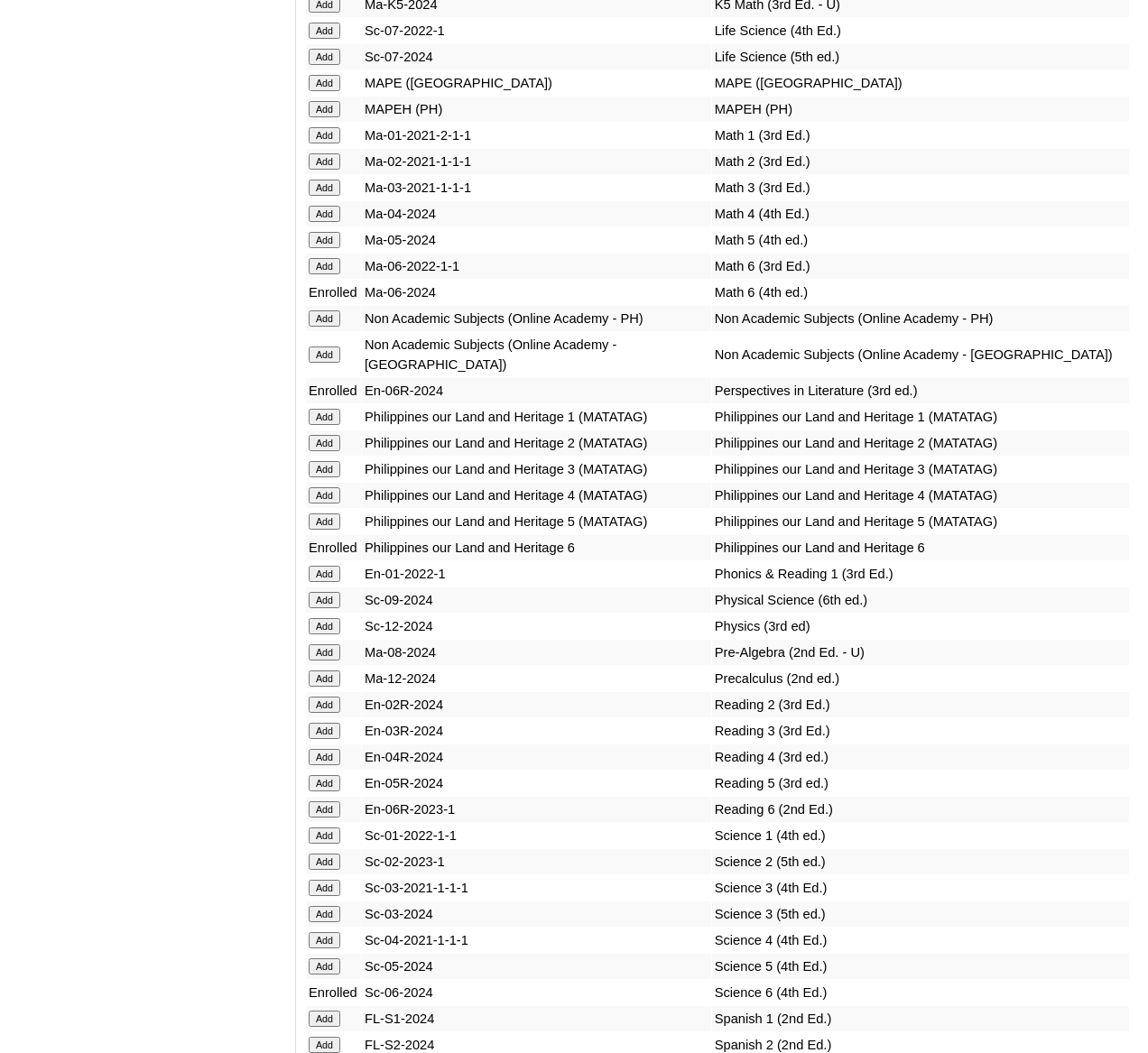
click at [330, 118] on input "Add" at bounding box center [324, 109] width 31 height 17
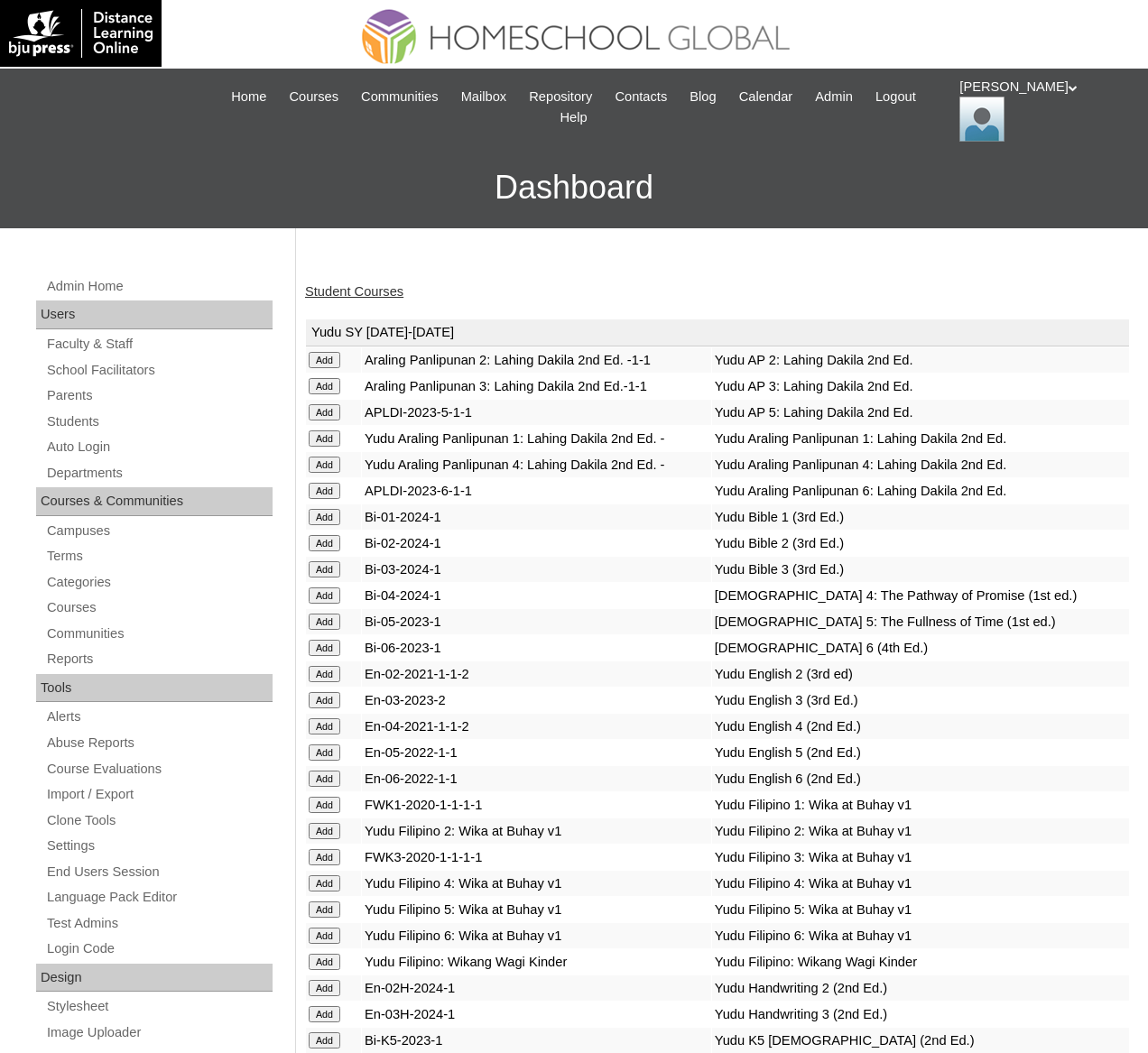
scroll to position [6849, 0]
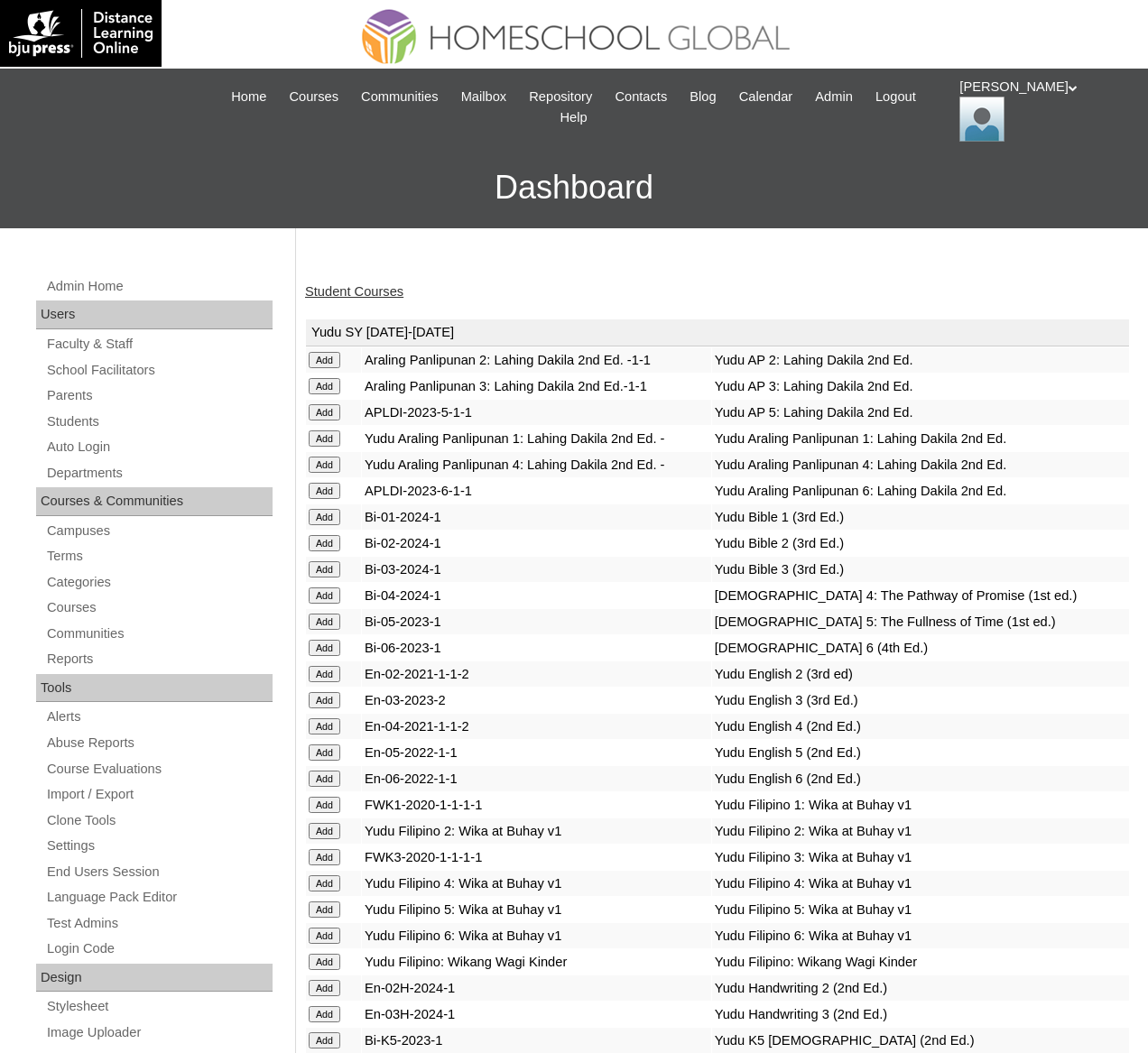
click at [387, 286] on link "Student Courses" at bounding box center [354, 292] width 98 height 15
